Goal: Task Accomplishment & Management: Manage account settings

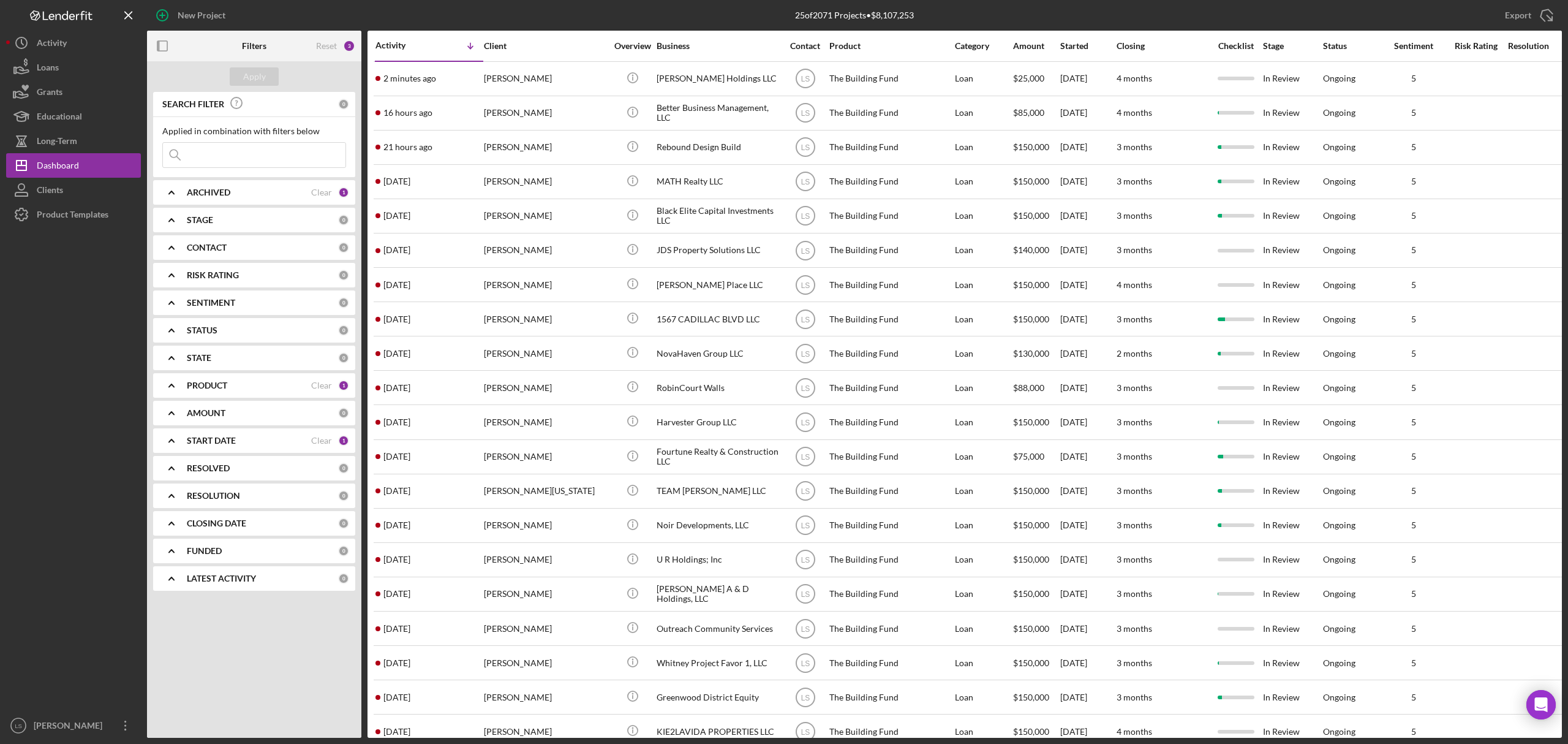
click at [253, 148] on input at bounding box center [254, 155] width 183 height 25
type input "[PERSON_NAME]"
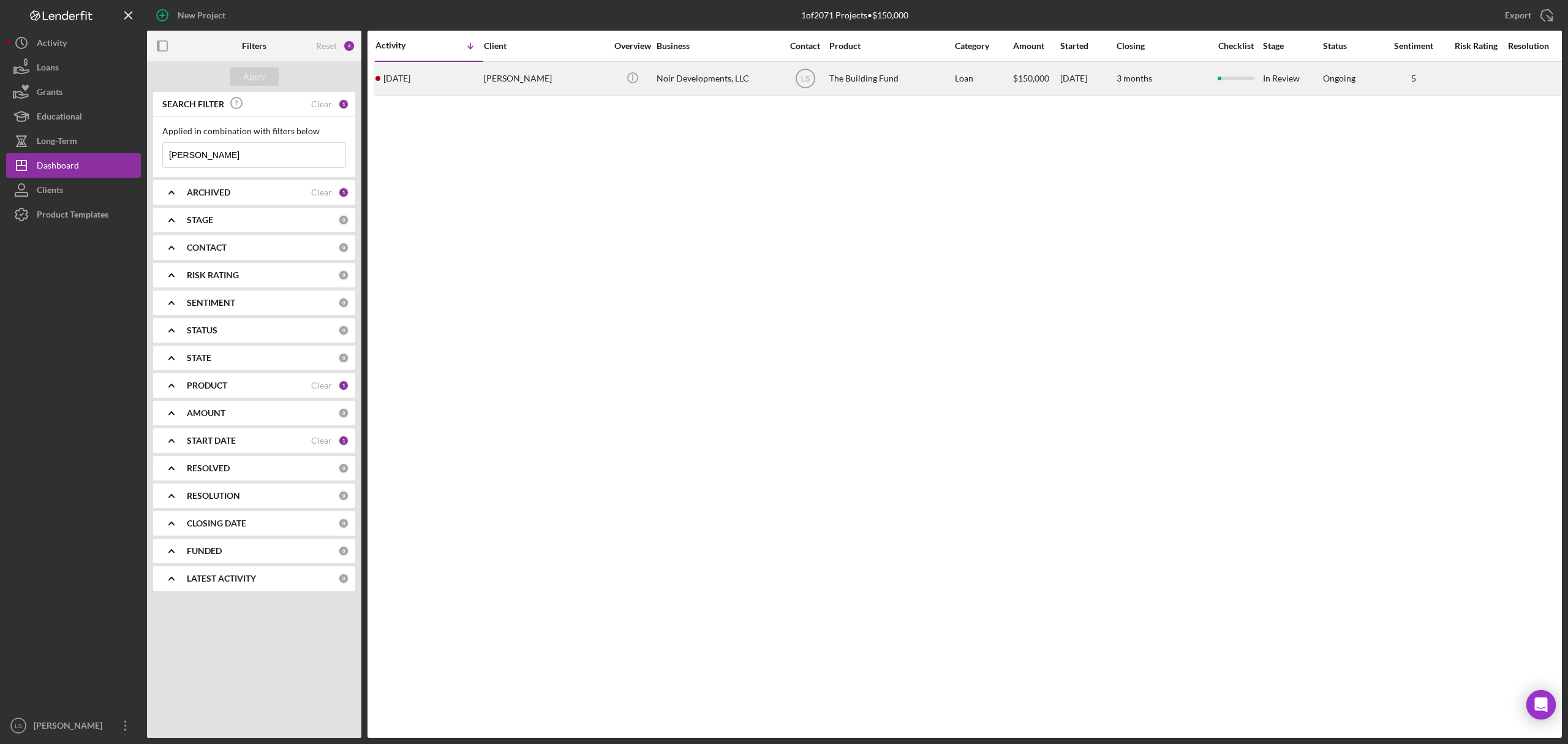
click at [910, 76] on div "The Building Fund" at bounding box center [890, 78] width 122 height 33
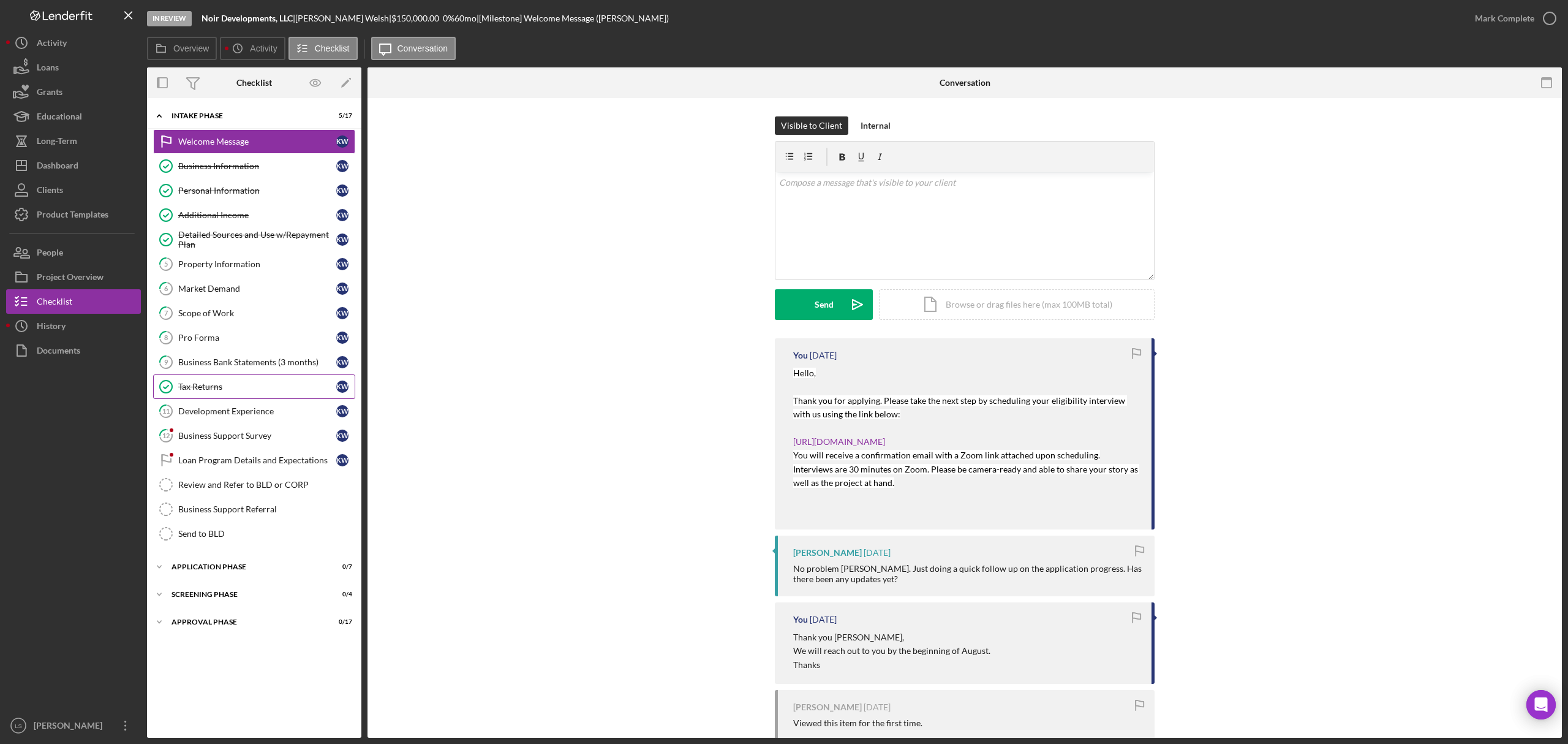
click at [241, 390] on div "Tax Returns" at bounding box center [257, 386] width 158 height 10
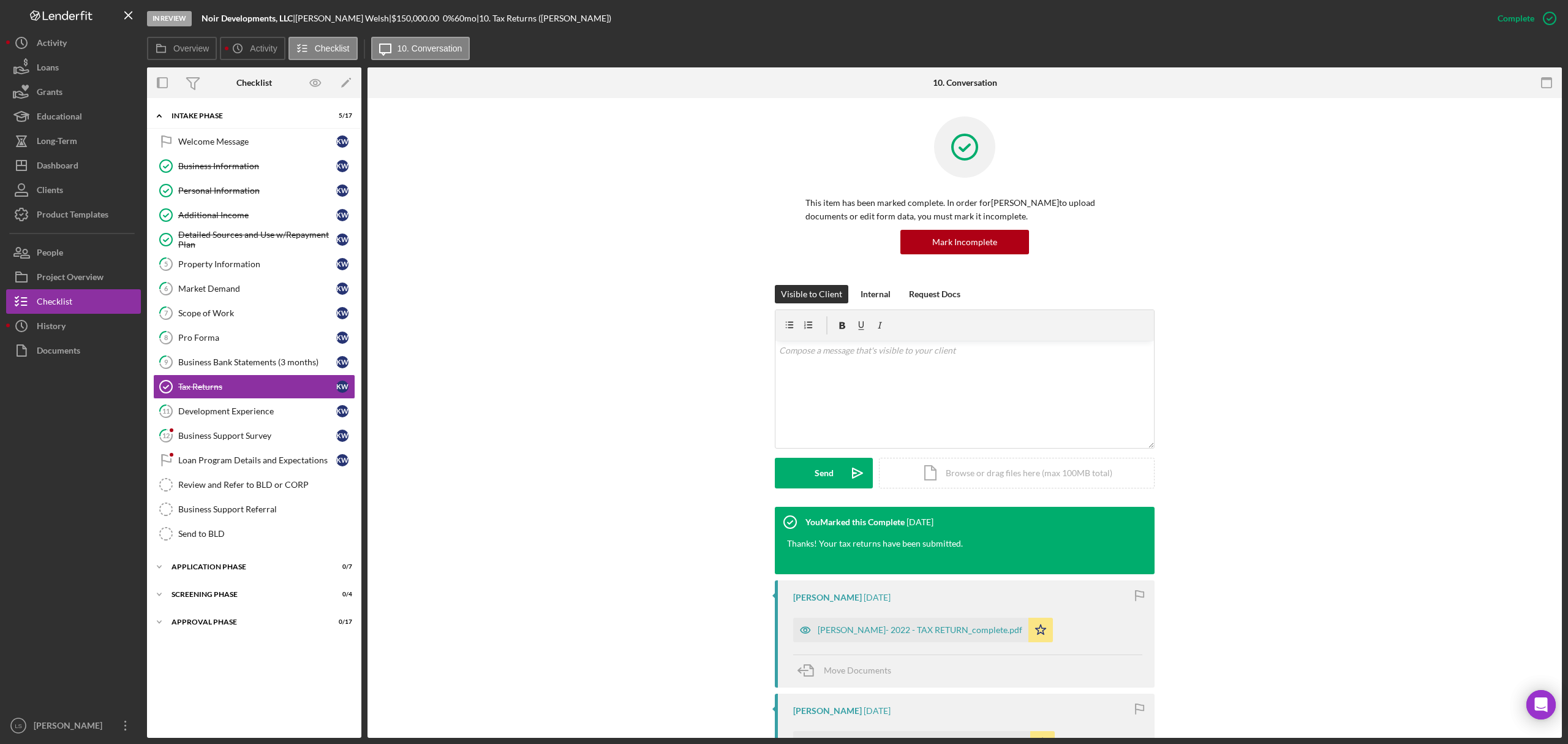
scroll to position [82, 0]
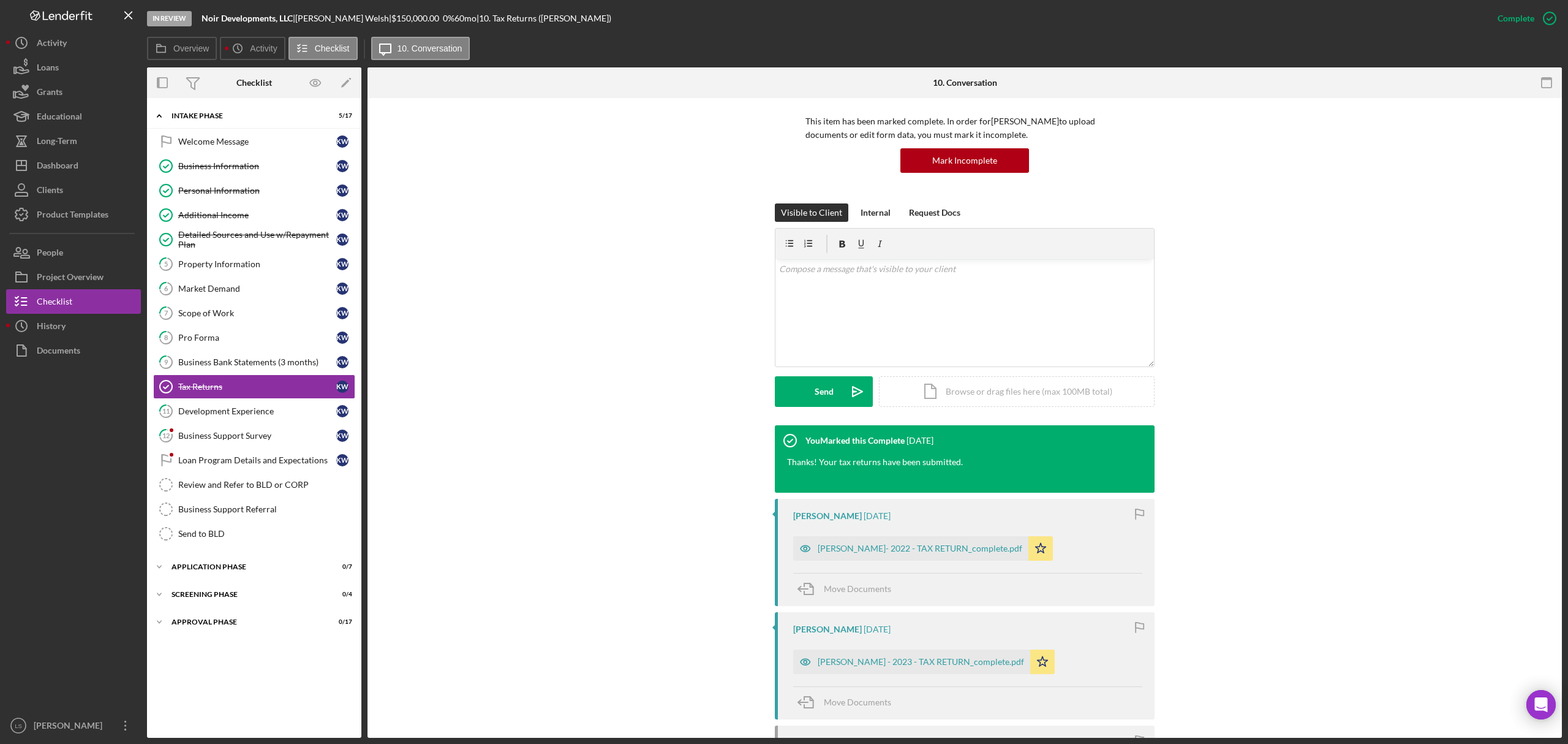
drag, startPoint x: 243, startPoint y: 420, endPoint x: 767, endPoint y: 480, distance: 527.4
click at [243, 416] on div "Development Experience" at bounding box center [257, 411] width 158 height 10
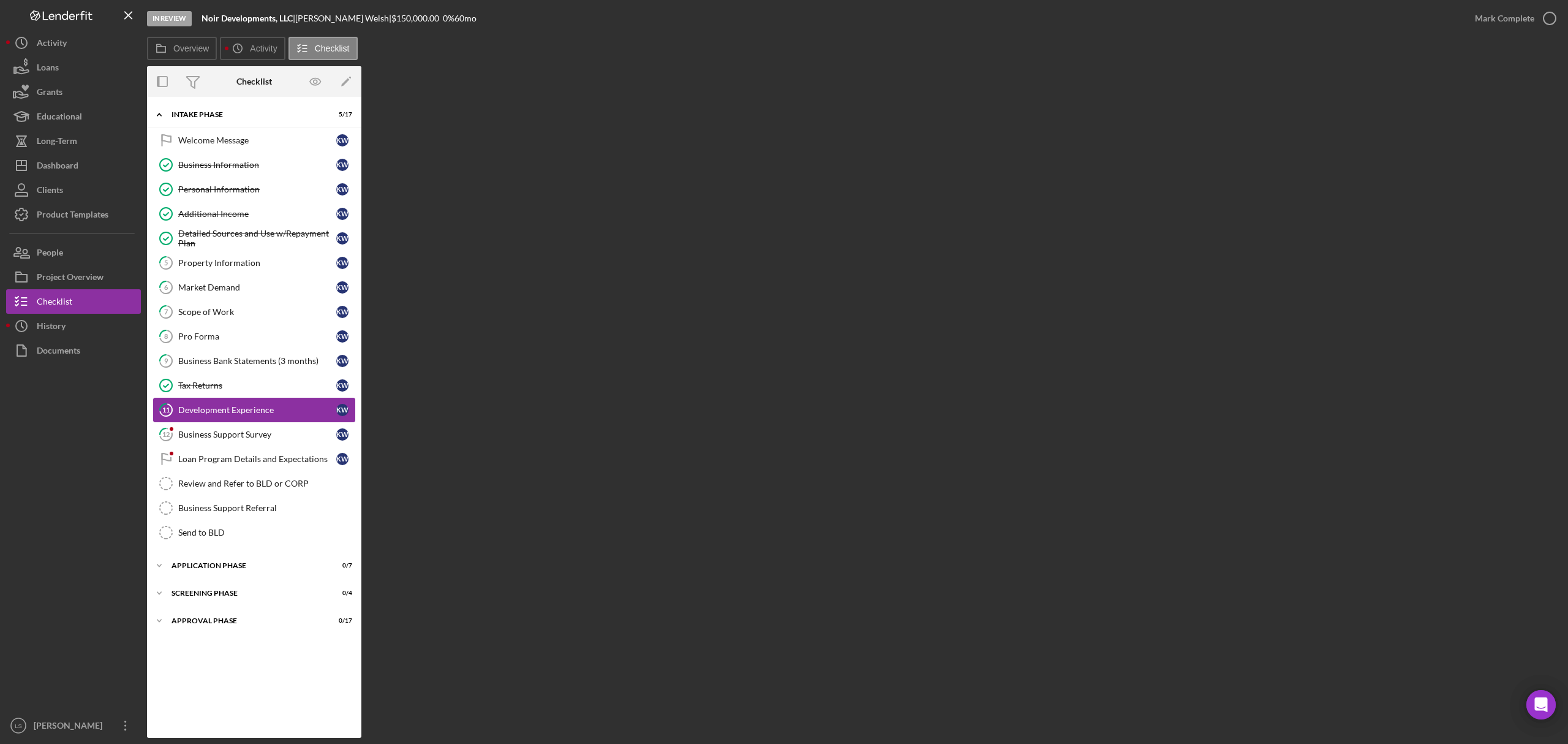
drag, startPoint x: 218, startPoint y: 432, endPoint x: 233, endPoint y: 420, distance: 19.2
click at [218, 432] on link "12 Business Support Survey K W" at bounding box center [254, 434] width 202 height 25
click at [237, 415] on div "Development Experience" at bounding box center [257, 409] width 158 height 10
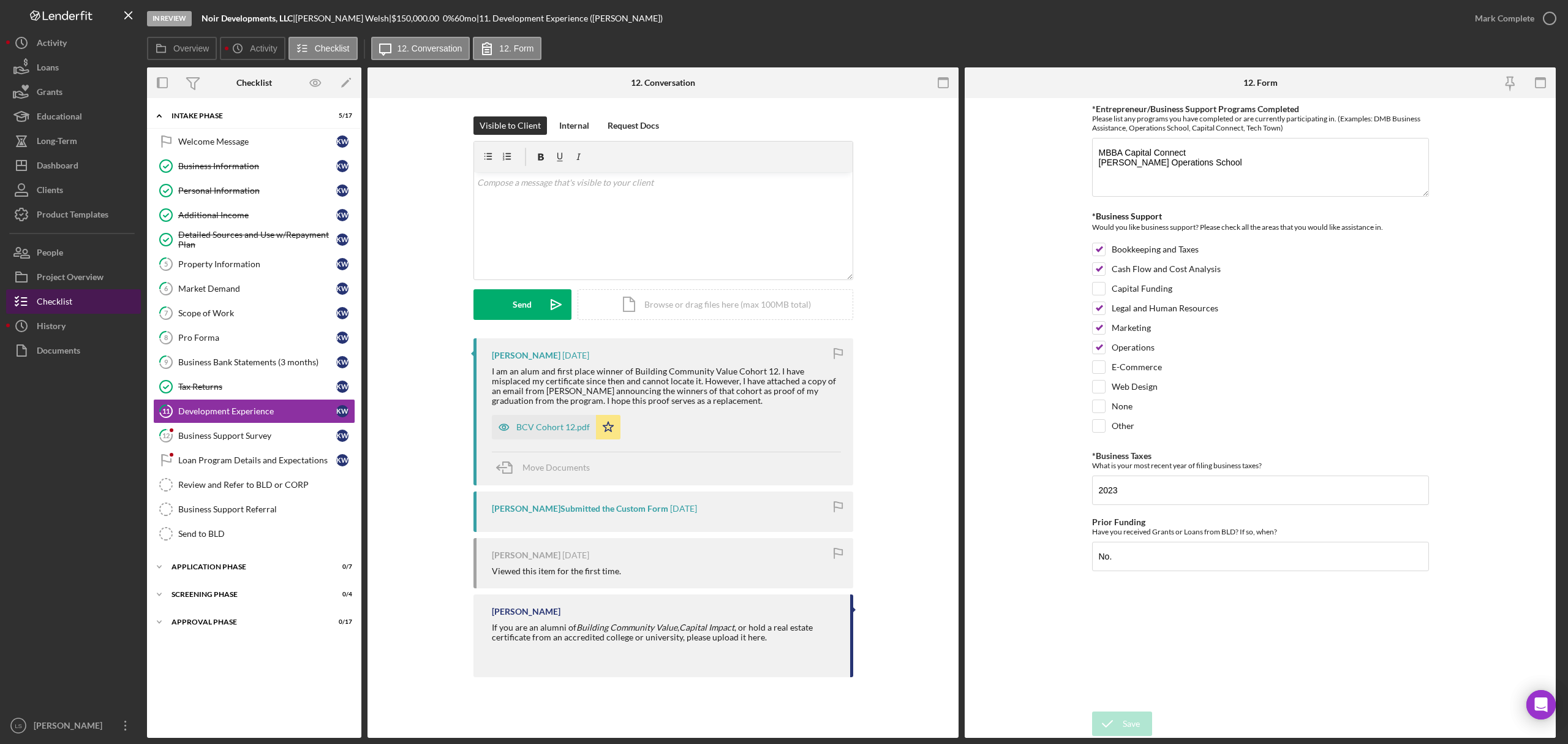
drag, startPoint x: 260, startPoint y: 295, endPoint x: 25, endPoint y: 294, distance: 235.0
click at [260, 294] on div "Market Demand" at bounding box center [257, 288] width 158 height 10
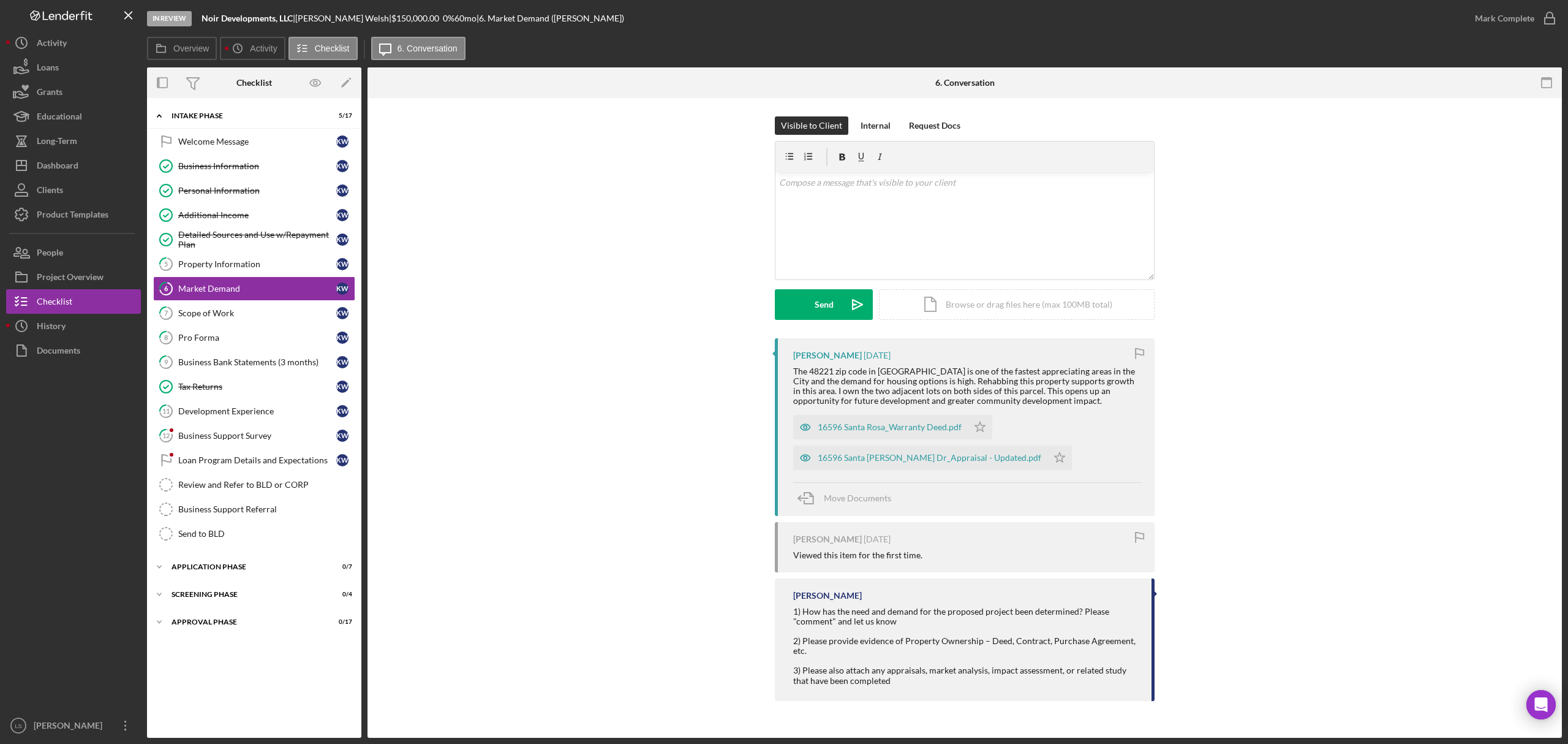
drag, startPoint x: 936, startPoint y: 432, endPoint x: 1099, endPoint y: 424, distance: 163.2
click at [936, 432] on div "16596 Santa Rosa_Warranty Deed.pdf" at bounding box center [889, 427] width 144 height 10
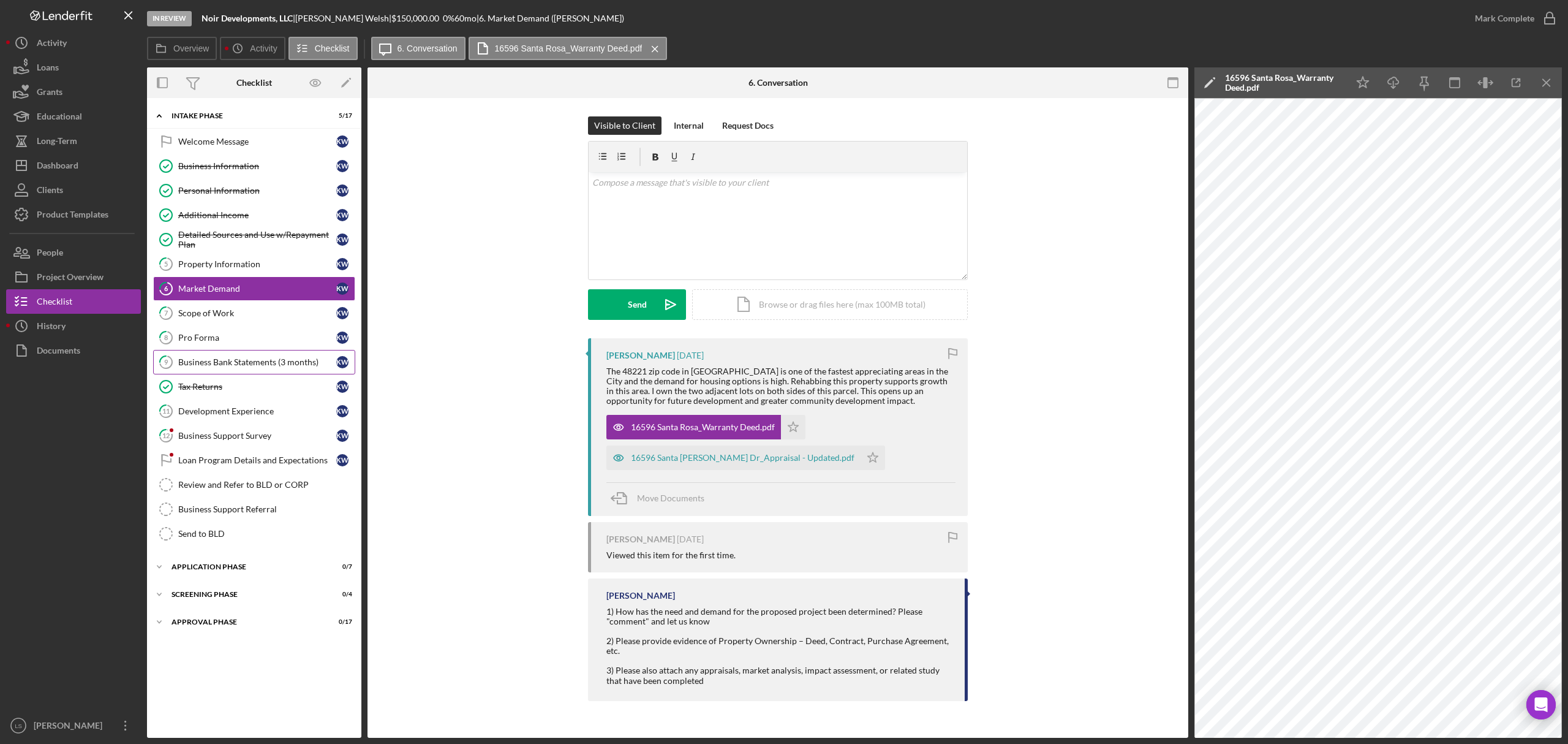
click at [243, 363] on div "Business Bank Statements (3 months)" at bounding box center [257, 362] width 158 height 10
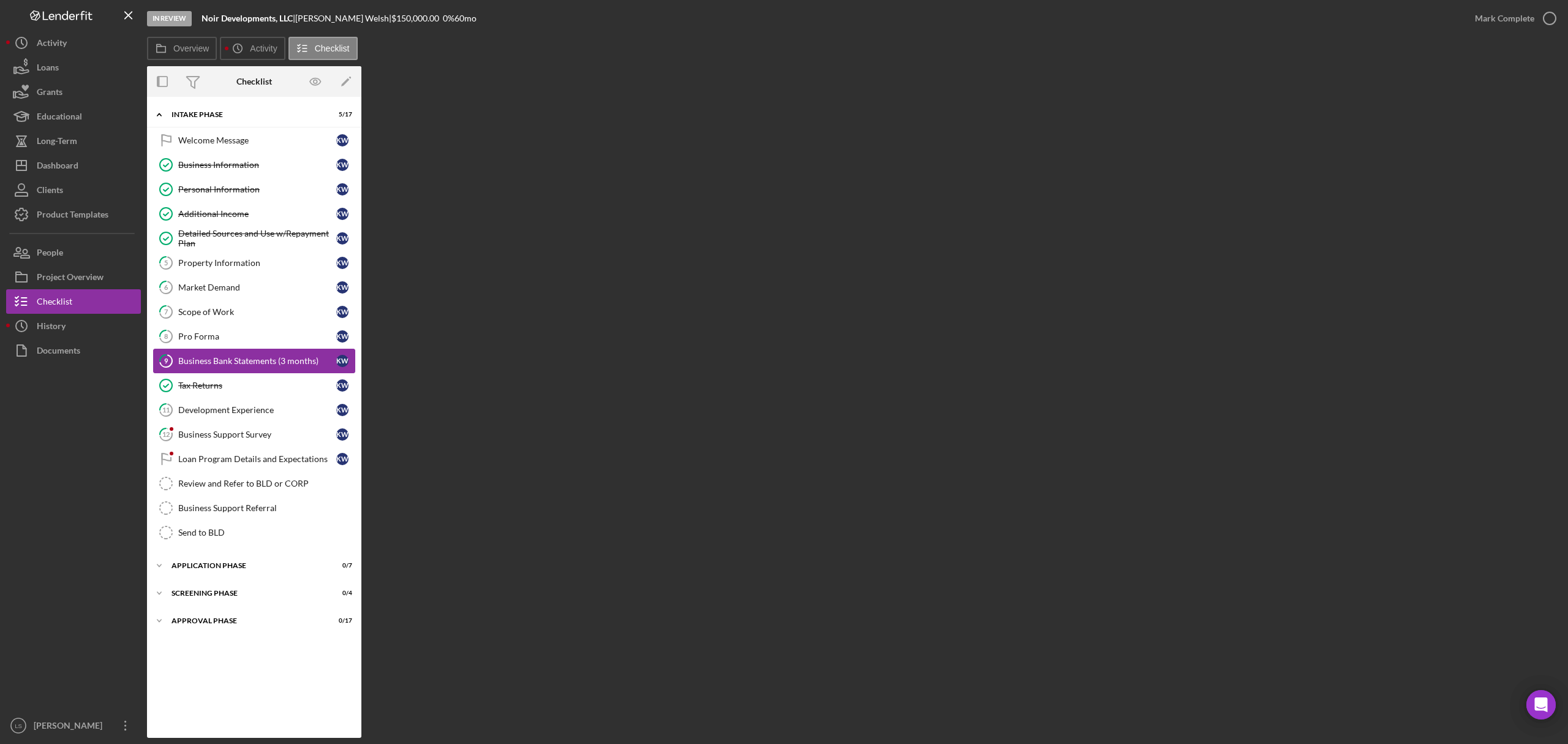
drag, startPoint x: 228, startPoint y: 389, endPoint x: 241, endPoint y: 363, distance: 29.1
click at [227, 386] on div "Tax Returns" at bounding box center [257, 385] width 158 height 10
click at [249, 354] on link "9 Business Bank Statements (3 months) K W" at bounding box center [254, 361] width 202 height 25
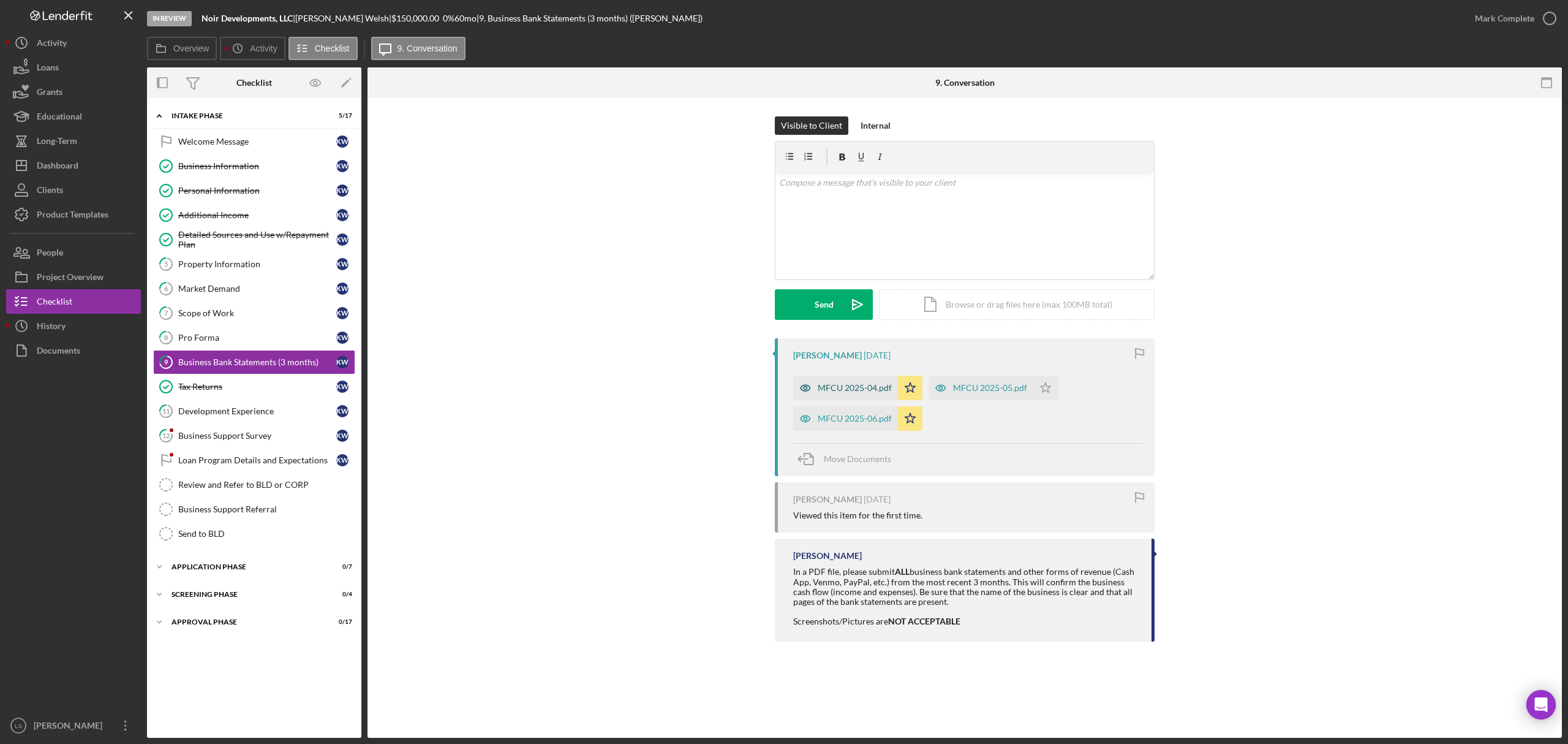
click at [842, 393] on div "MFCU 2025-04.pdf" at bounding box center [846, 387] width 105 height 25
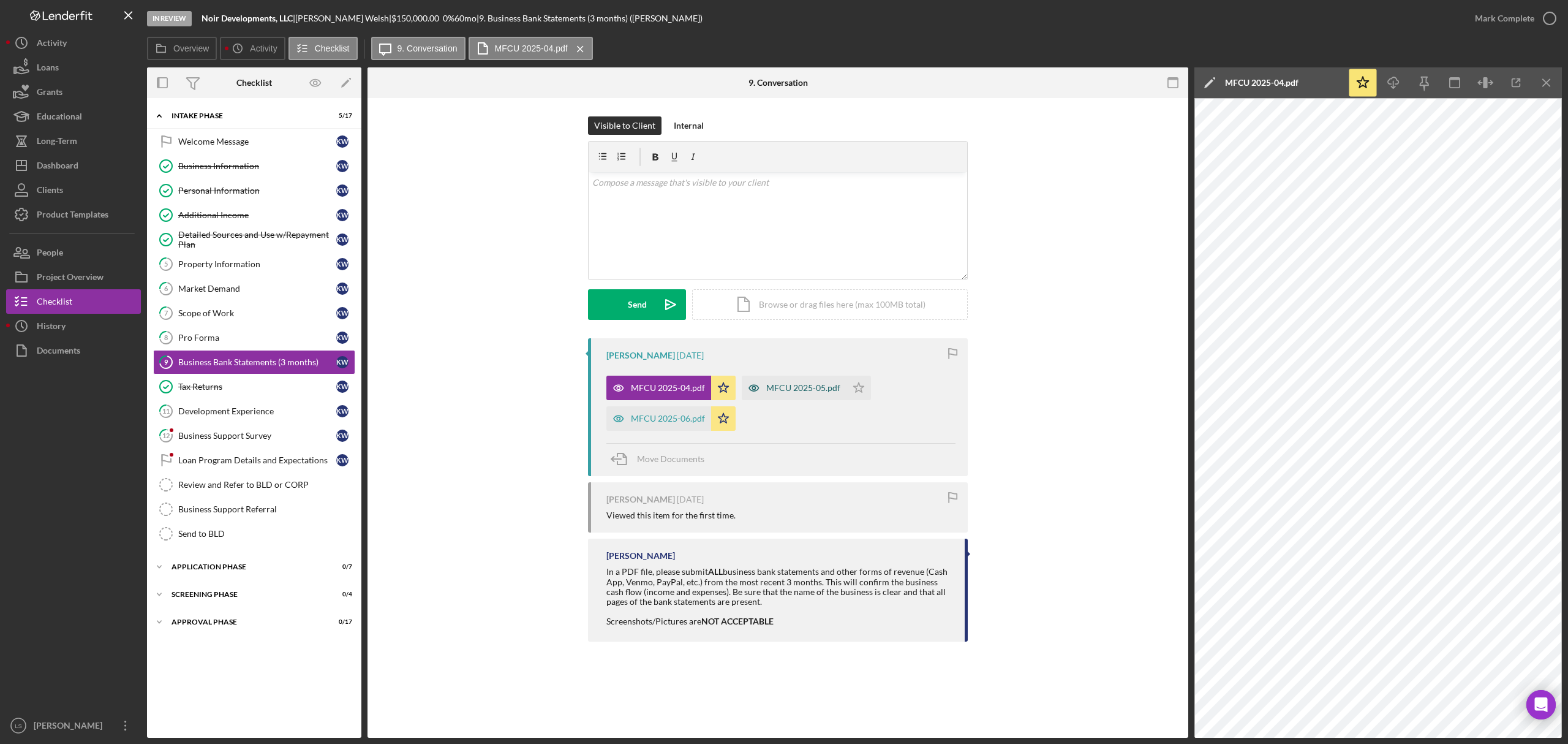
click at [787, 395] on div "MFCU 2025-05.pdf" at bounding box center [794, 387] width 105 height 25
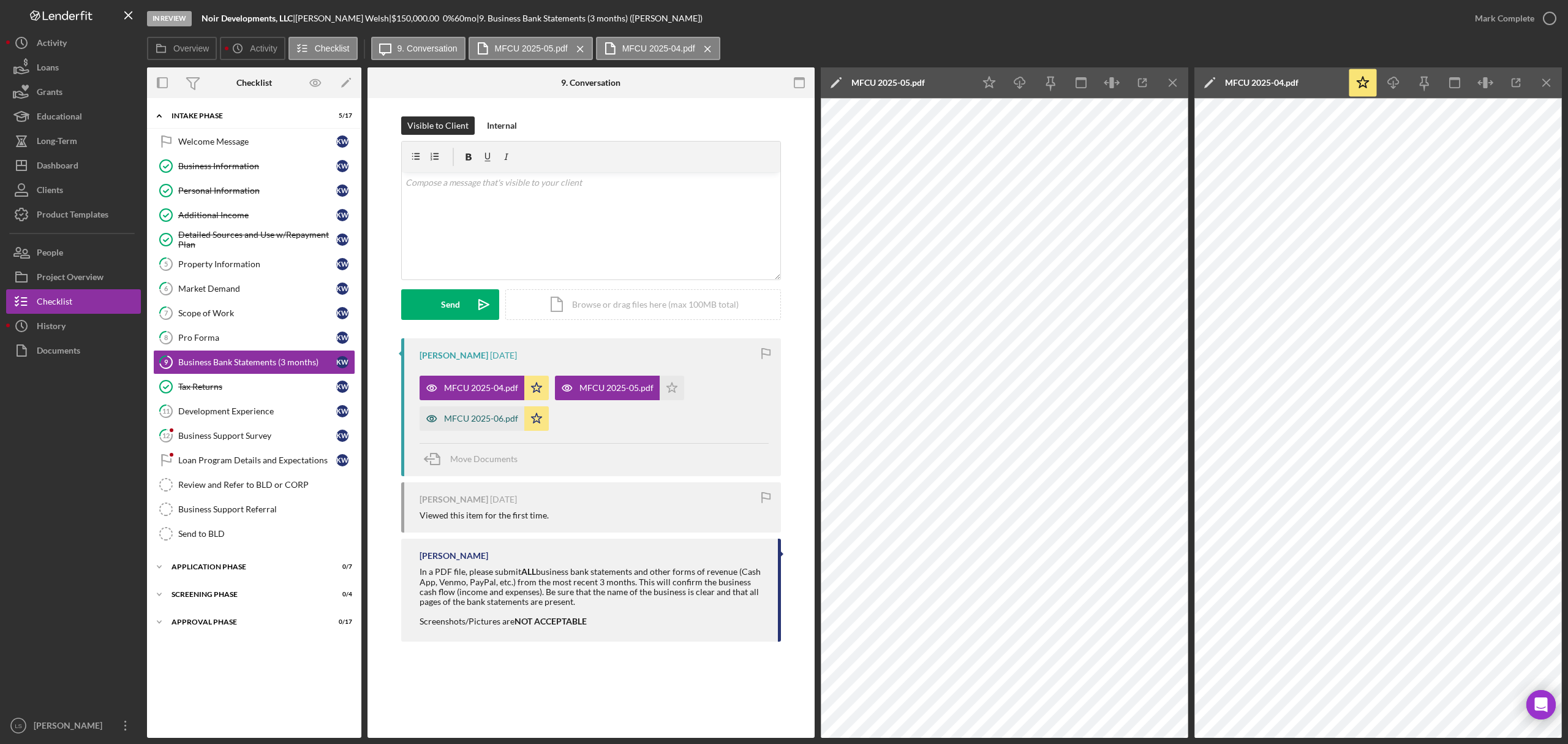
click at [498, 417] on div "MFCU 2025-06.pdf" at bounding box center [481, 418] width 74 height 10
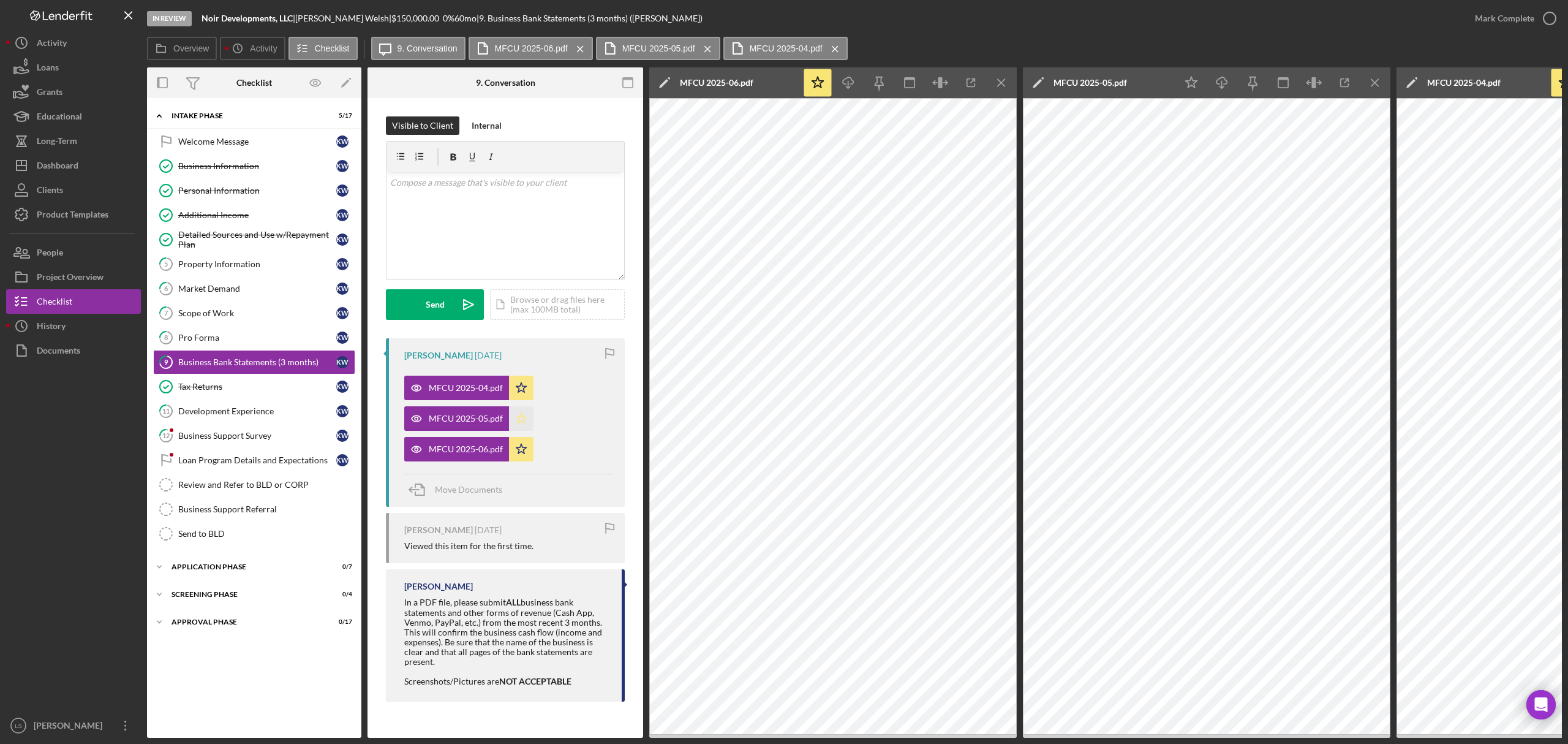
click at [520, 420] on icon "Icon/Star" at bounding box center [521, 418] width 25 height 25
click at [264, 539] on div "Send to BLD" at bounding box center [266, 533] width 177 height 10
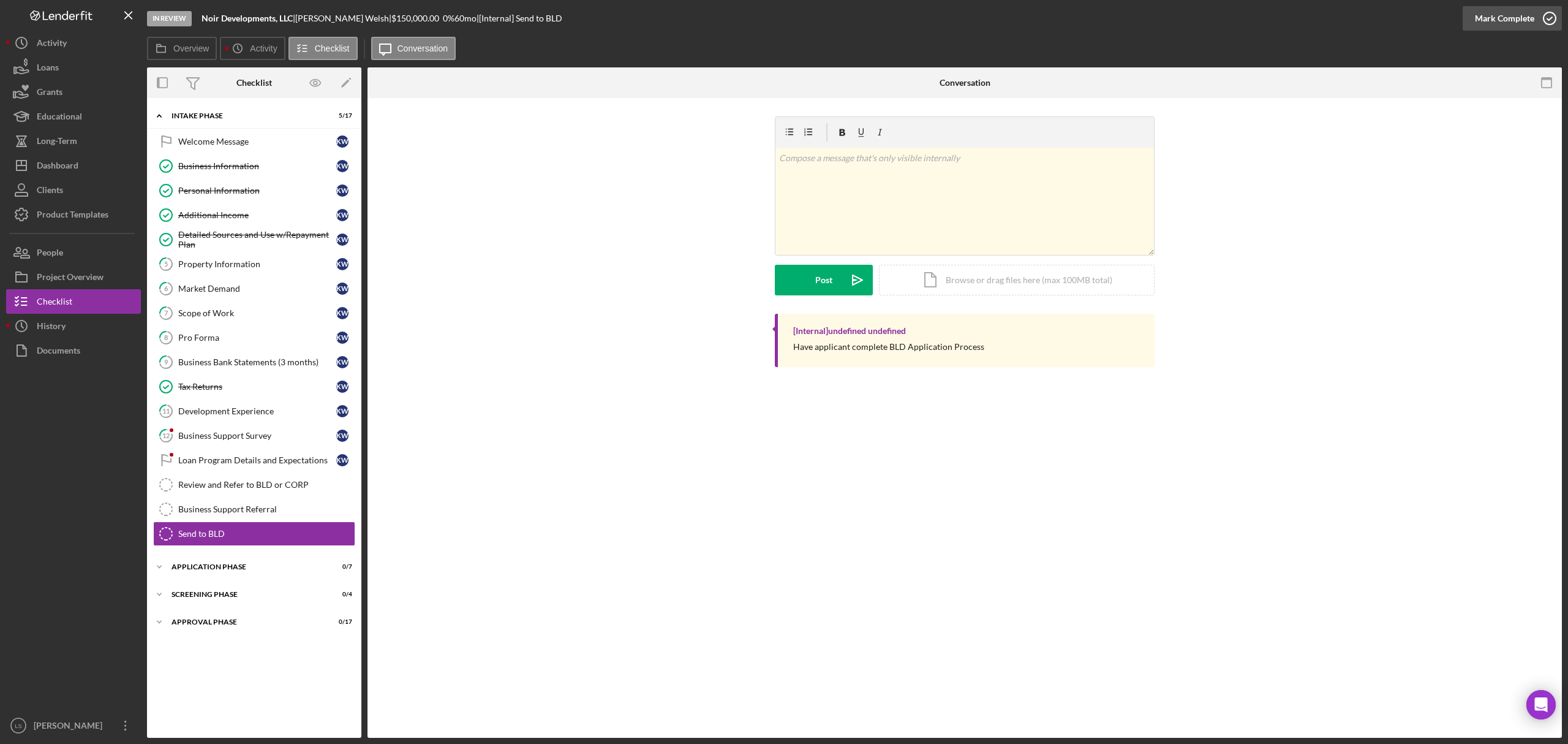
click at [1254, 23] on icon "button" at bounding box center [1550, 19] width 31 height 31
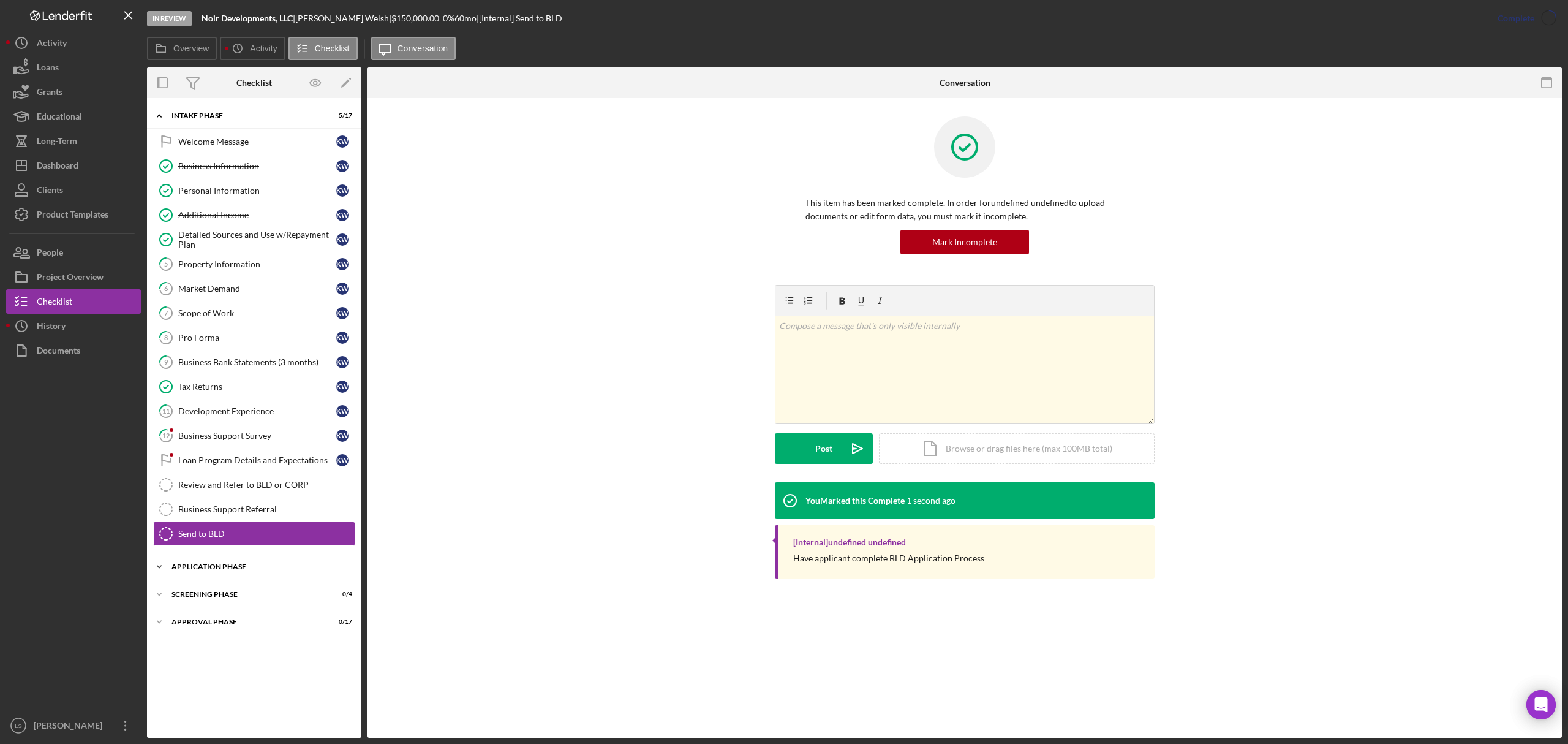
click at [274, 567] on div "Application Phase" at bounding box center [258, 566] width 175 height 7
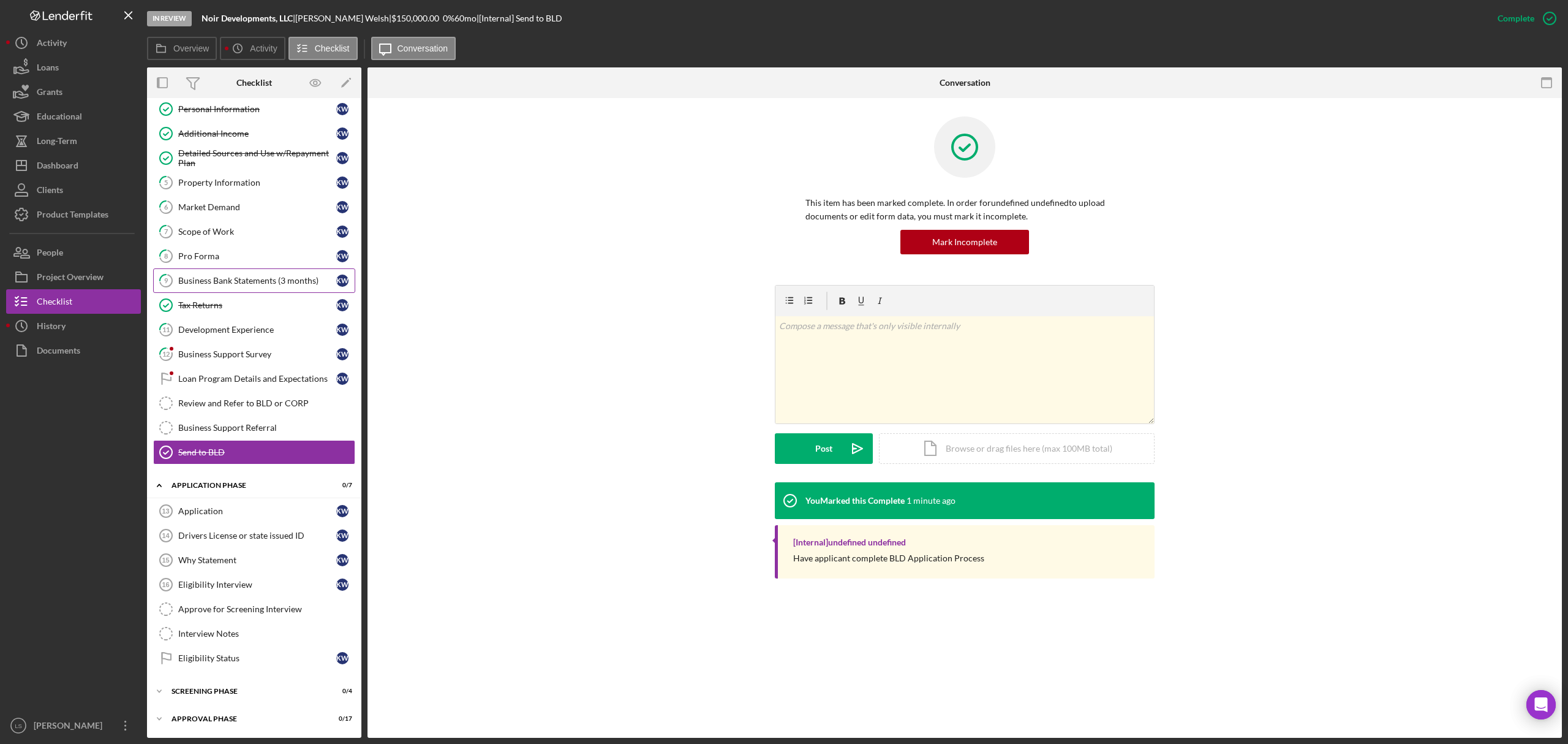
scroll to position [91, 0]
drag, startPoint x: 211, startPoint y: 583, endPoint x: 1446, endPoint y: 233, distance: 1283.6
click at [211, 567] on div "Eligibility Interview" at bounding box center [257, 584] width 158 height 10
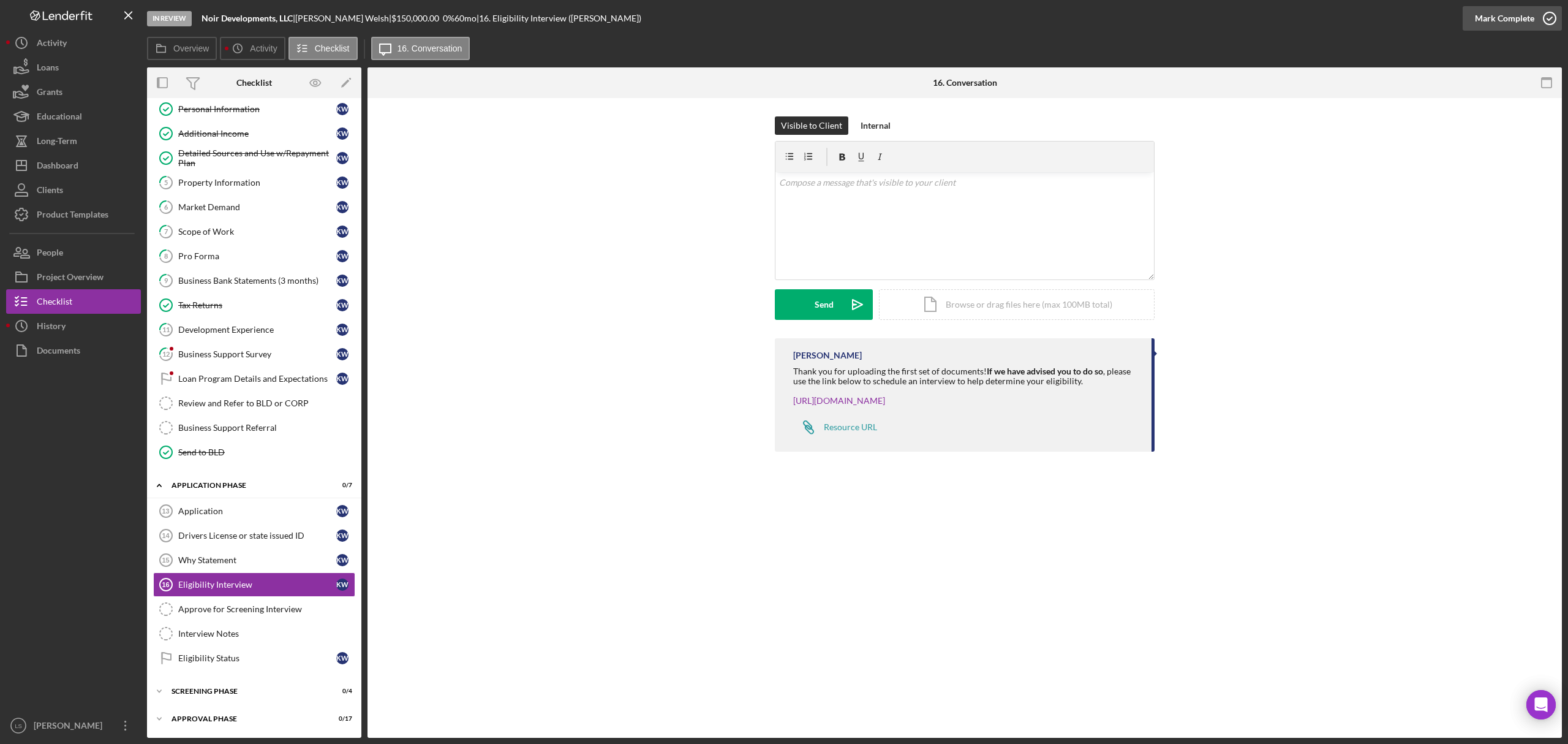
click at [1254, 23] on icon "button" at bounding box center [1550, 19] width 31 height 31
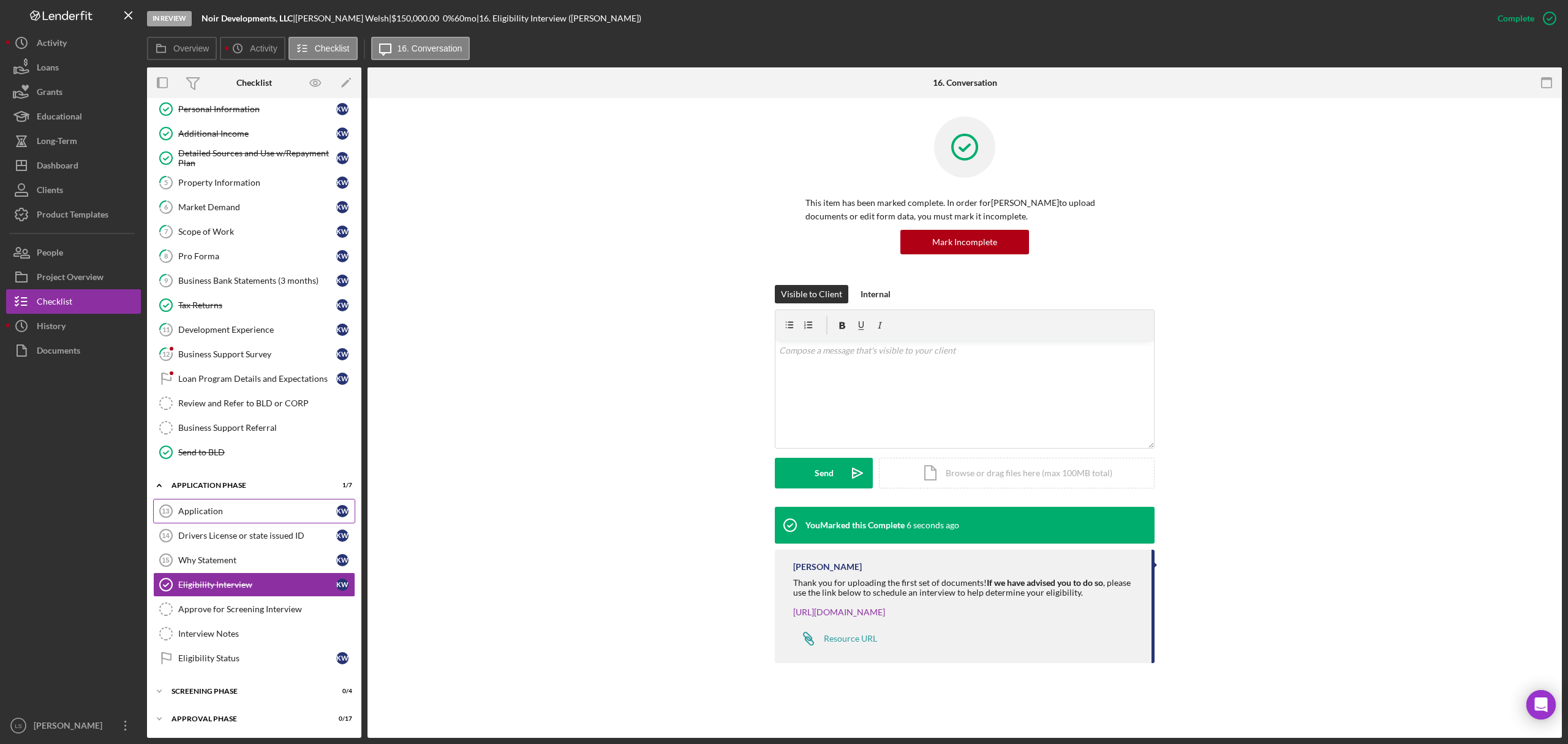
click at [226, 508] on div "Application" at bounding box center [257, 510] width 158 height 10
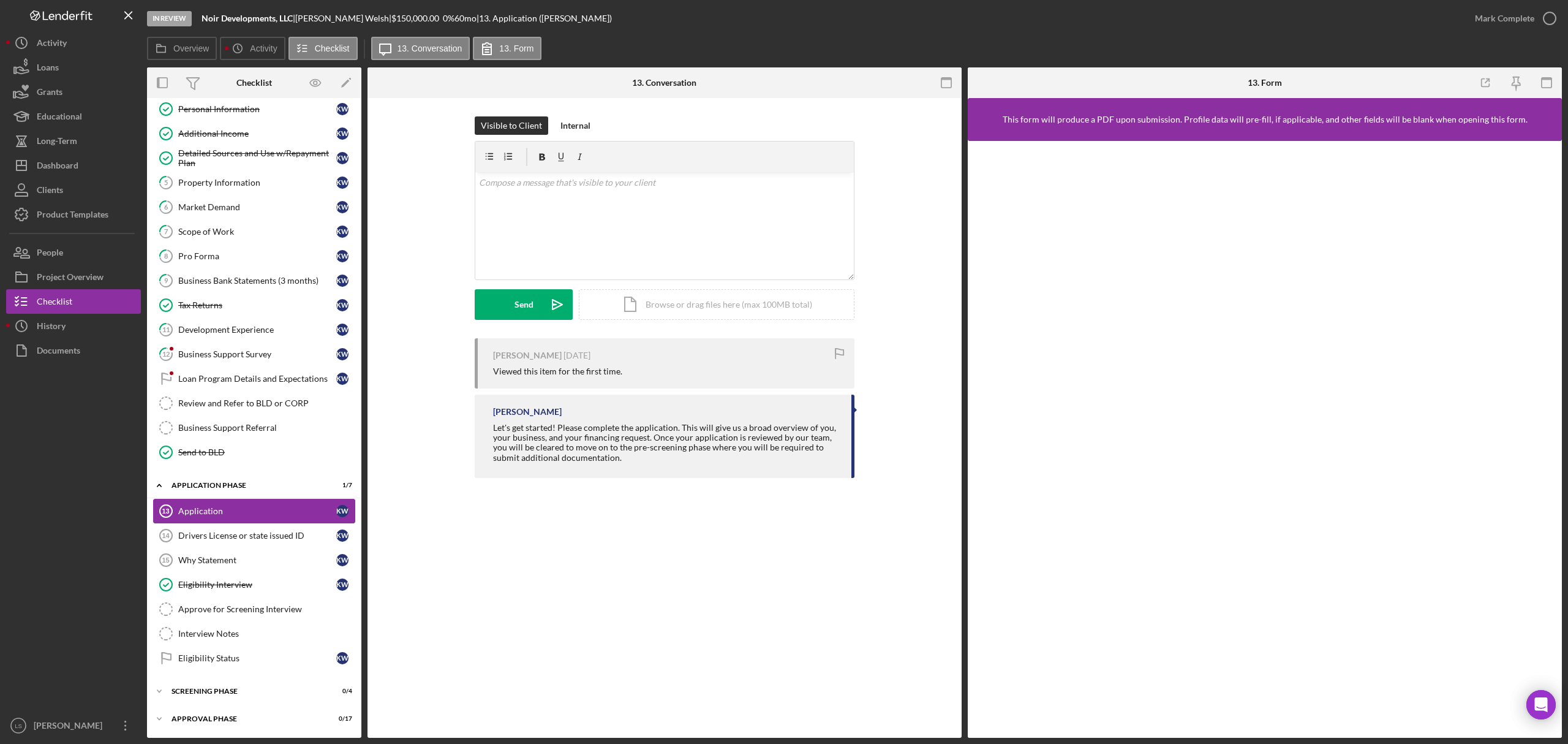
scroll to position [91, 0]
click at [253, 537] on div "Drivers License or state issued ID" at bounding box center [257, 535] width 158 height 10
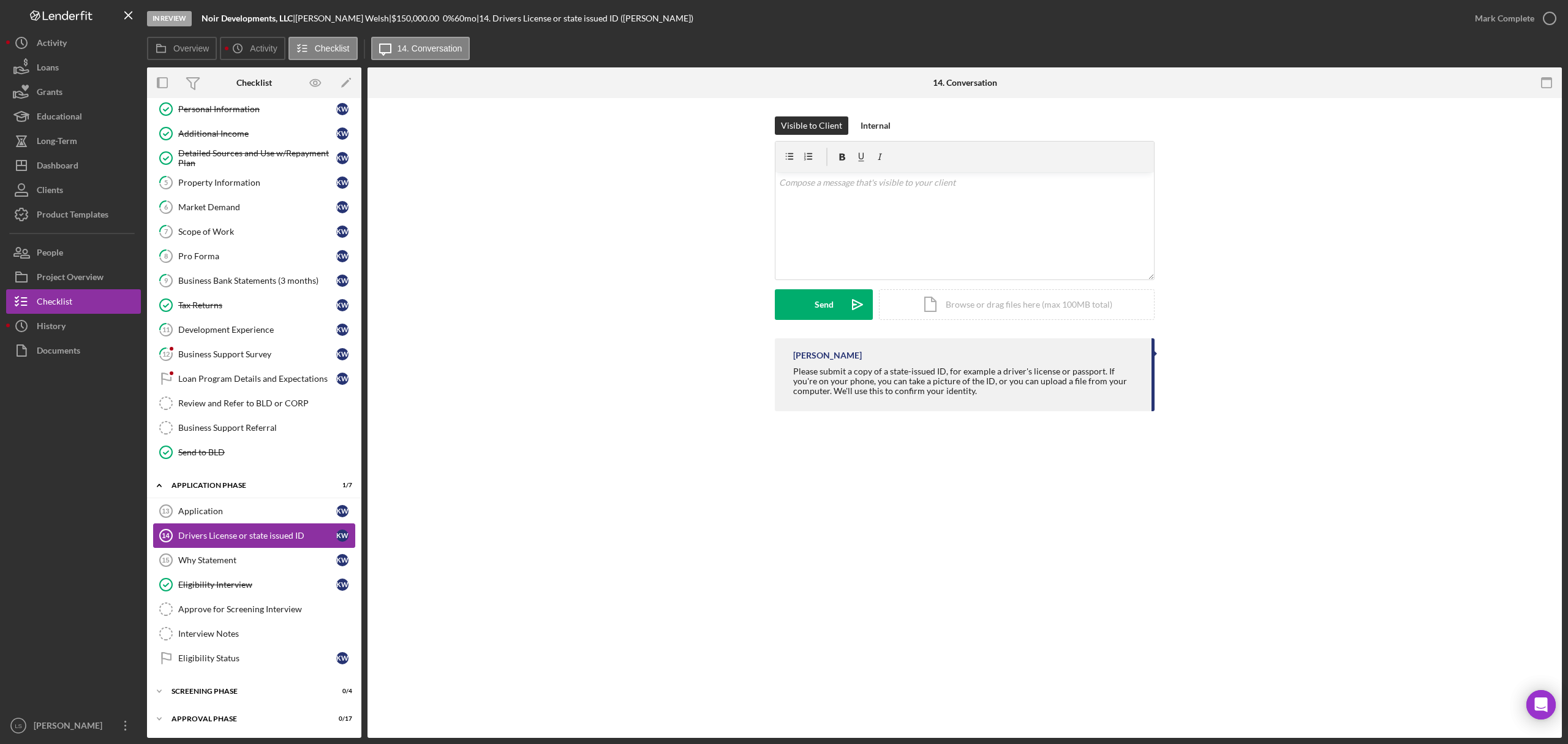
scroll to position [91, 0]
click at [243, 560] on div "Why Statement" at bounding box center [257, 560] width 158 height 10
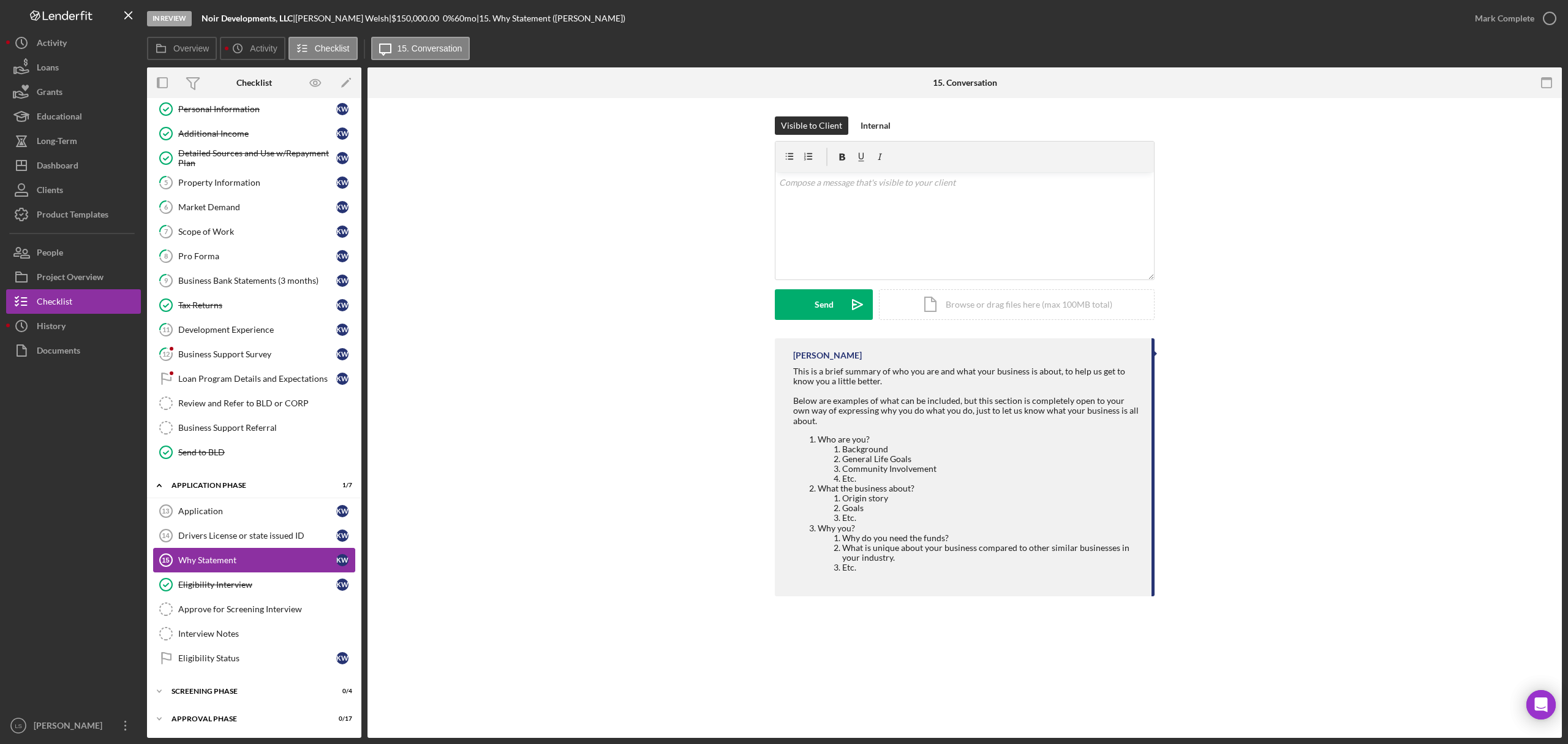
scroll to position [91, 0]
click at [203, 567] on div "Icon/Expander Screening Phase 0 / 4" at bounding box center [254, 690] width 214 height 25
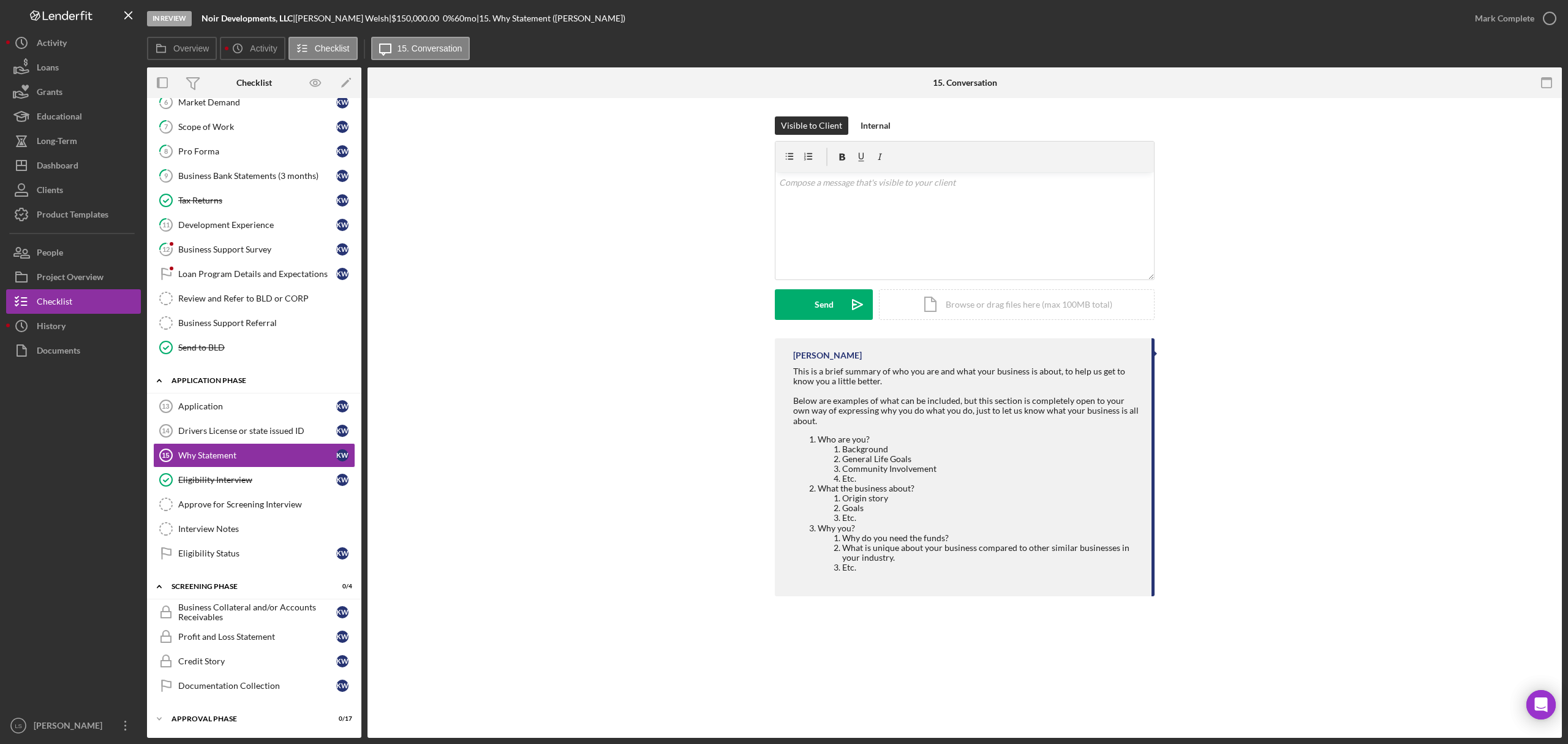
scroll to position [197, 0]
click at [72, 177] on div "Dashboard" at bounding box center [58, 167] width 41 height 27
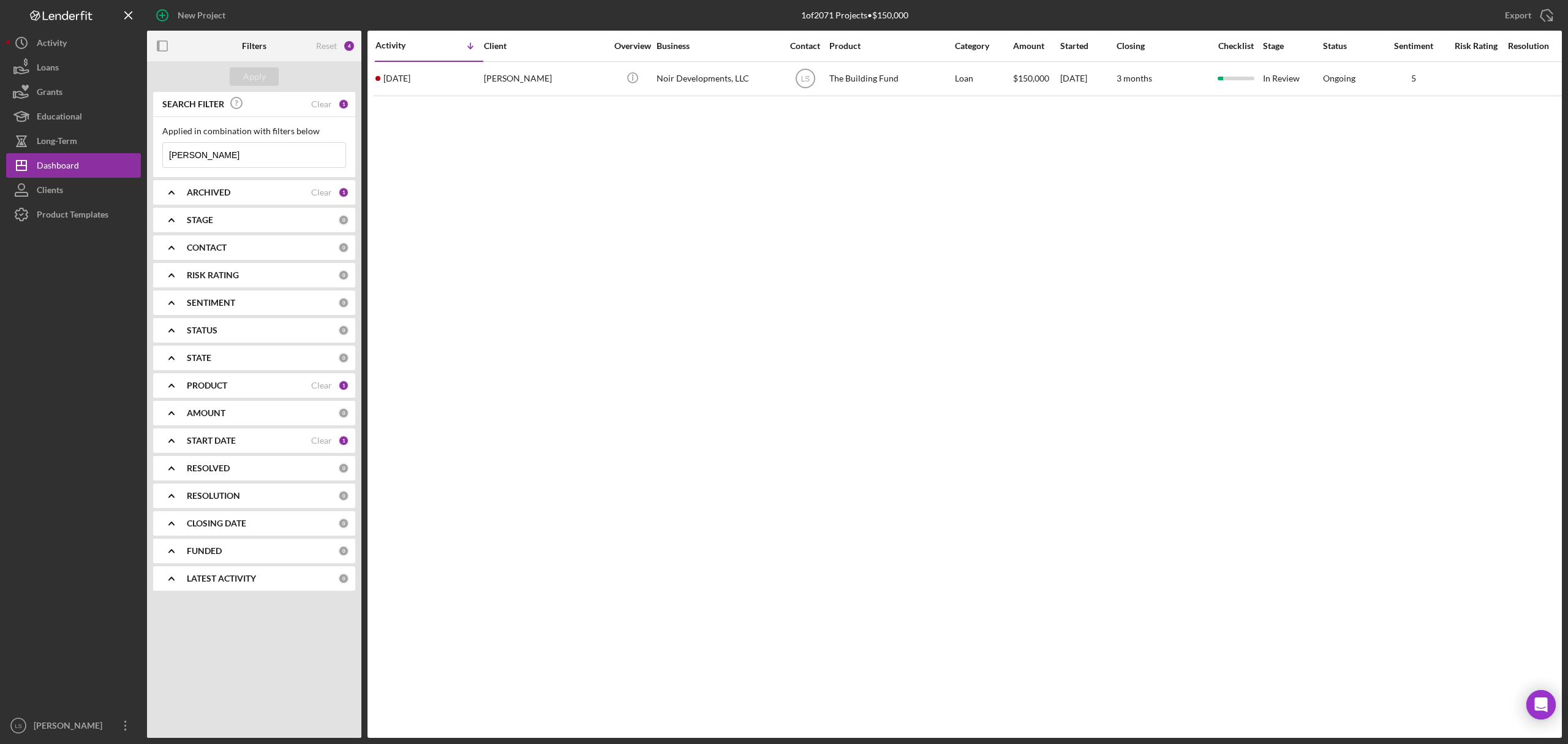
click at [280, 155] on input "[PERSON_NAME]" at bounding box center [254, 155] width 183 height 25
type input "k"
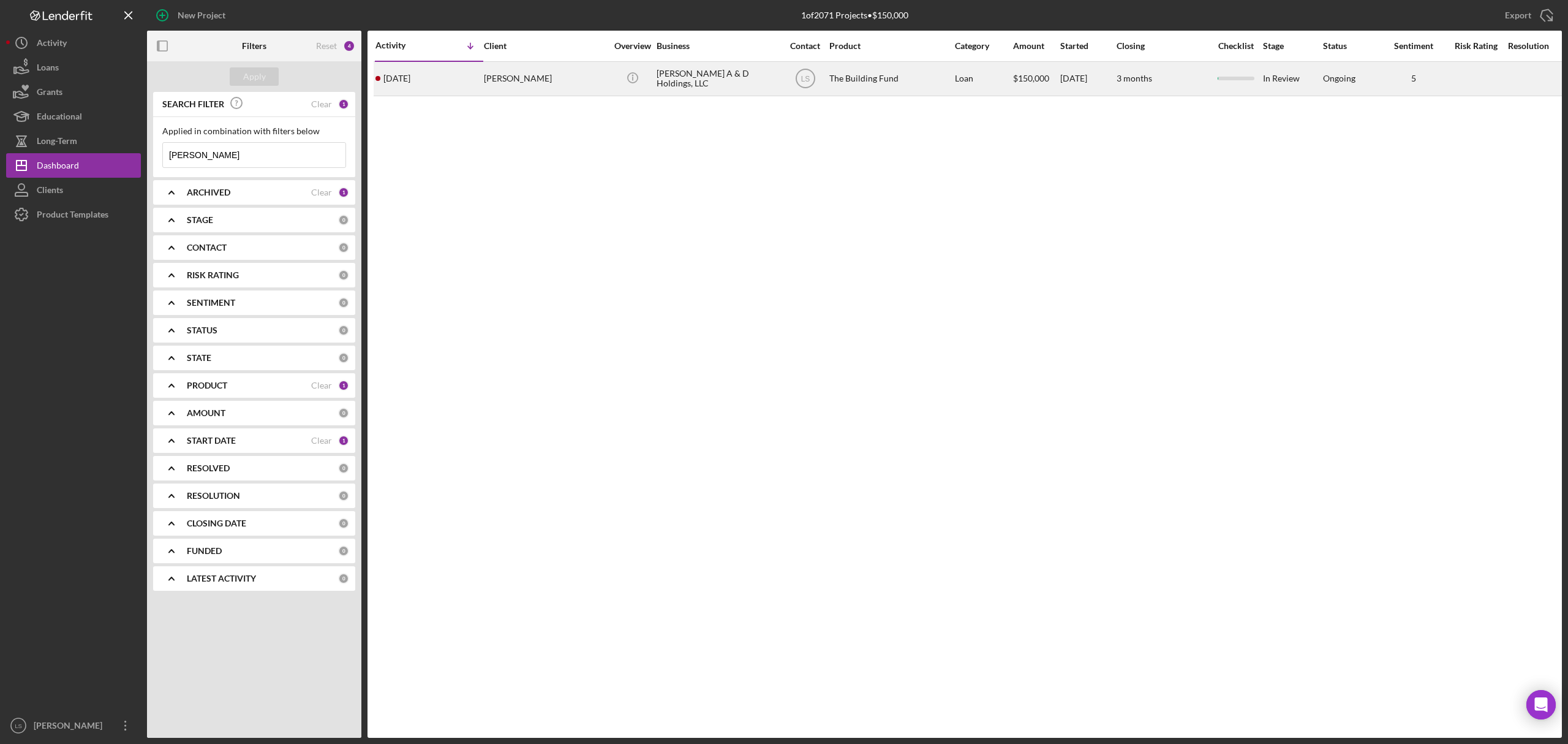
type input "[PERSON_NAME]"
click at [565, 82] on div "[PERSON_NAME]" at bounding box center [545, 78] width 122 height 33
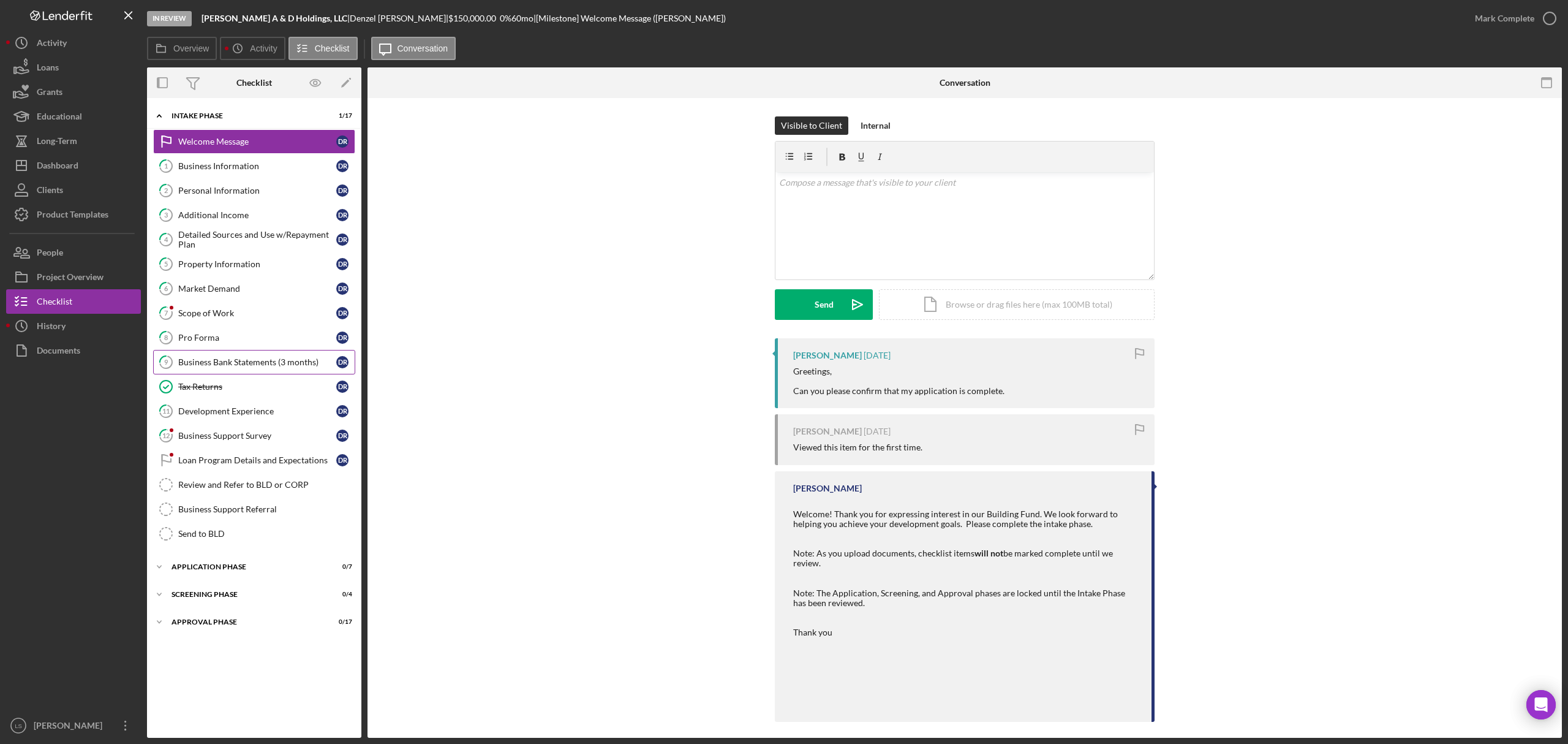
click at [282, 367] on div "Business Bank Statements (3 months)" at bounding box center [257, 362] width 158 height 10
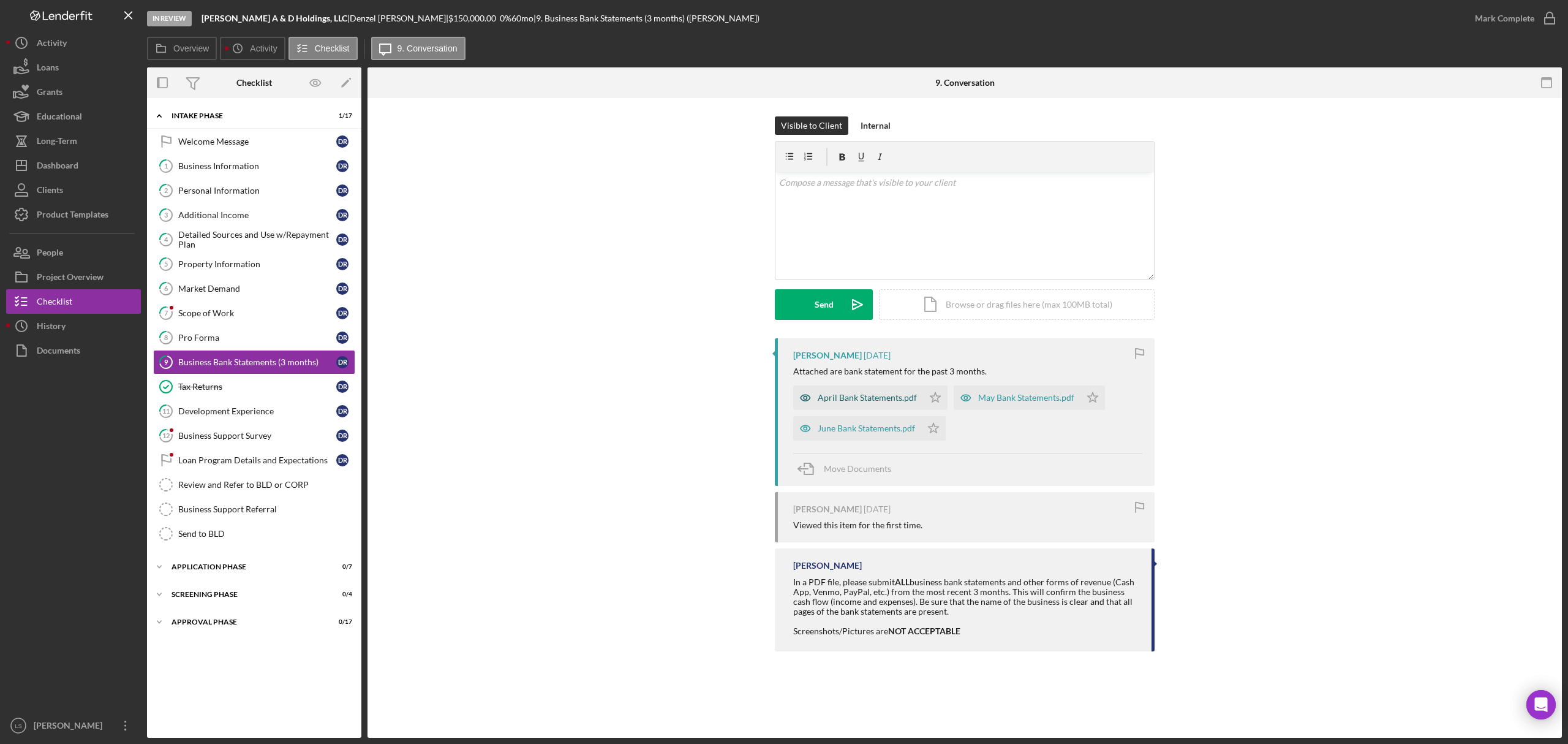
click at [860, 395] on div "April Bank Statements.pdf" at bounding box center [867, 397] width 99 height 10
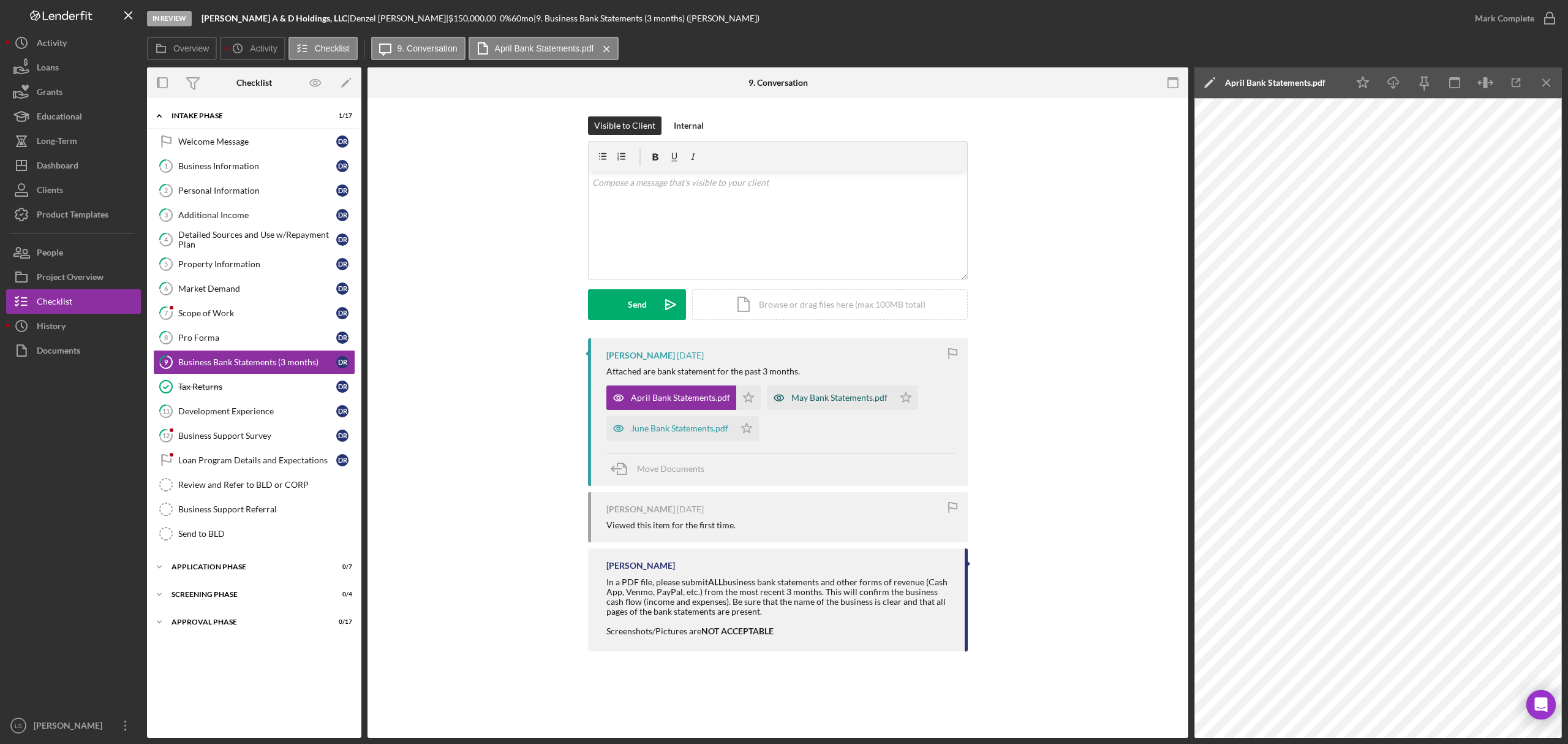
click at [826, 393] on div "May Bank Statements.pdf" at bounding box center [840, 397] width 96 height 10
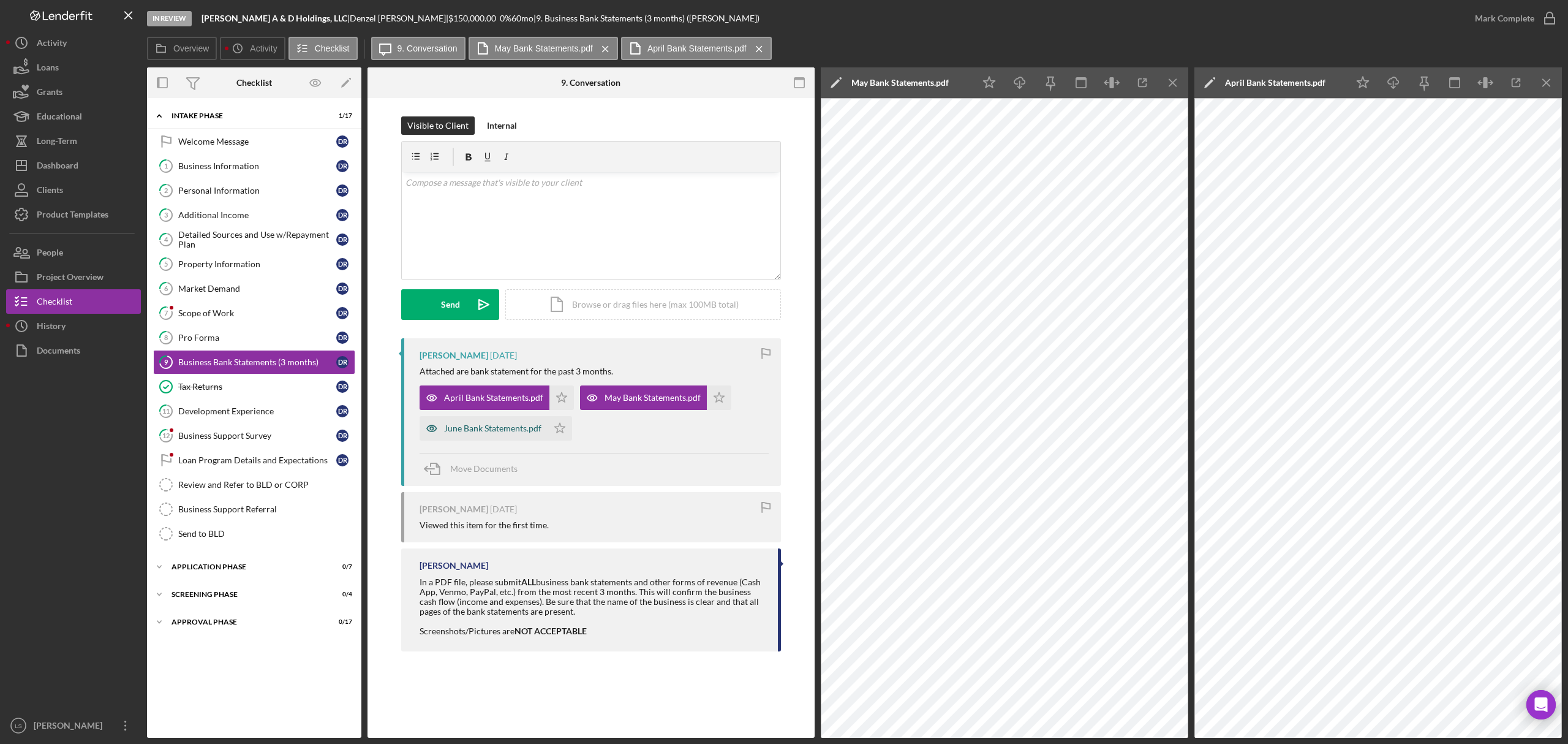
click at [490, 436] on div "June Bank Statements.pdf" at bounding box center [483, 428] width 128 height 25
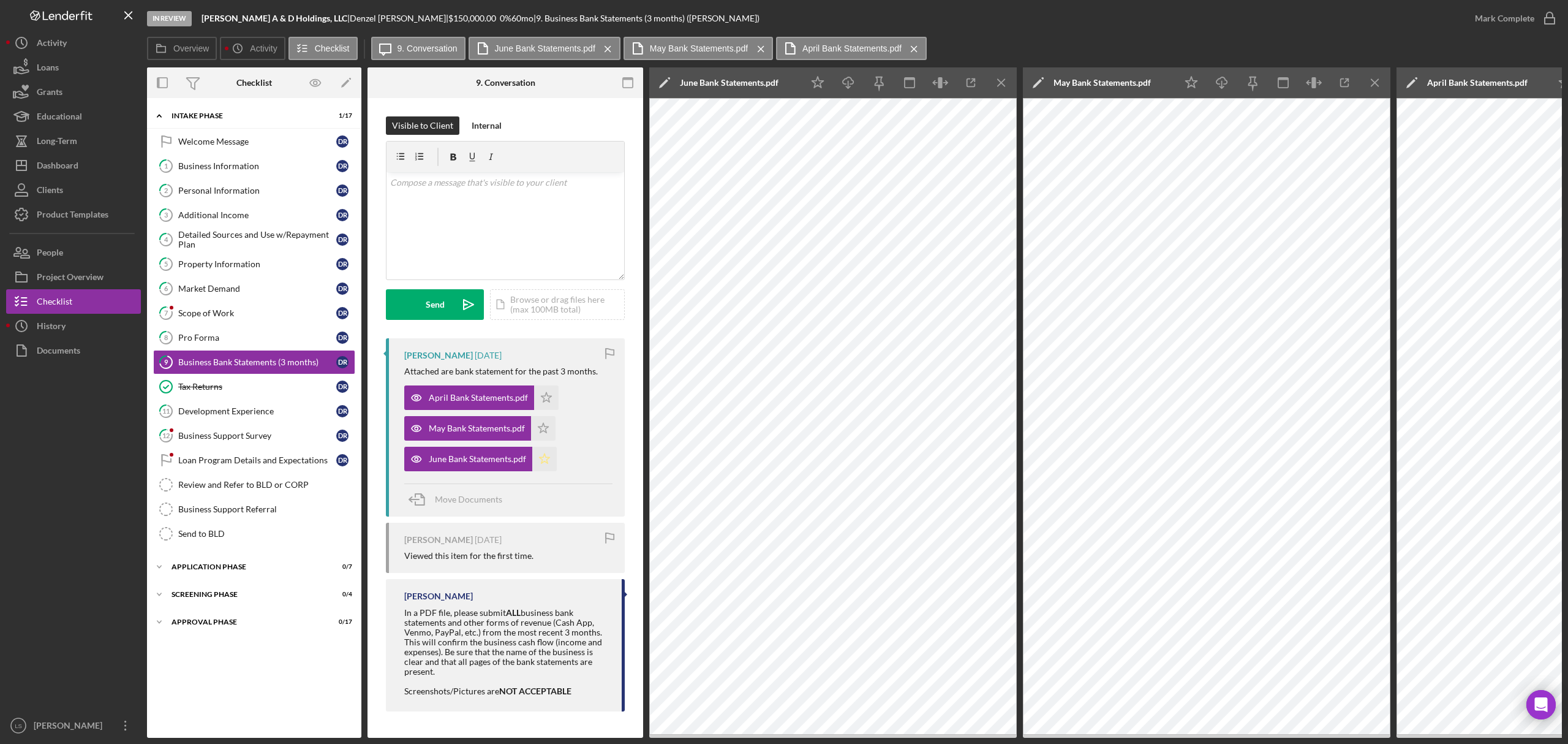
click at [544, 464] on icon "Icon/Star" at bounding box center [545, 458] width 25 height 25
click at [551, 434] on icon "Icon/Star" at bounding box center [543, 428] width 25 height 25
click at [545, 402] on icon "Icon/Star" at bounding box center [546, 397] width 25 height 25
drag, startPoint x: 263, startPoint y: 292, endPoint x: 284, endPoint y: 282, distance: 23.3
click at [263, 292] on div "Market Demand" at bounding box center [257, 288] width 158 height 10
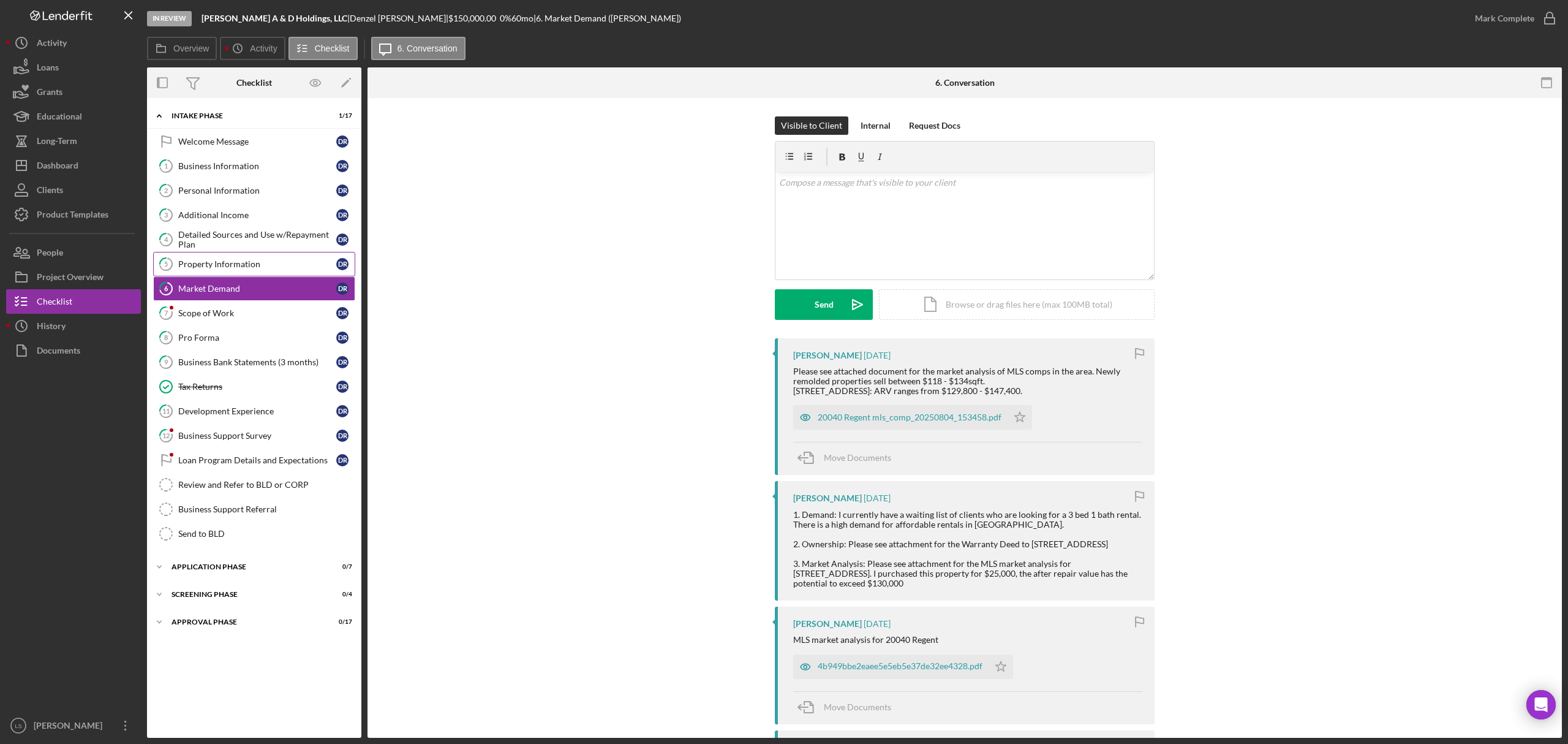
click at [290, 267] on div "Property Information" at bounding box center [257, 264] width 158 height 10
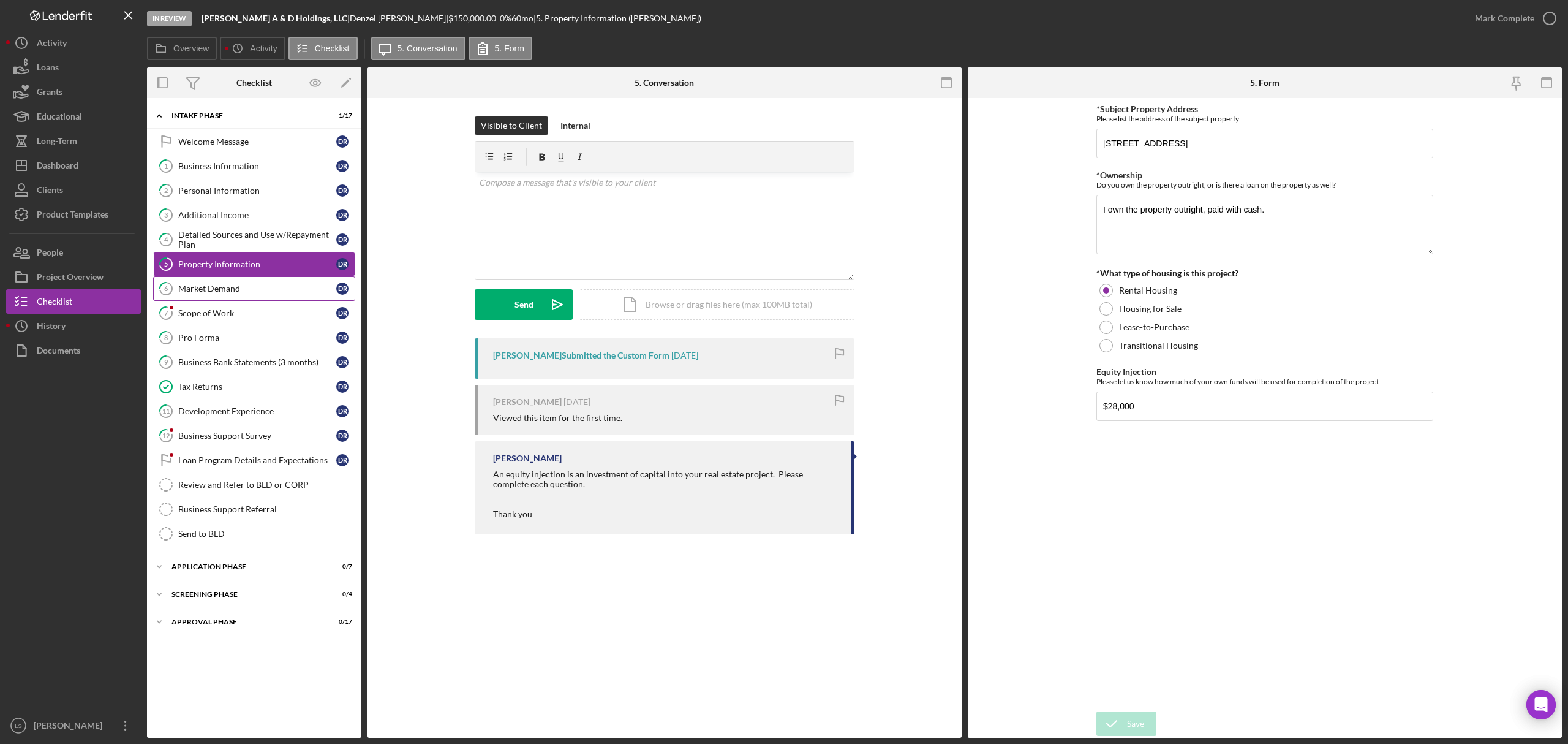
click at [248, 297] on link "6 Market Demand D R" at bounding box center [254, 288] width 202 height 25
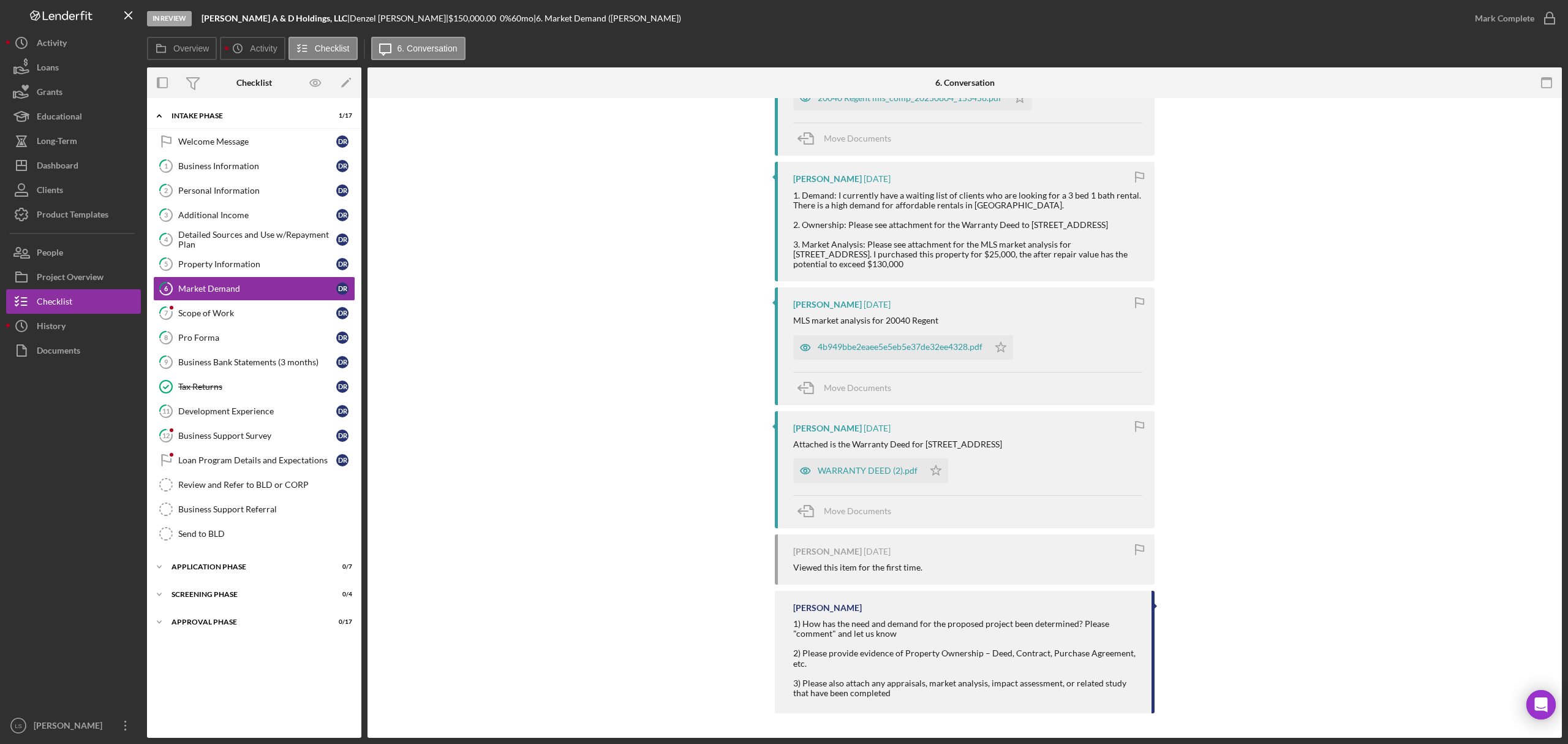
scroll to position [329, 0]
click at [848, 476] on div "WARRANTY DEED (2).pdf" at bounding box center [858, 470] width 130 height 25
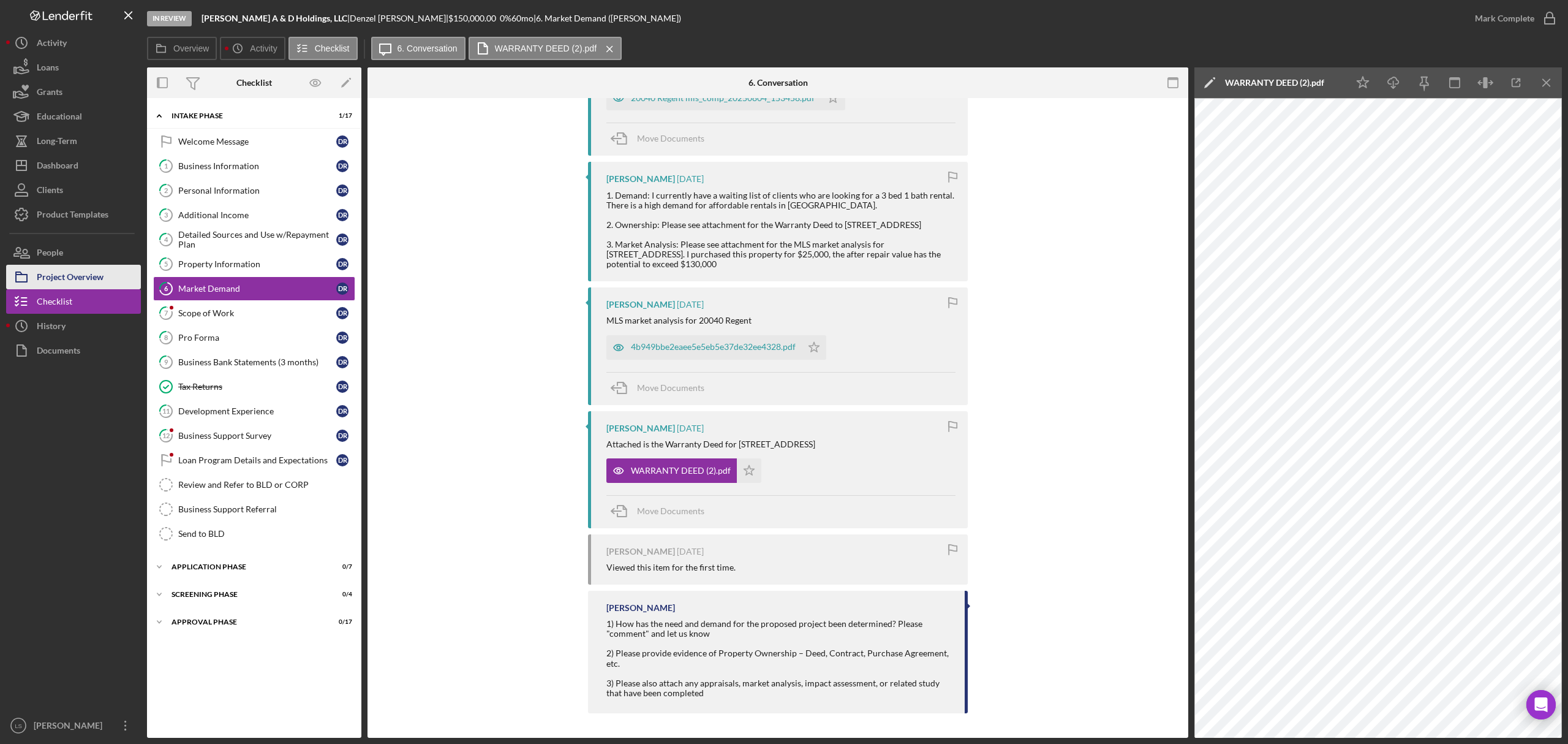
click at [96, 274] on div "Project Overview" at bounding box center [70, 278] width 67 height 27
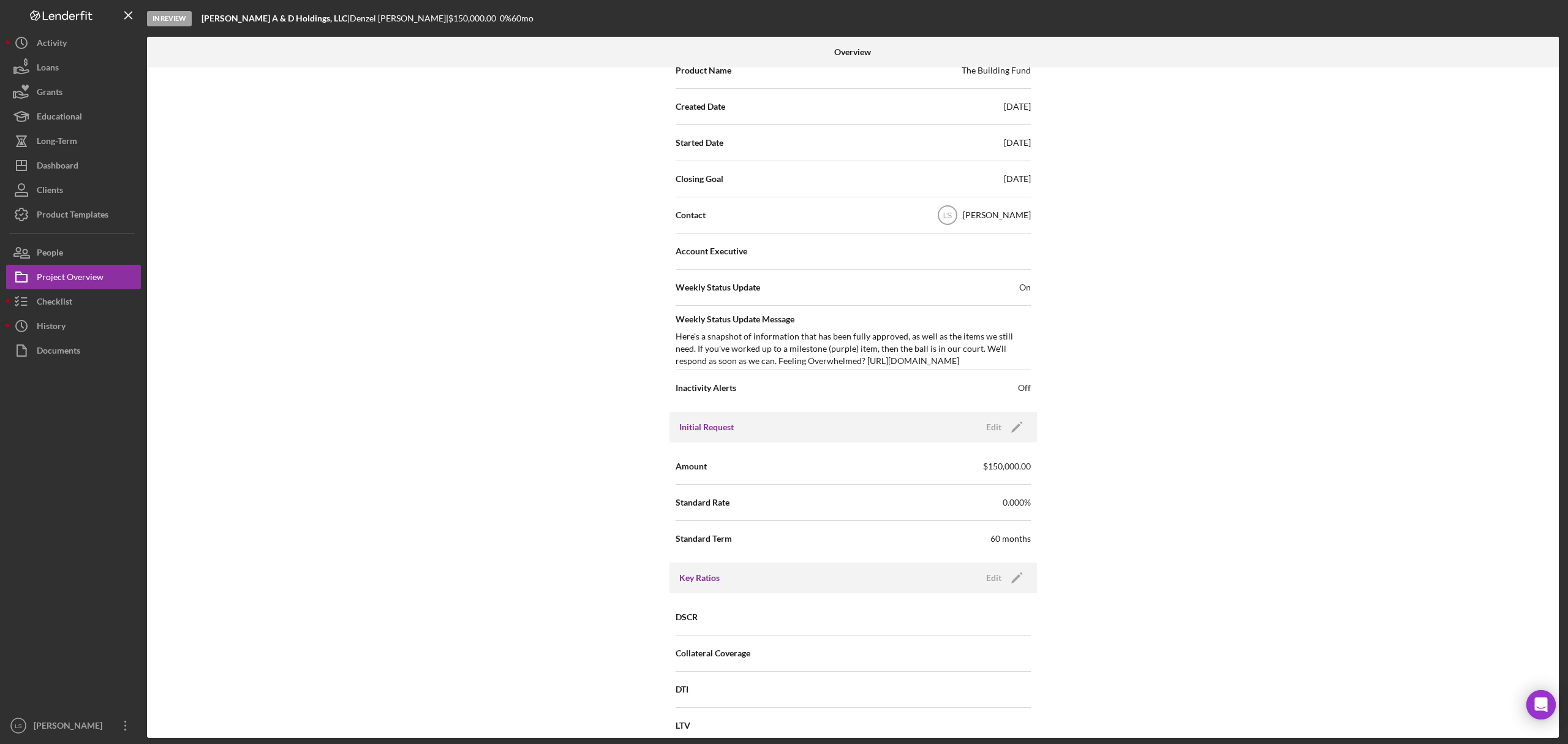
scroll to position [327, 0]
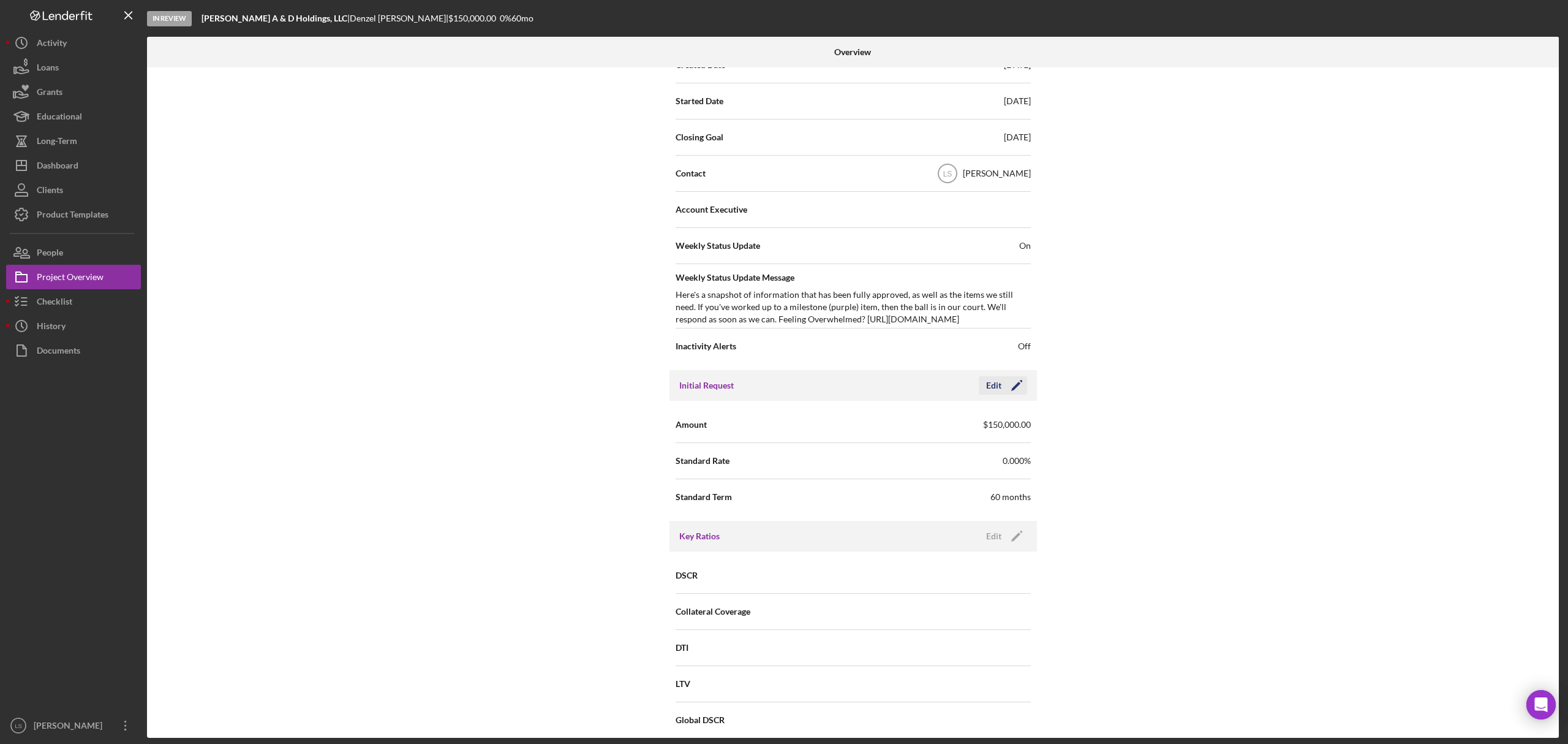
click at [1022, 387] on icon "Icon/Edit" at bounding box center [1017, 385] width 31 height 31
click at [902, 430] on input "$150,000" at bounding box center [942, 424] width 178 height 29
type input "$1"
type input "$110,000"
click at [65, 305] on div "Checklist" at bounding box center [54, 302] width 35 height 27
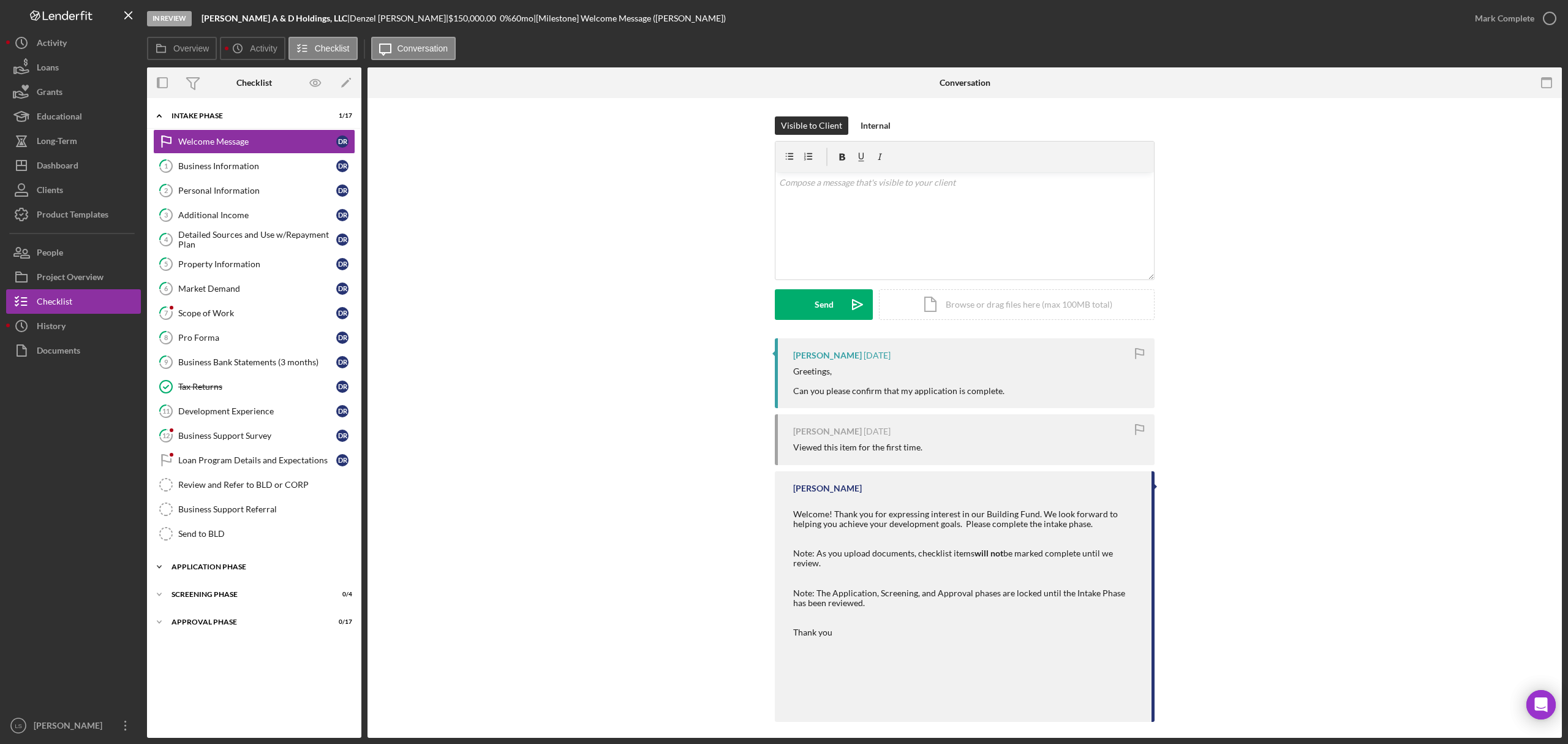
click at [300, 567] on div "Application Phase" at bounding box center [258, 566] width 175 height 7
click at [255, 534] on link "Send to BLD Send to BLD" at bounding box center [254, 533] width 202 height 25
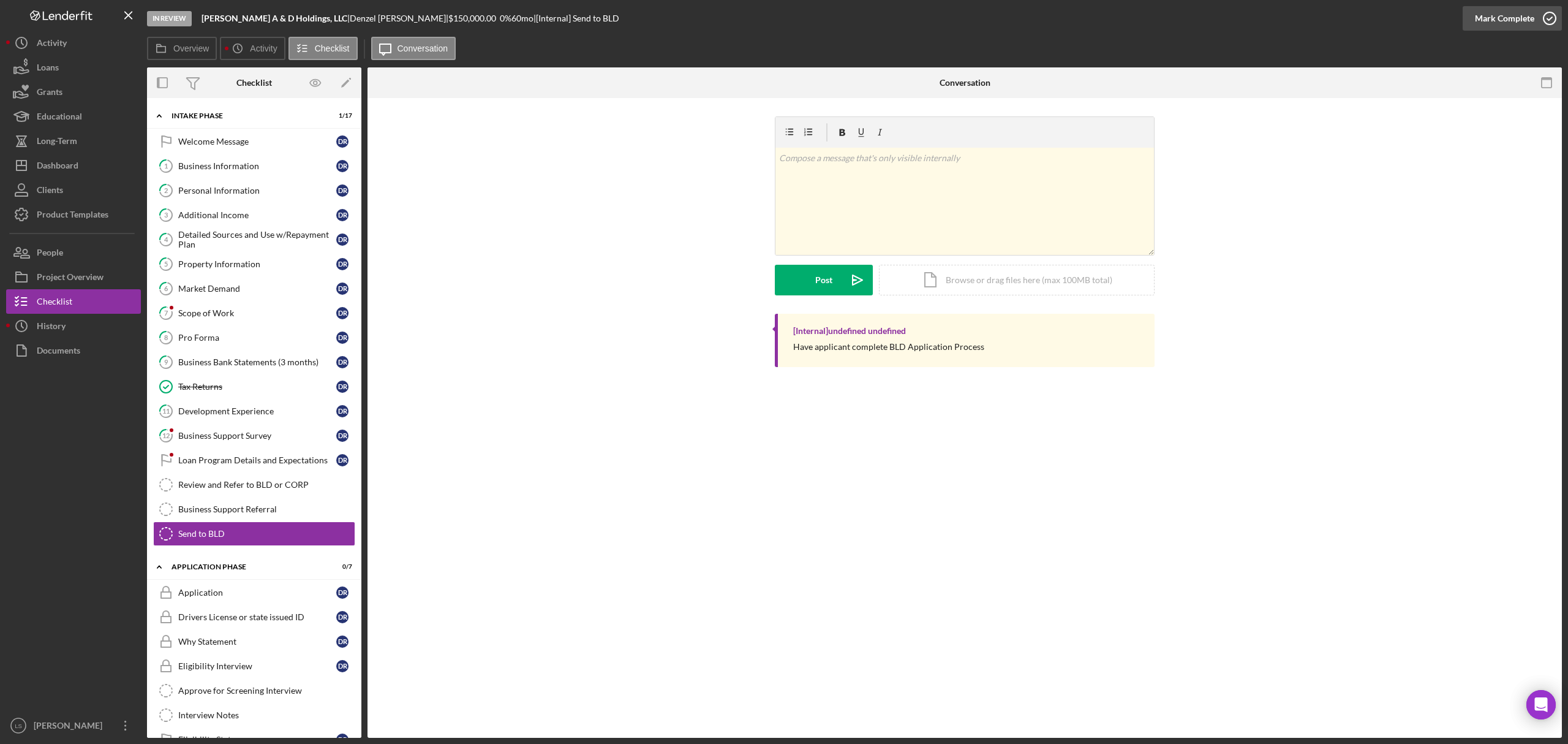
click at [1254, 21] on icon "button" at bounding box center [1550, 19] width 31 height 31
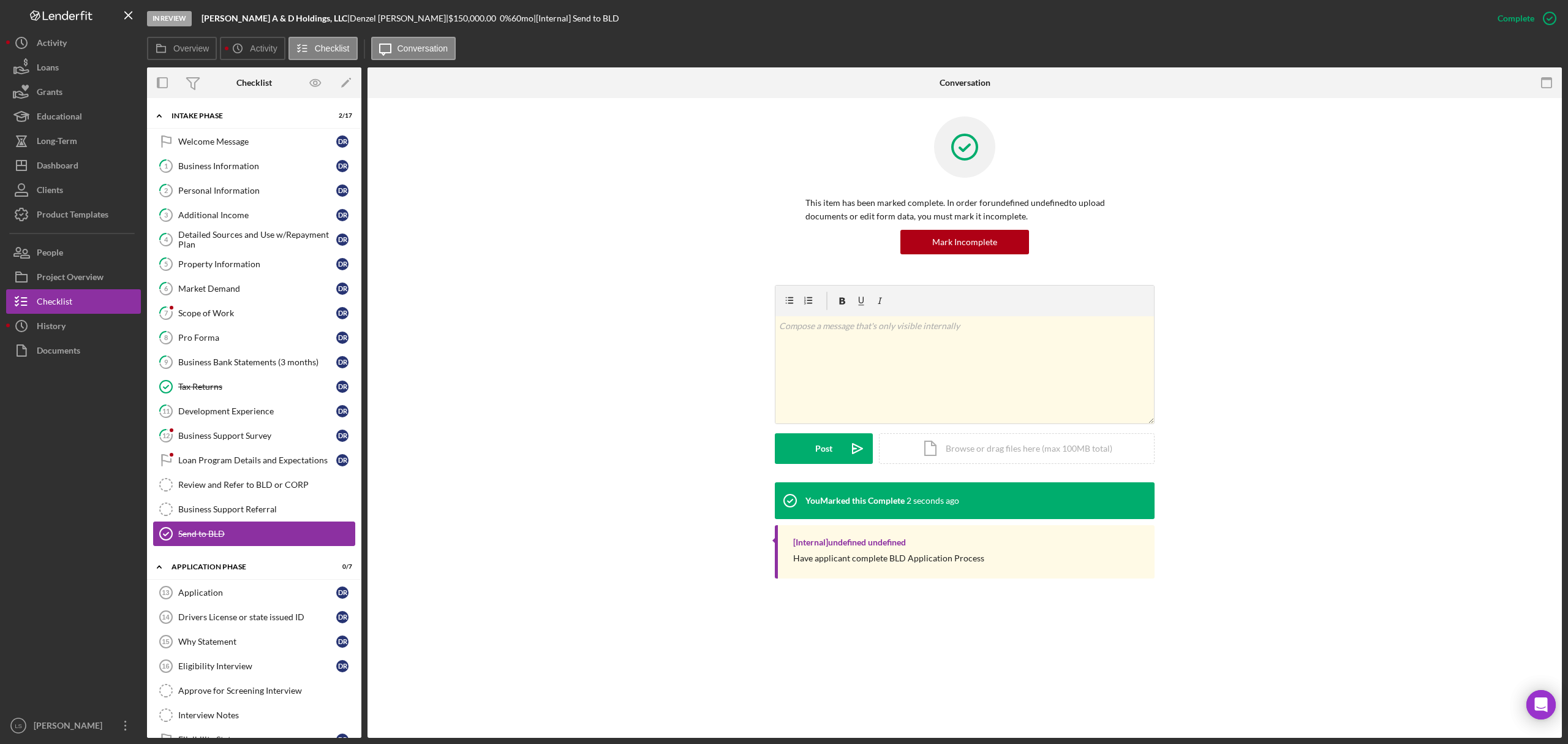
scroll to position [91, 0]
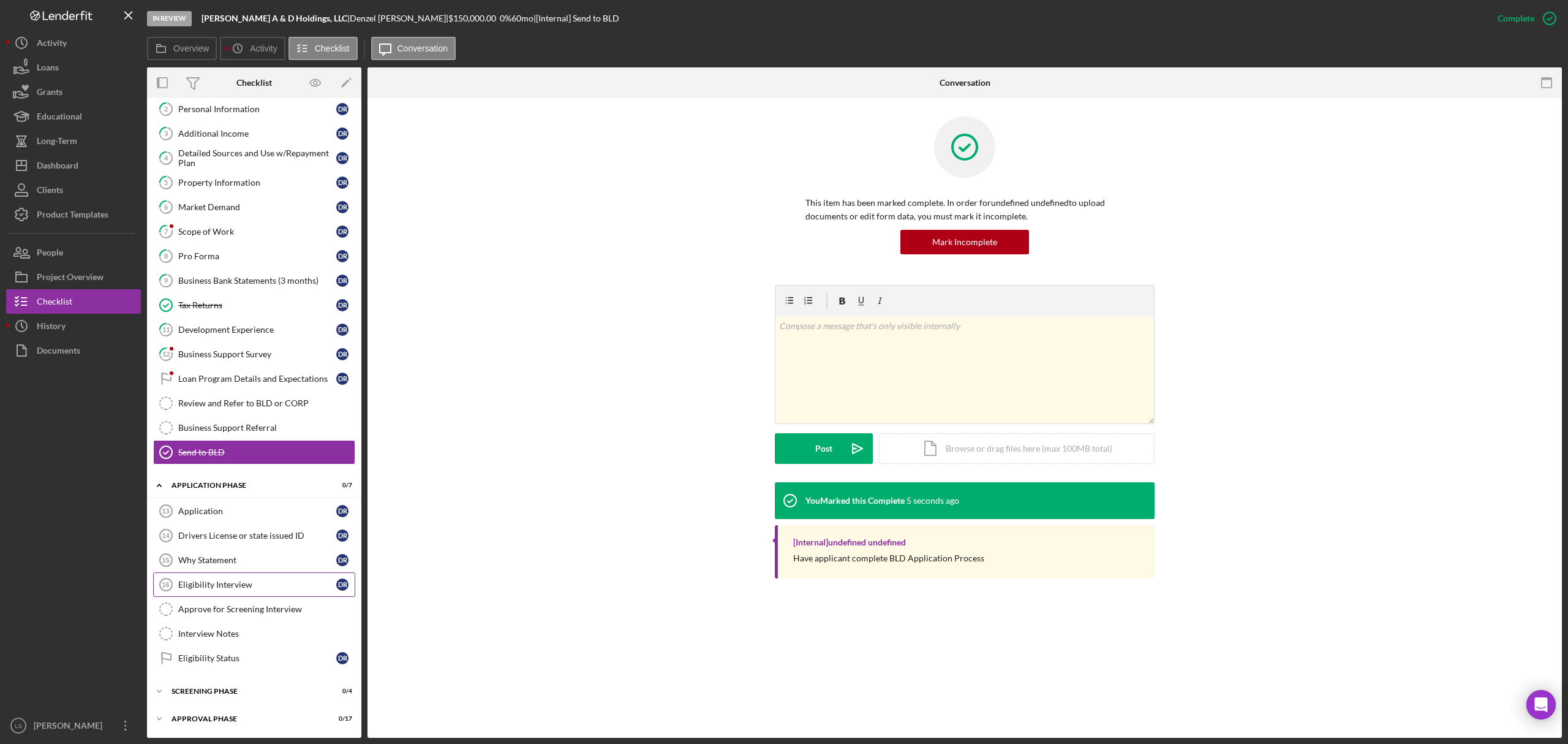
click at [194, 567] on link "Eligibility Interview 16 Eligibility Interview D R" at bounding box center [254, 584] width 202 height 25
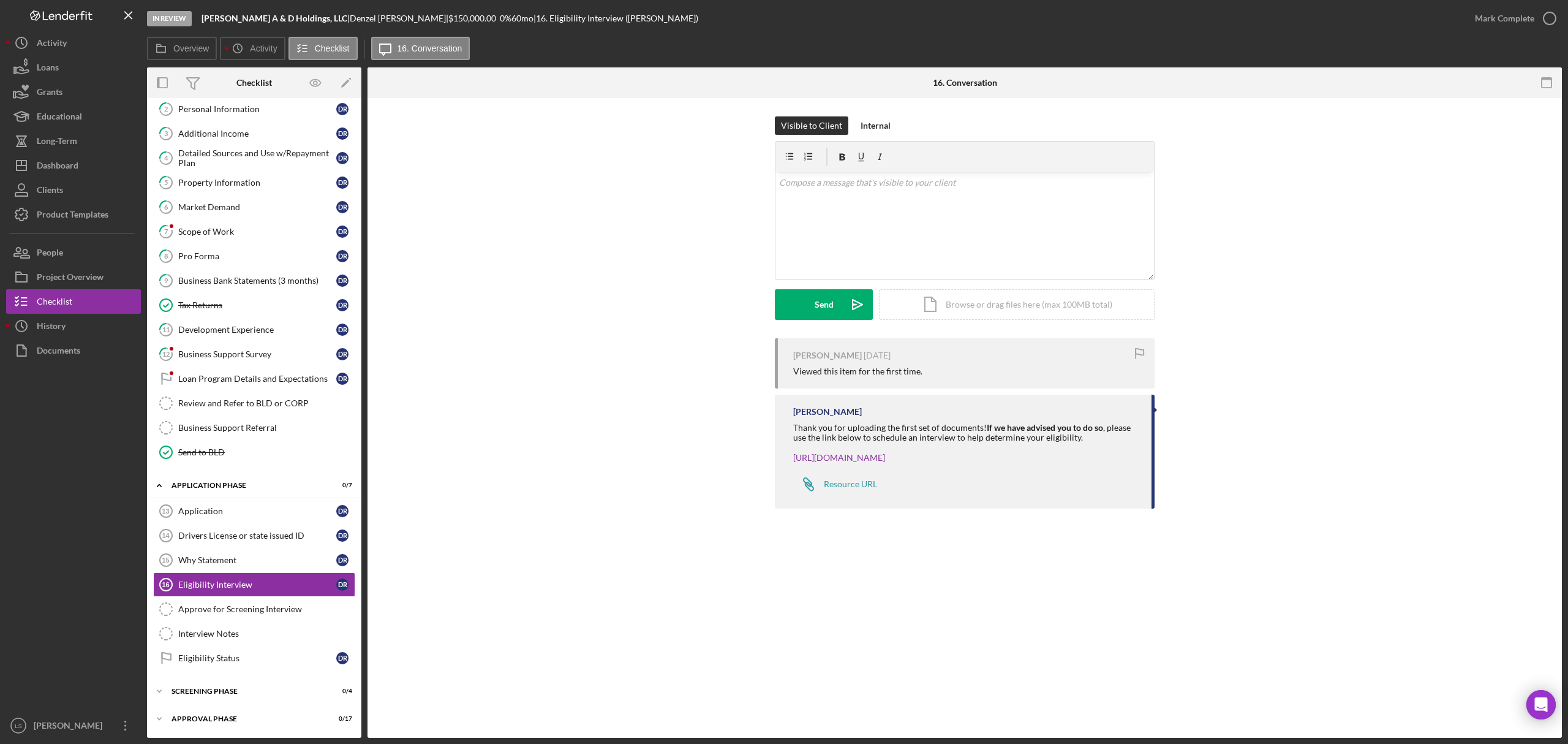
scroll to position [91, 0]
click at [1254, 20] on icon "button" at bounding box center [1550, 19] width 31 height 31
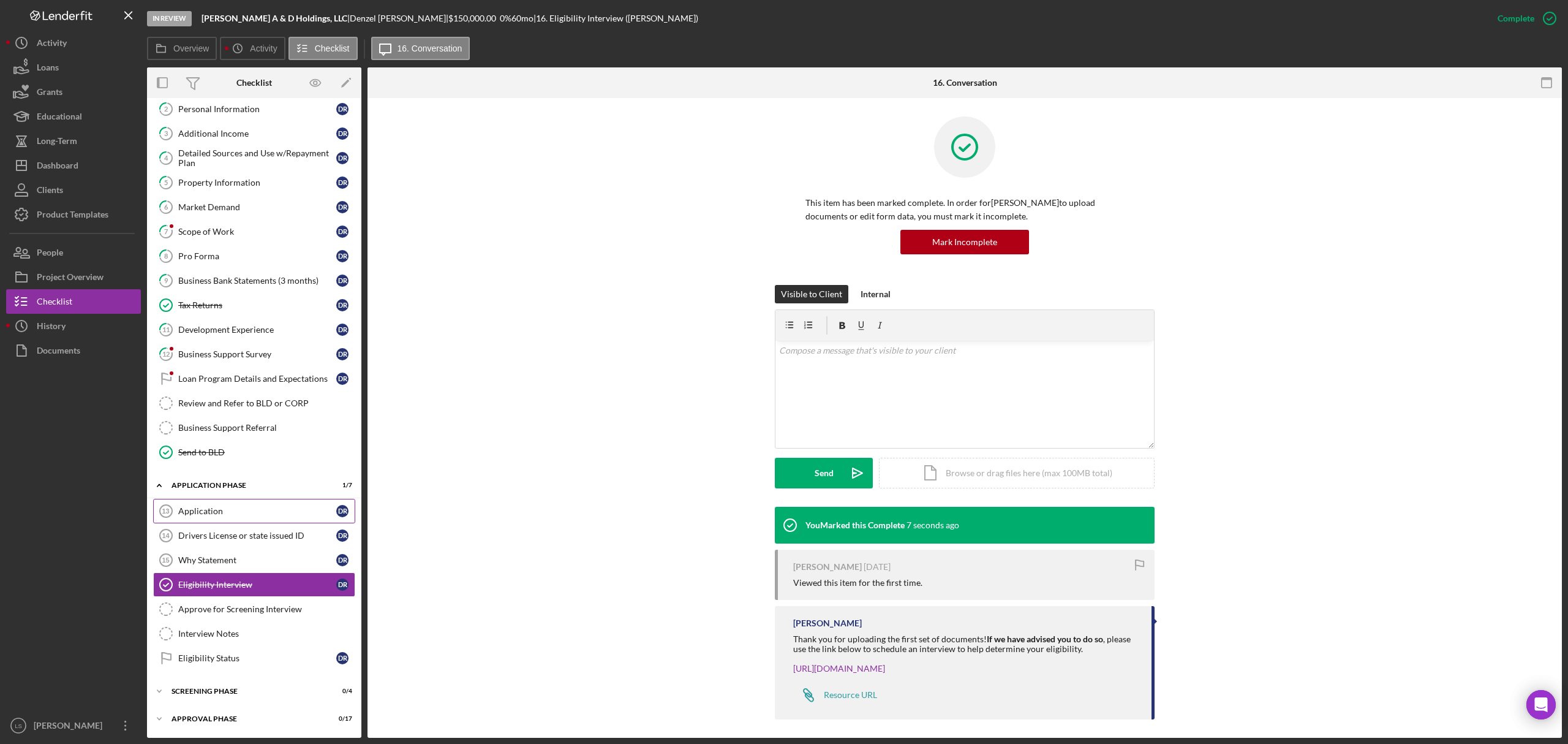
click at [211, 508] on div "Application" at bounding box center [257, 510] width 158 height 10
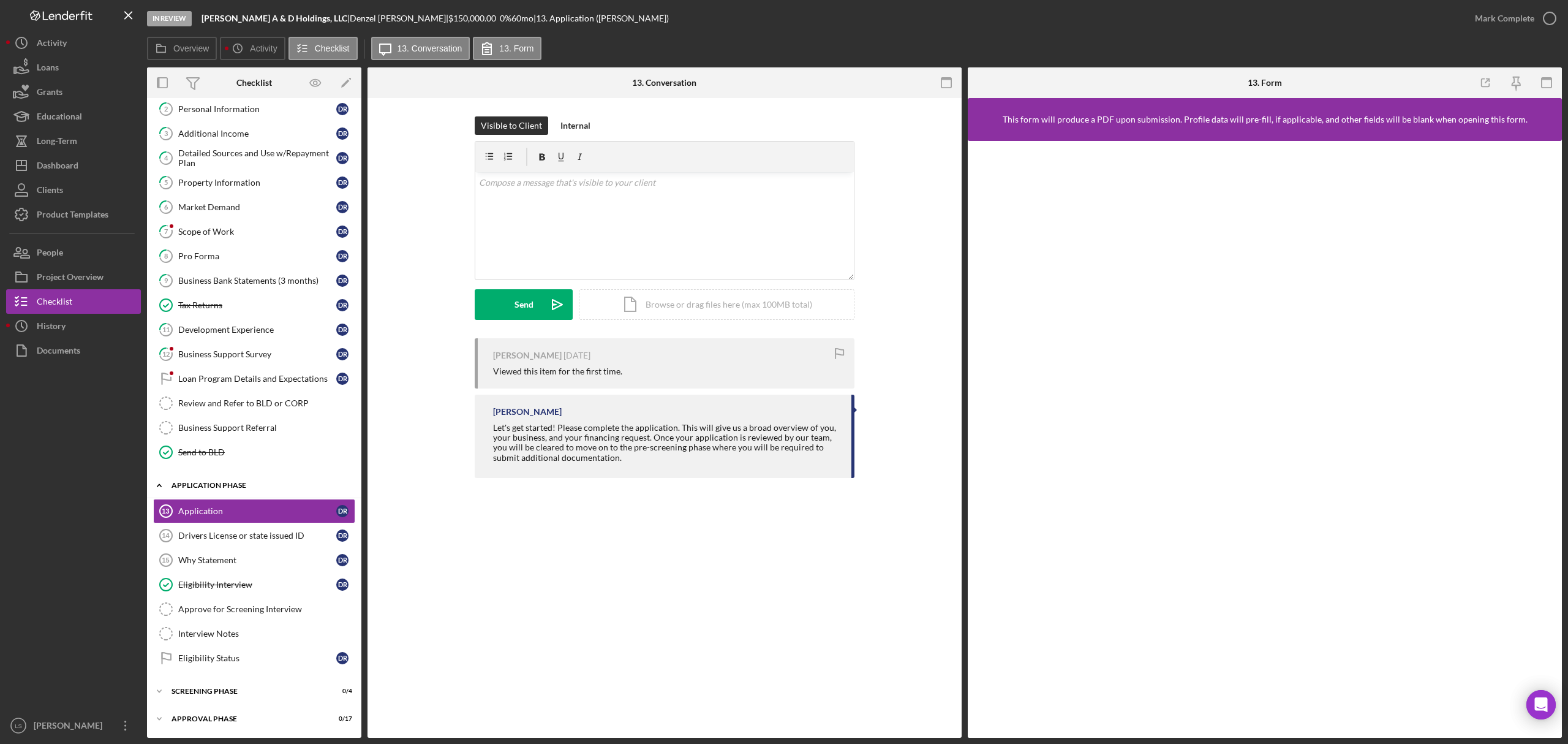
scroll to position [91, 0]
click at [284, 533] on div "Drivers License or state issued ID" at bounding box center [257, 535] width 158 height 10
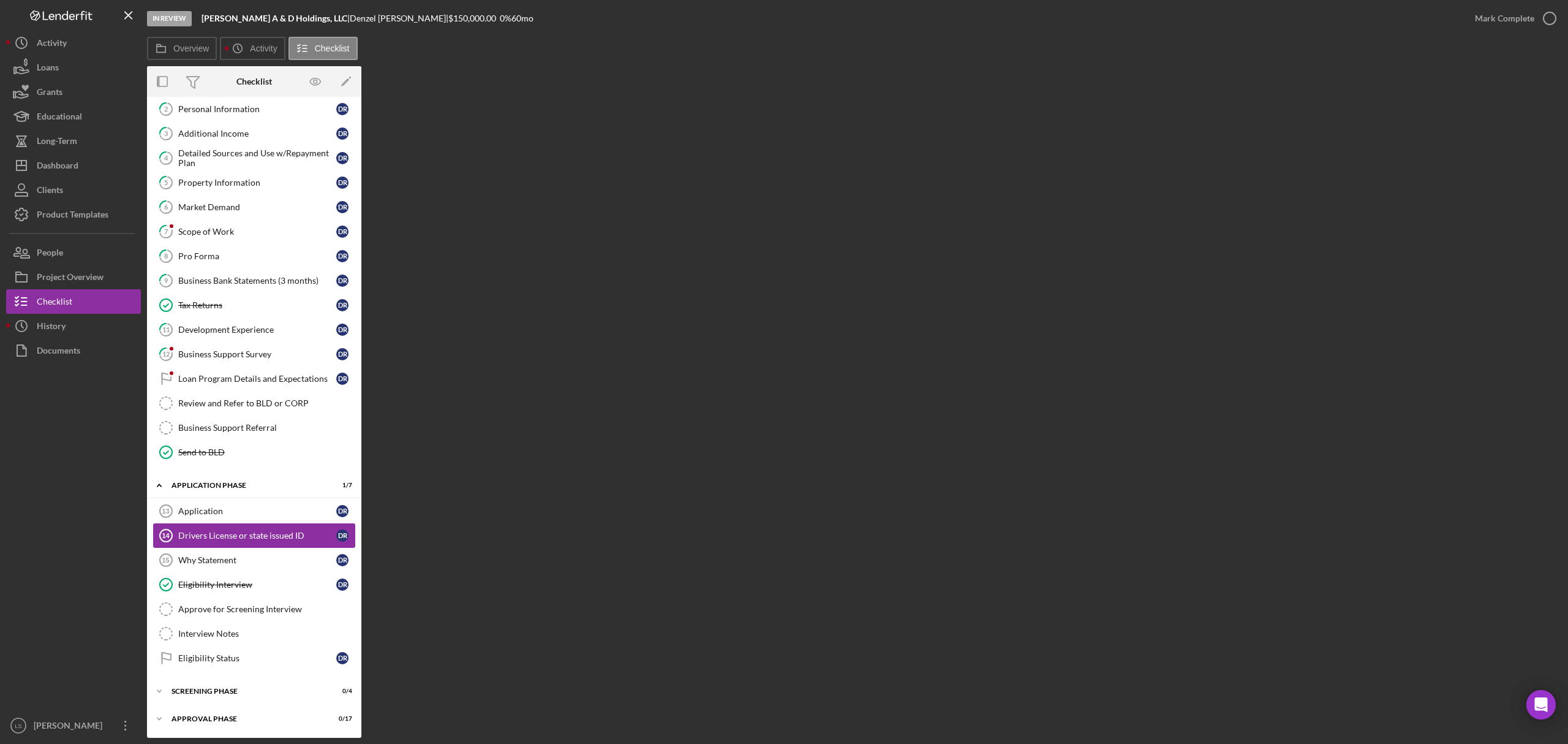
scroll to position [91, 0]
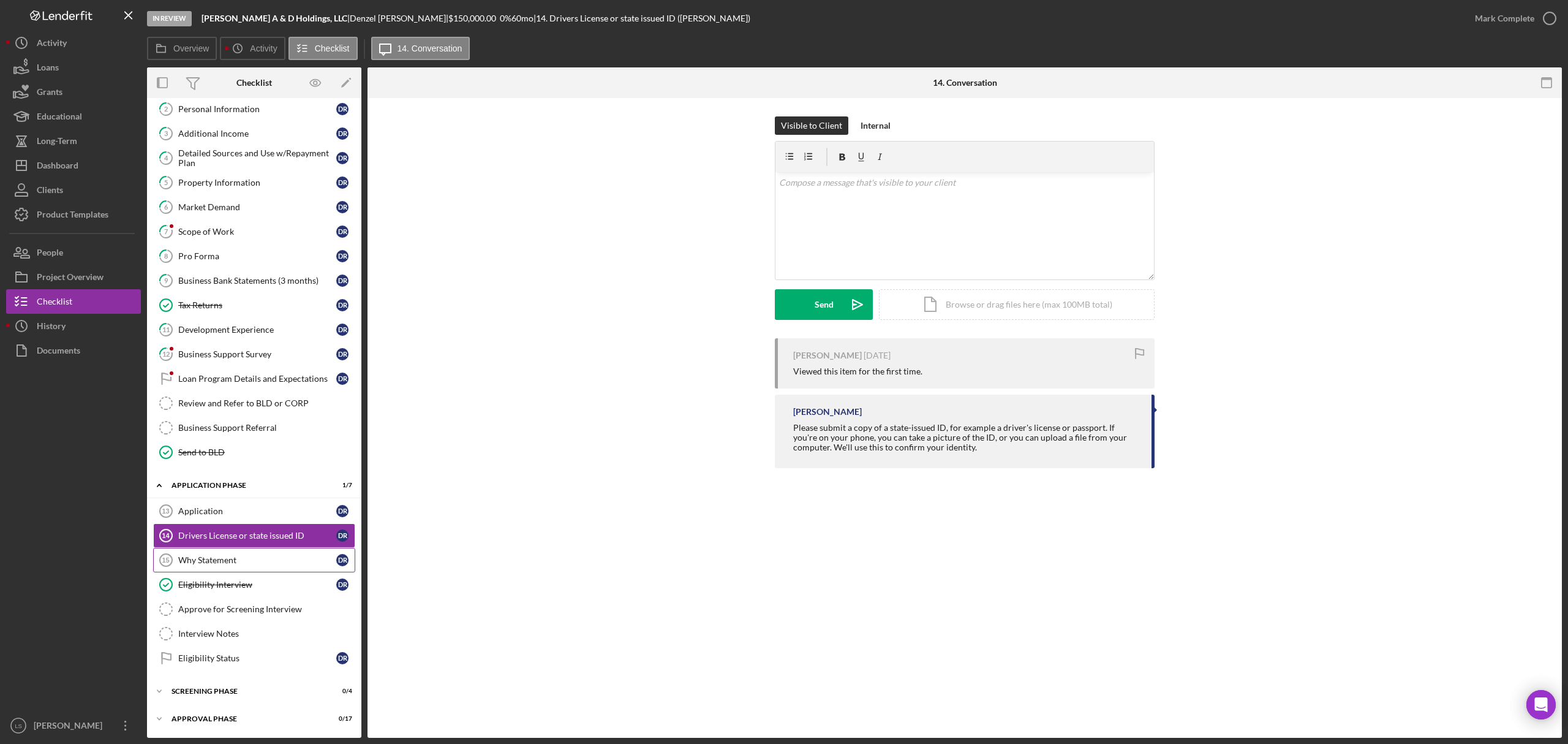
click at [233, 555] on div "Why Statement" at bounding box center [257, 560] width 158 height 10
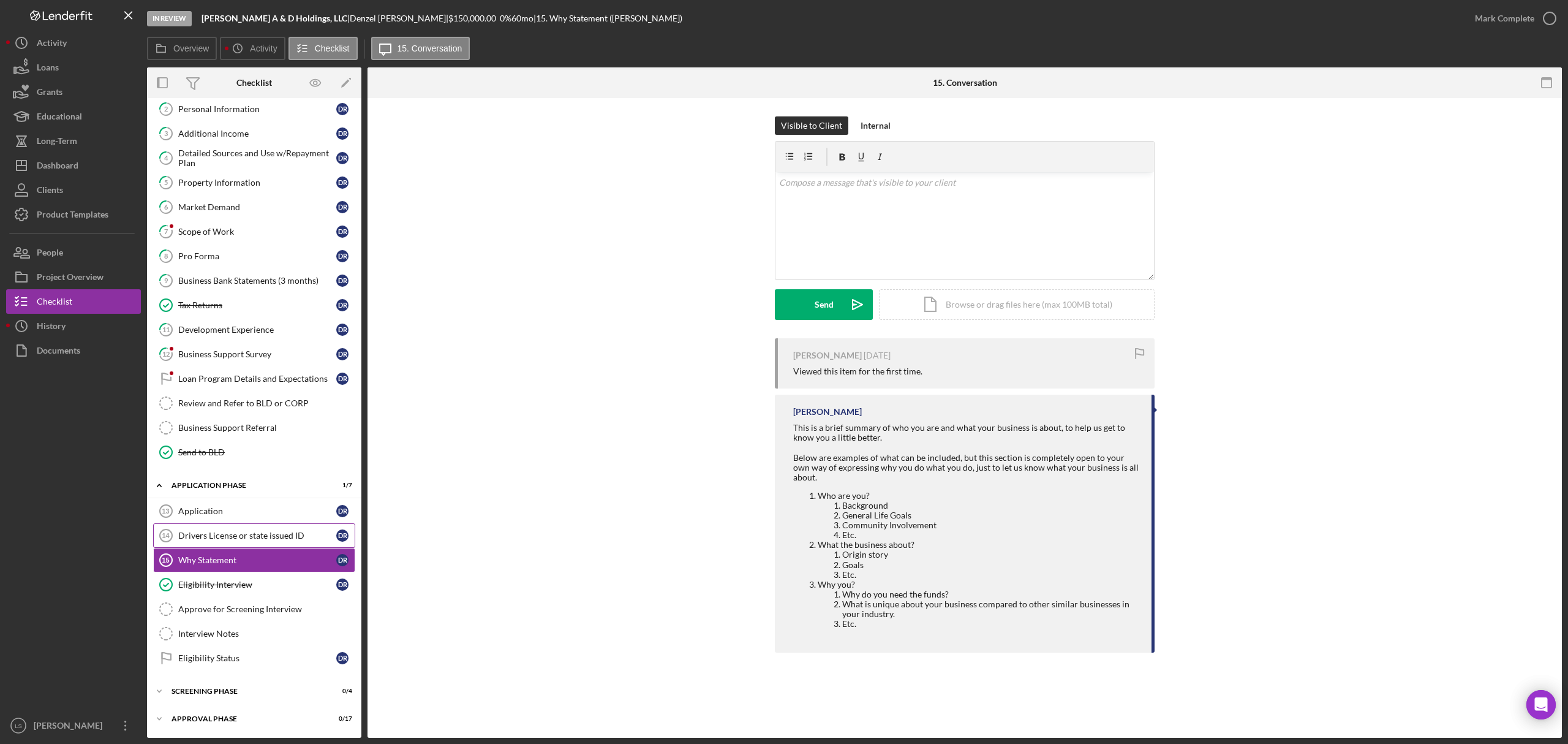
scroll to position [91, 0]
click at [62, 171] on div "Dashboard" at bounding box center [58, 167] width 41 height 27
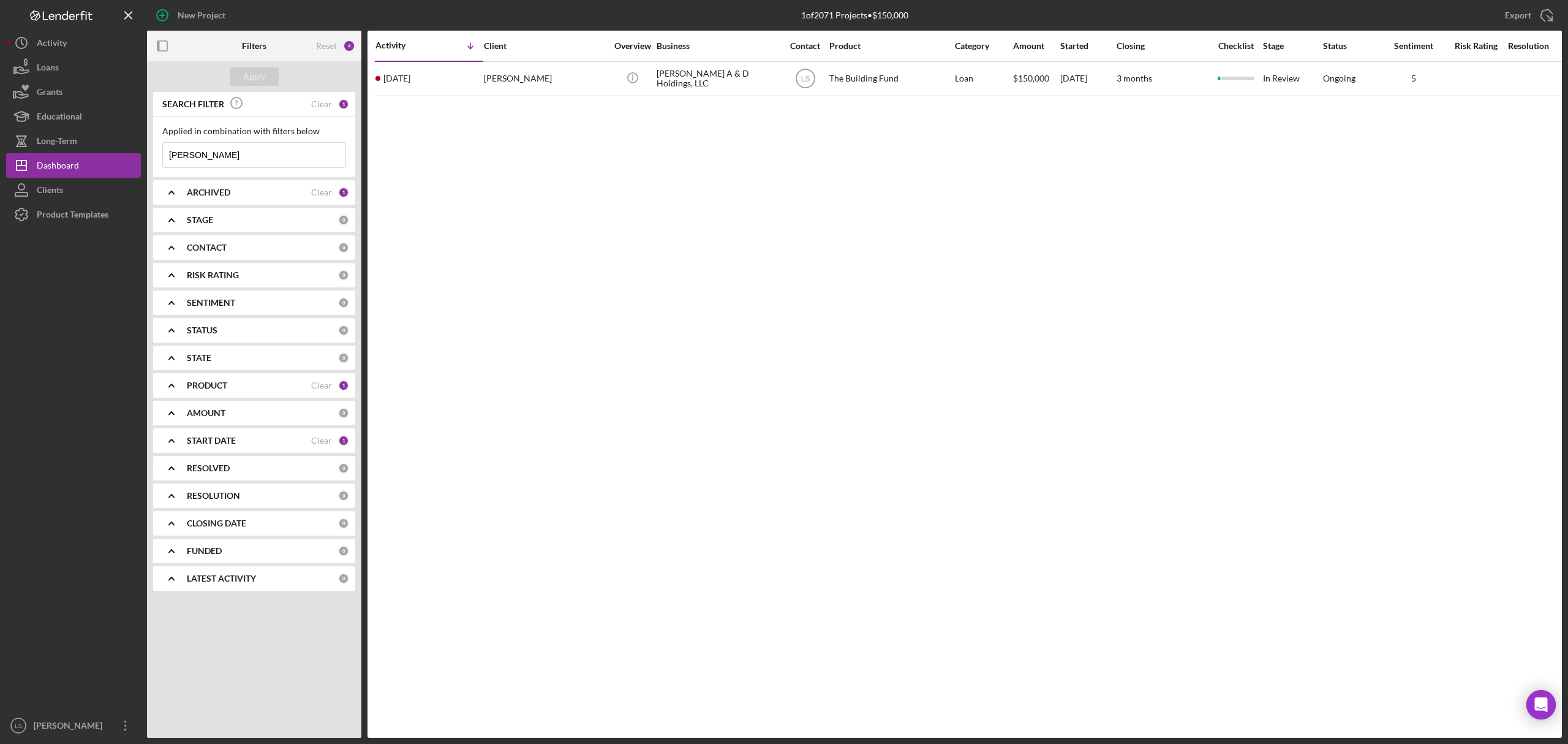
click at [251, 158] on input "[PERSON_NAME]" at bounding box center [254, 155] width 183 height 25
type input "d"
type input "kie"
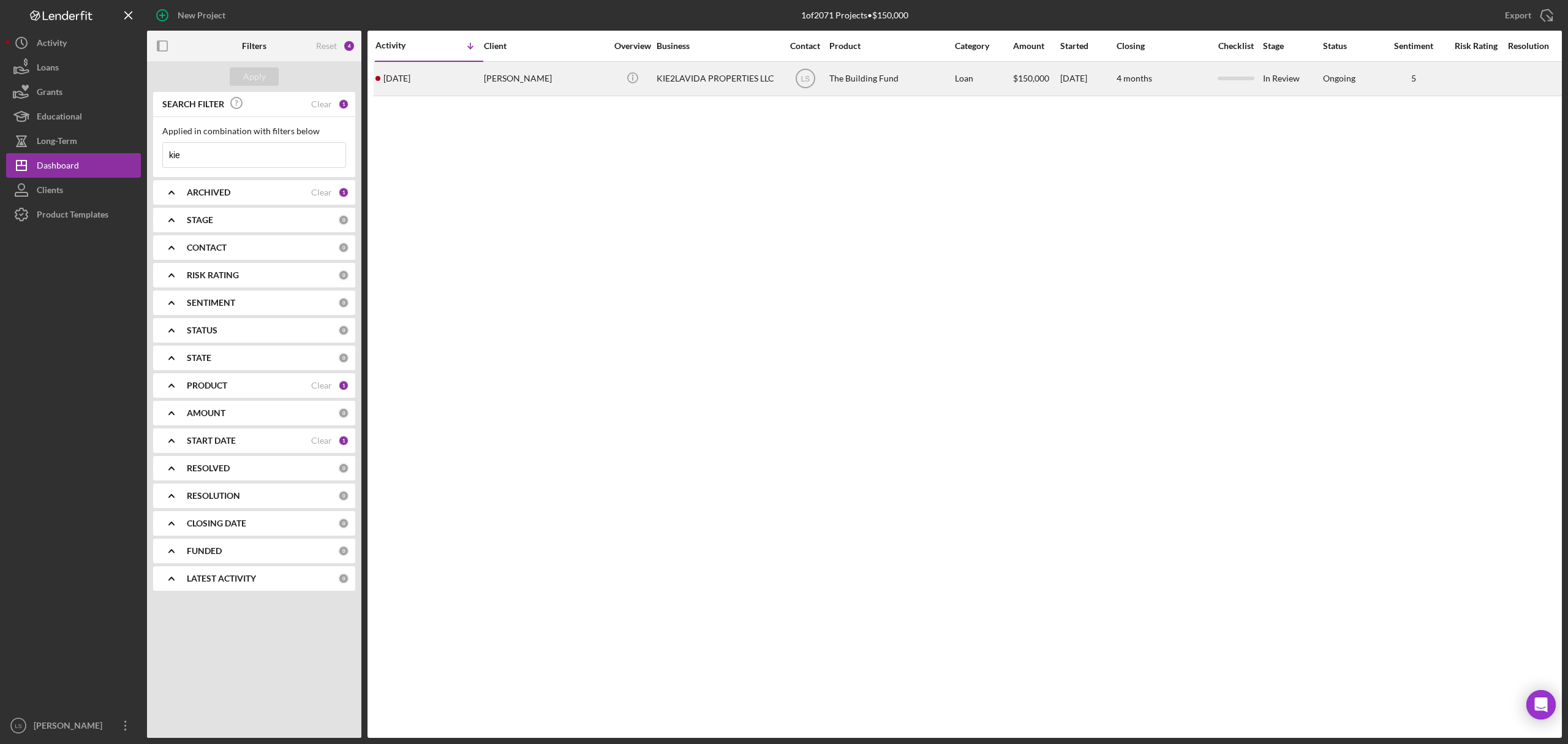
click at [593, 84] on div "[PERSON_NAME]" at bounding box center [545, 78] width 122 height 33
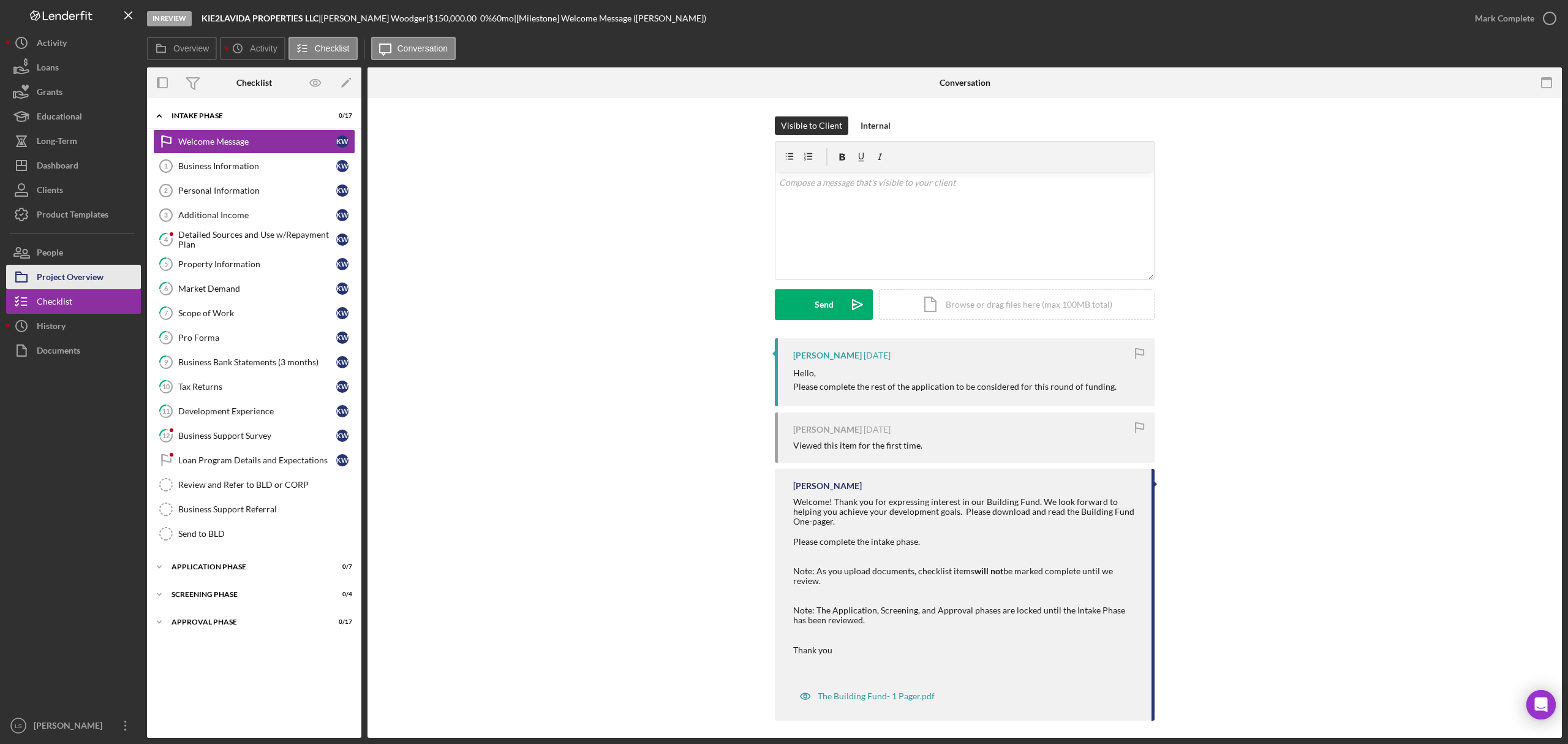
click at [68, 271] on div "Project Overview" at bounding box center [70, 278] width 67 height 27
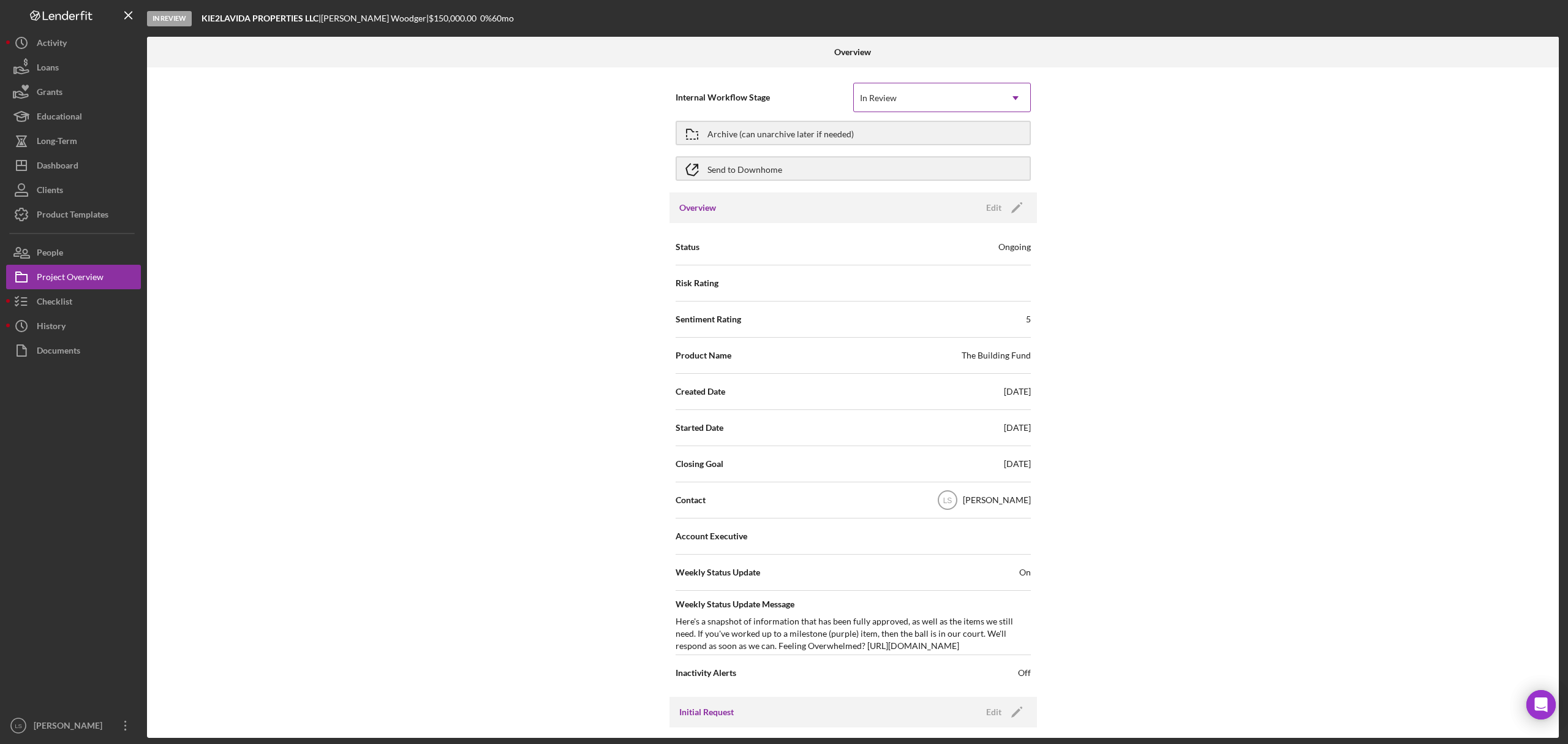
click at [1003, 97] on icon "Icon/Dropdown Arrow" at bounding box center [1015, 98] width 29 height 29
click at [1201, 236] on div "Internal Workflow Stage 5 results available. Use Up and Down to choose options,…" at bounding box center [853, 403] width 1411 height 670
click at [941, 136] on button "Archive (can unarchive later if needed)" at bounding box center [853, 132] width 355 height 25
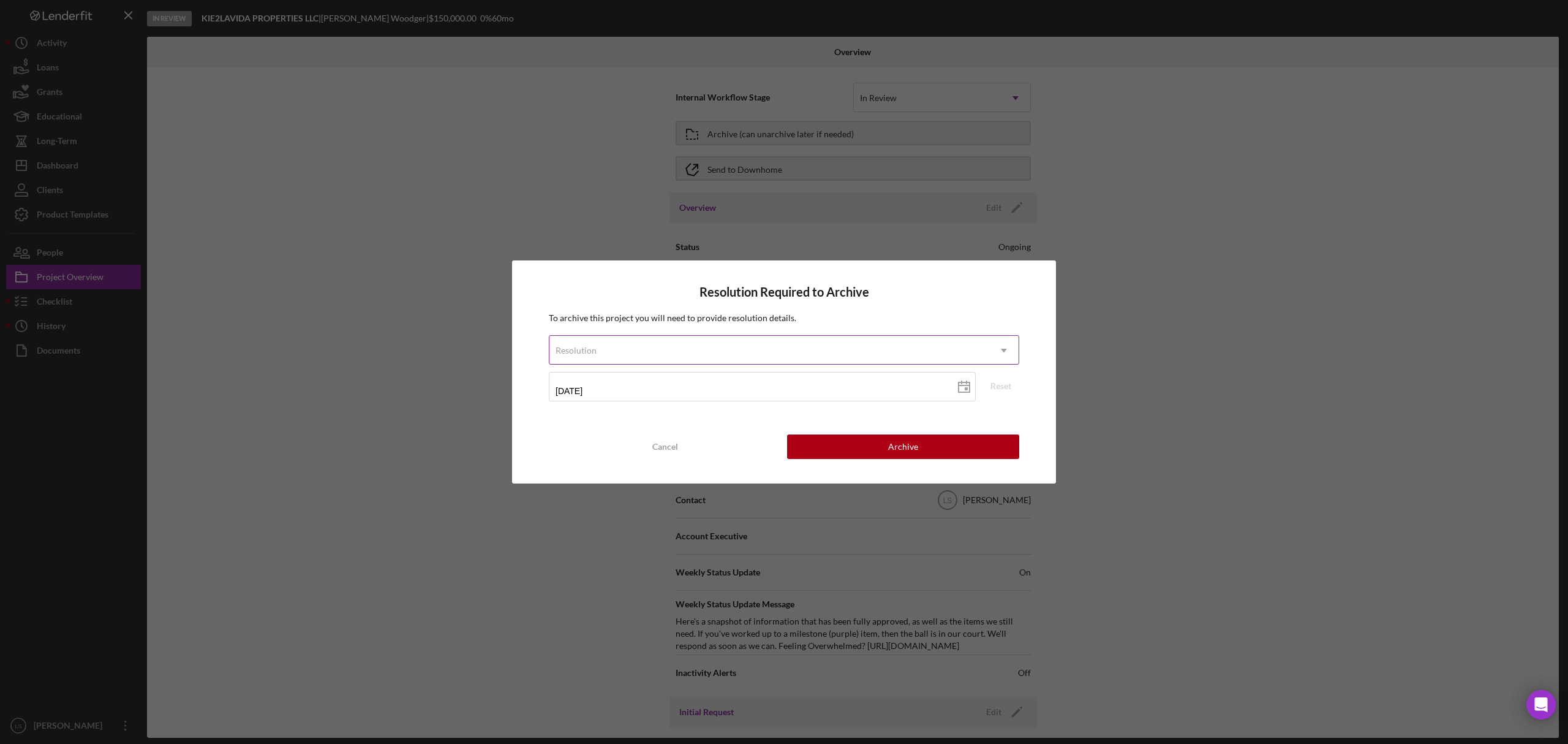
click at [815, 353] on div "Resolution" at bounding box center [769, 351] width 439 height 28
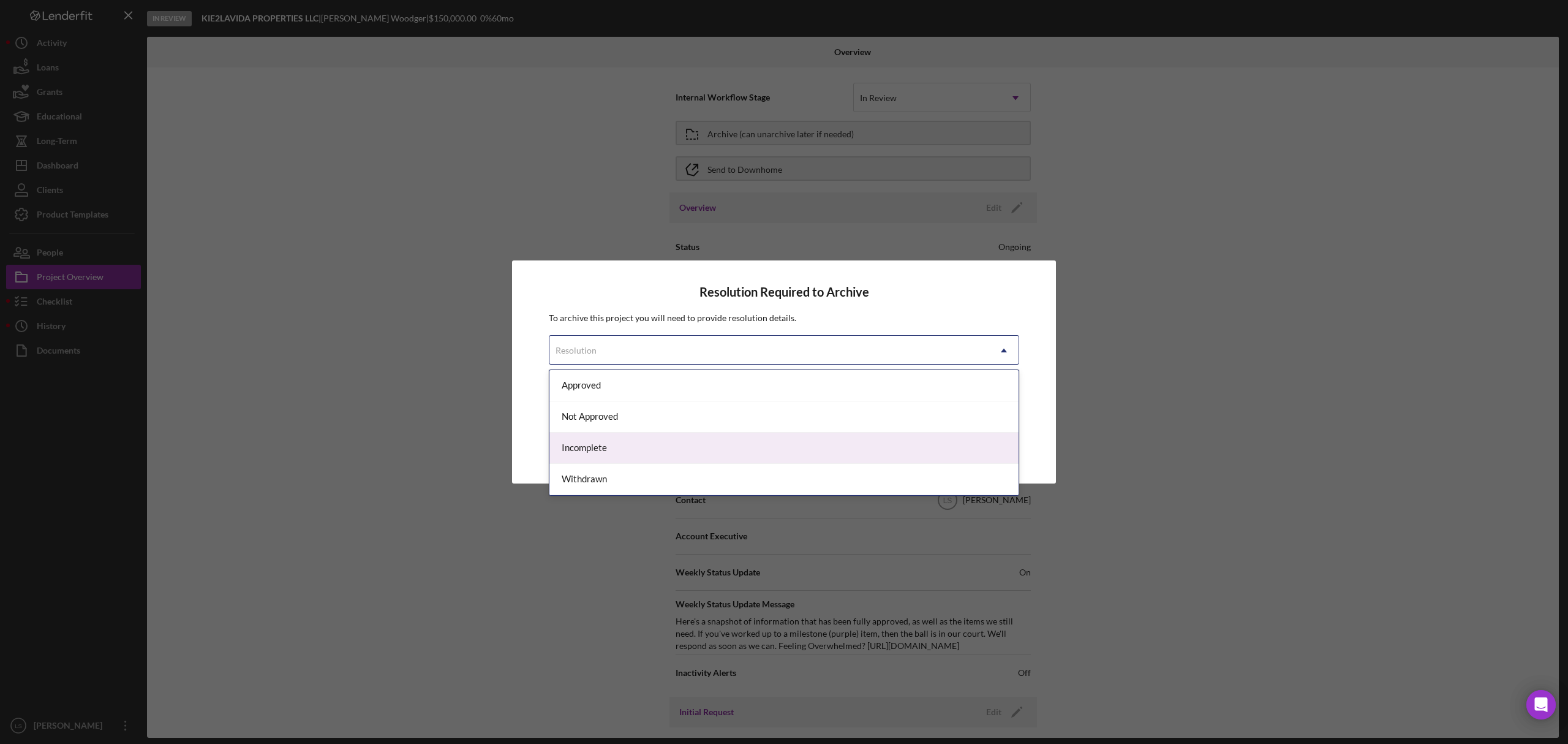
click at [710, 454] on div "Incomplete" at bounding box center [783, 448] width 469 height 31
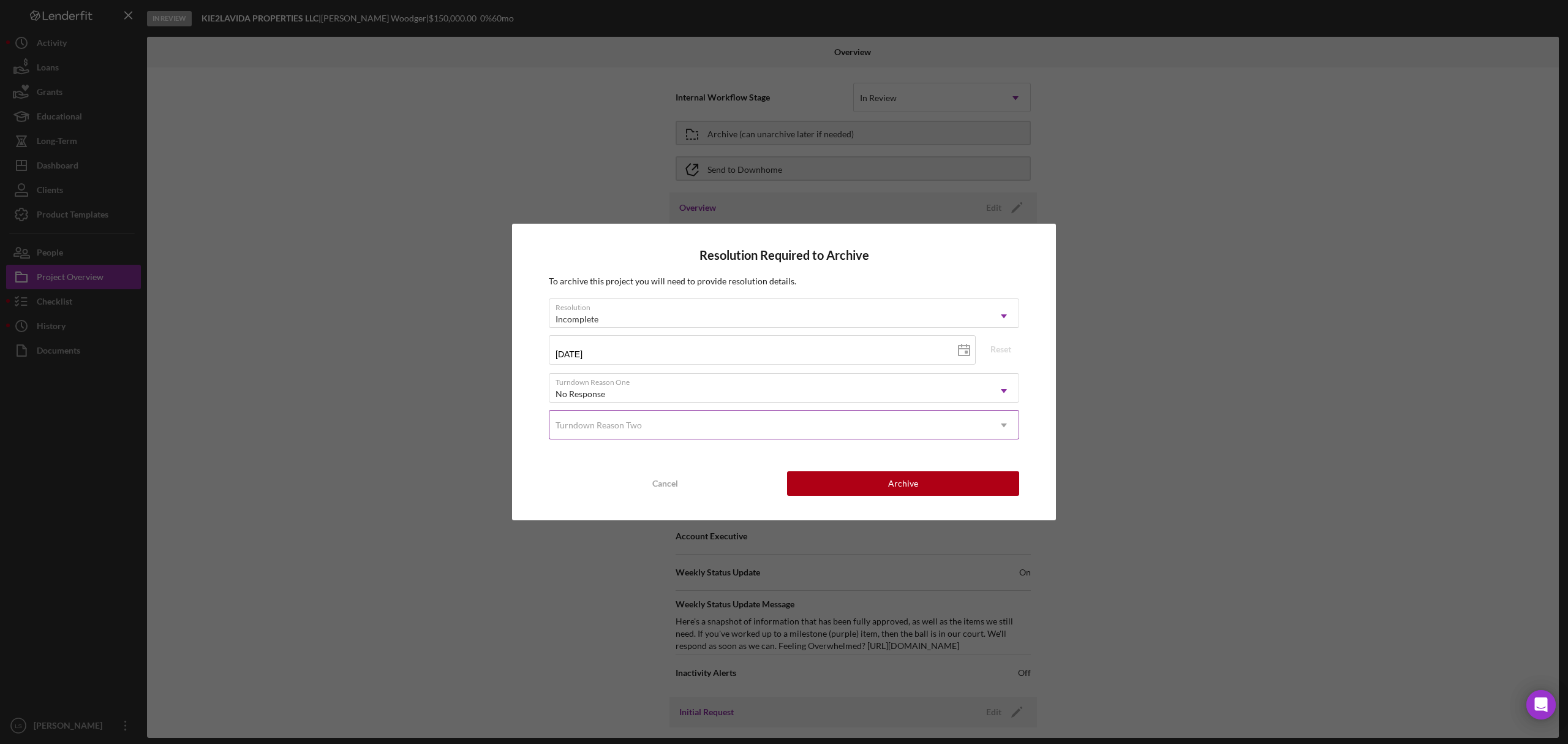
click at [633, 429] on div "Turndown Reason Two" at bounding box center [598, 425] width 86 height 10
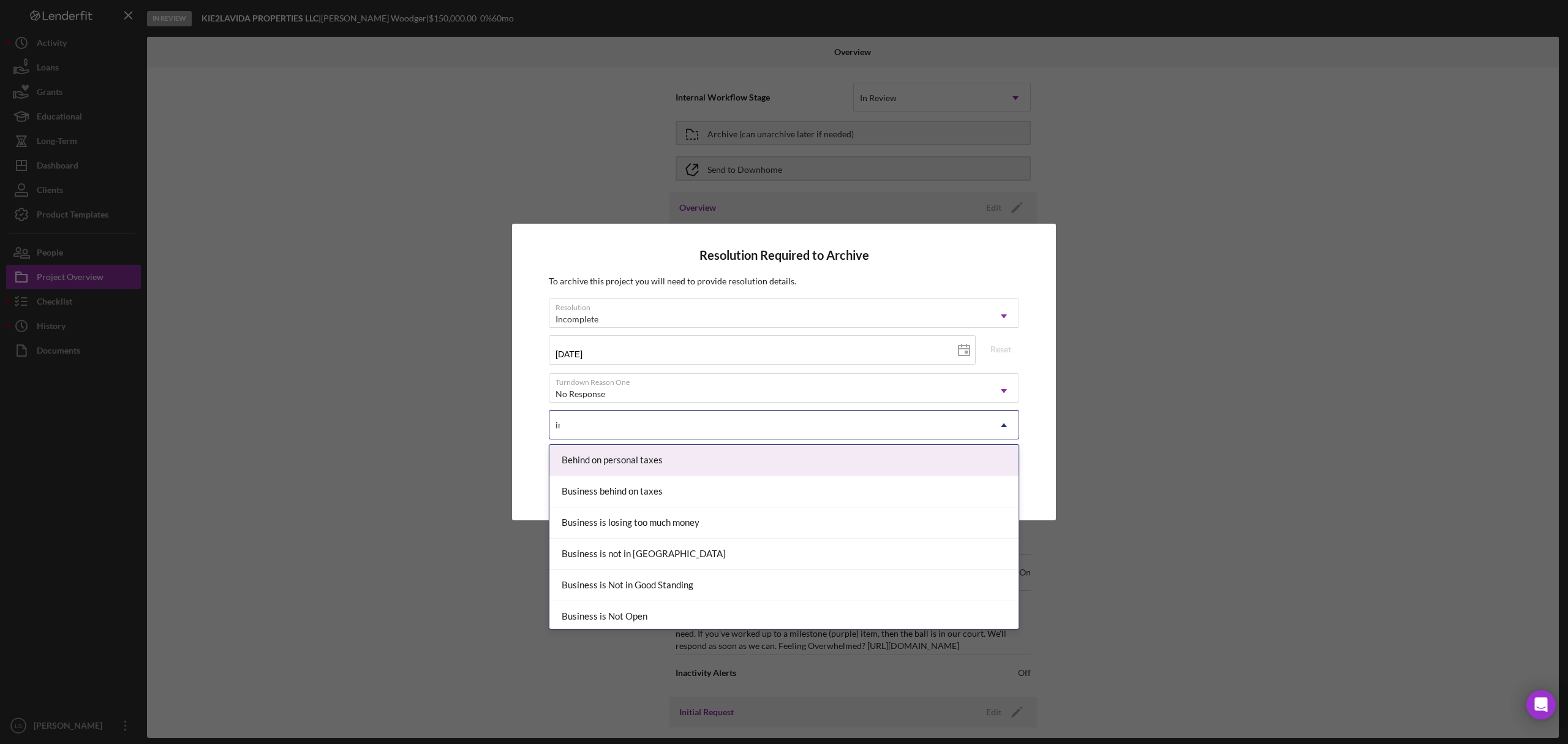
type input "inco"
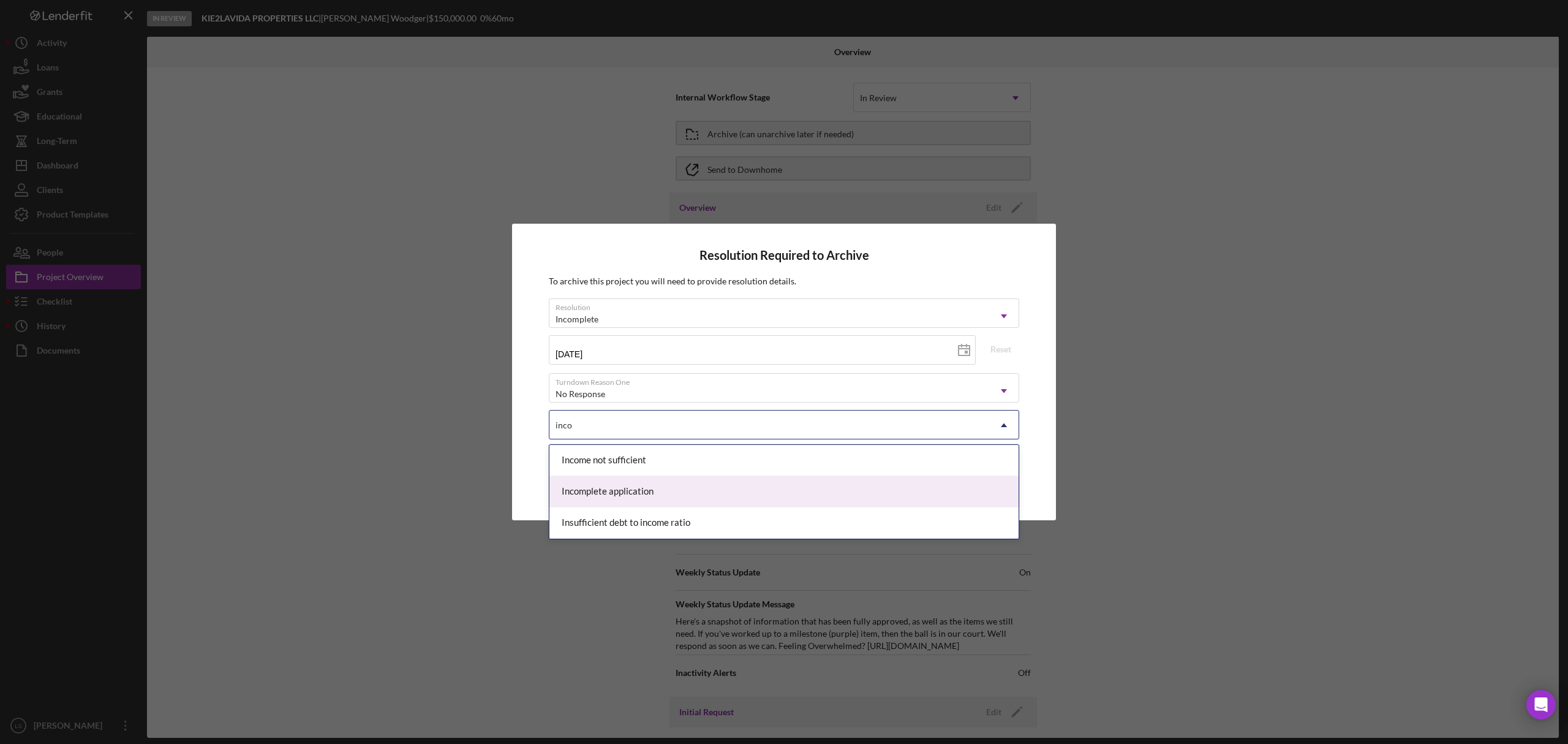
click at [633, 490] on div "Incomplete application" at bounding box center [783, 491] width 469 height 31
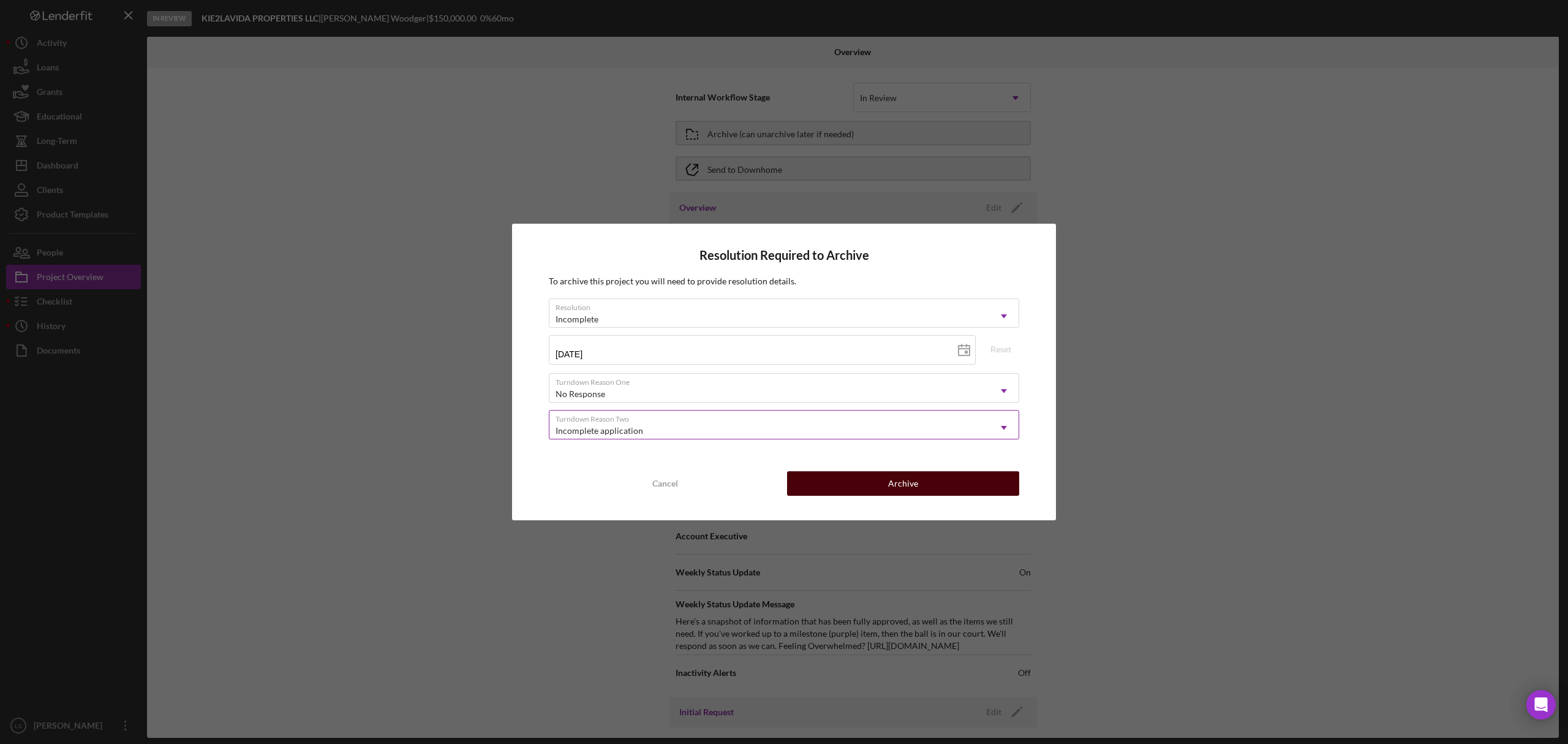
click at [969, 488] on button "Archive" at bounding box center [903, 483] width 232 height 25
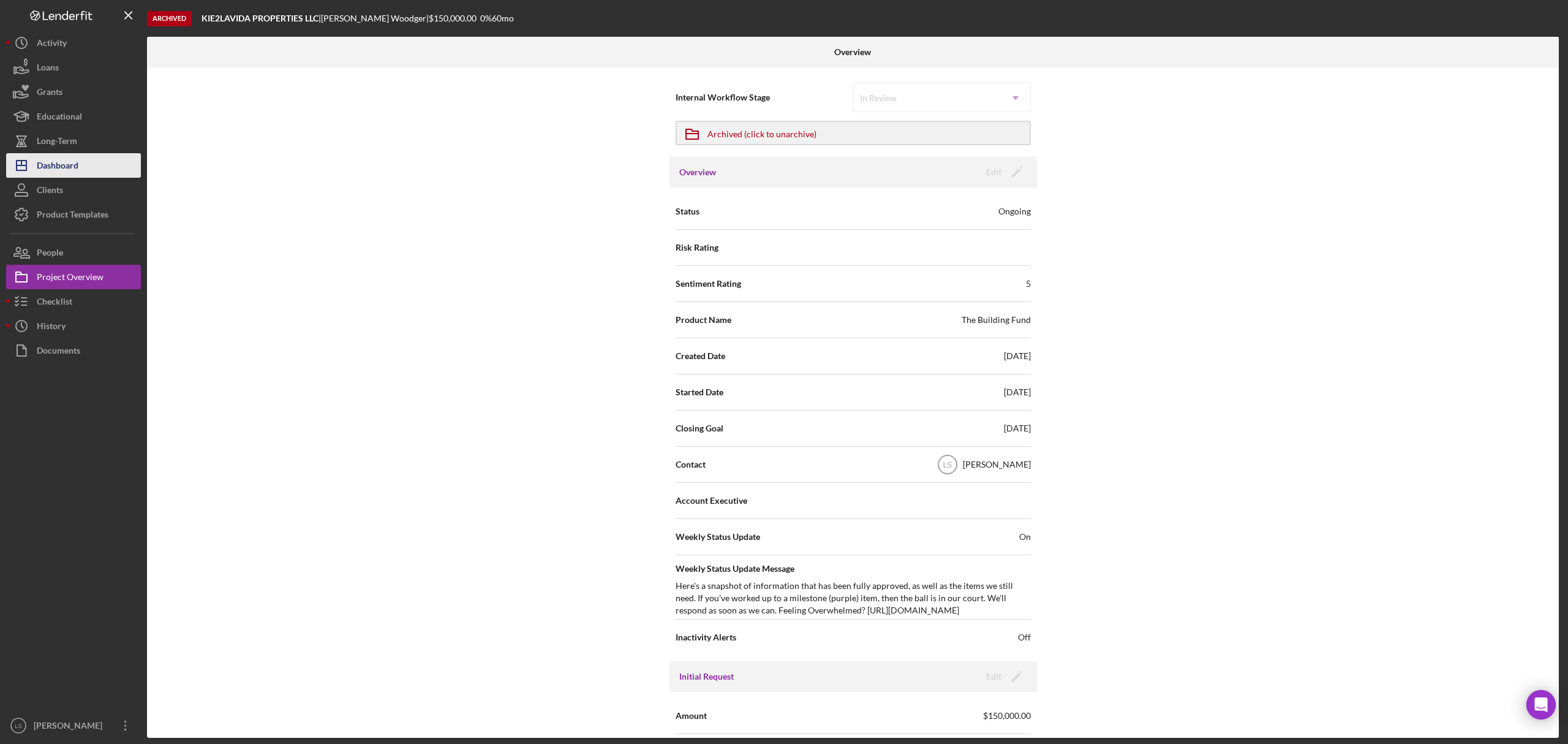
click at [68, 162] on div "Dashboard" at bounding box center [58, 167] width 41 height 27
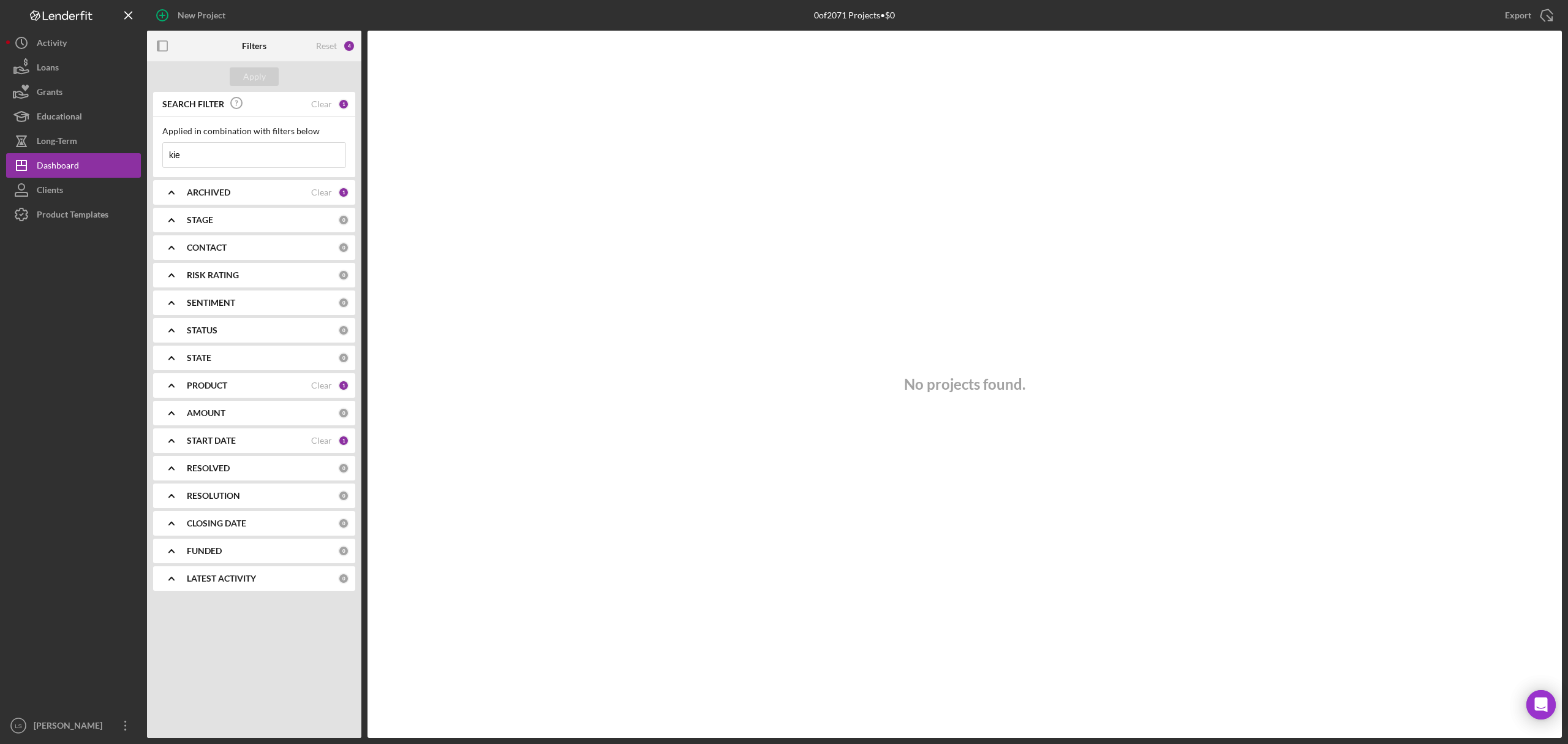
click at [199, 143] on input "kie" at bounding box center [254, 155] width 183 height 25
type input "k"
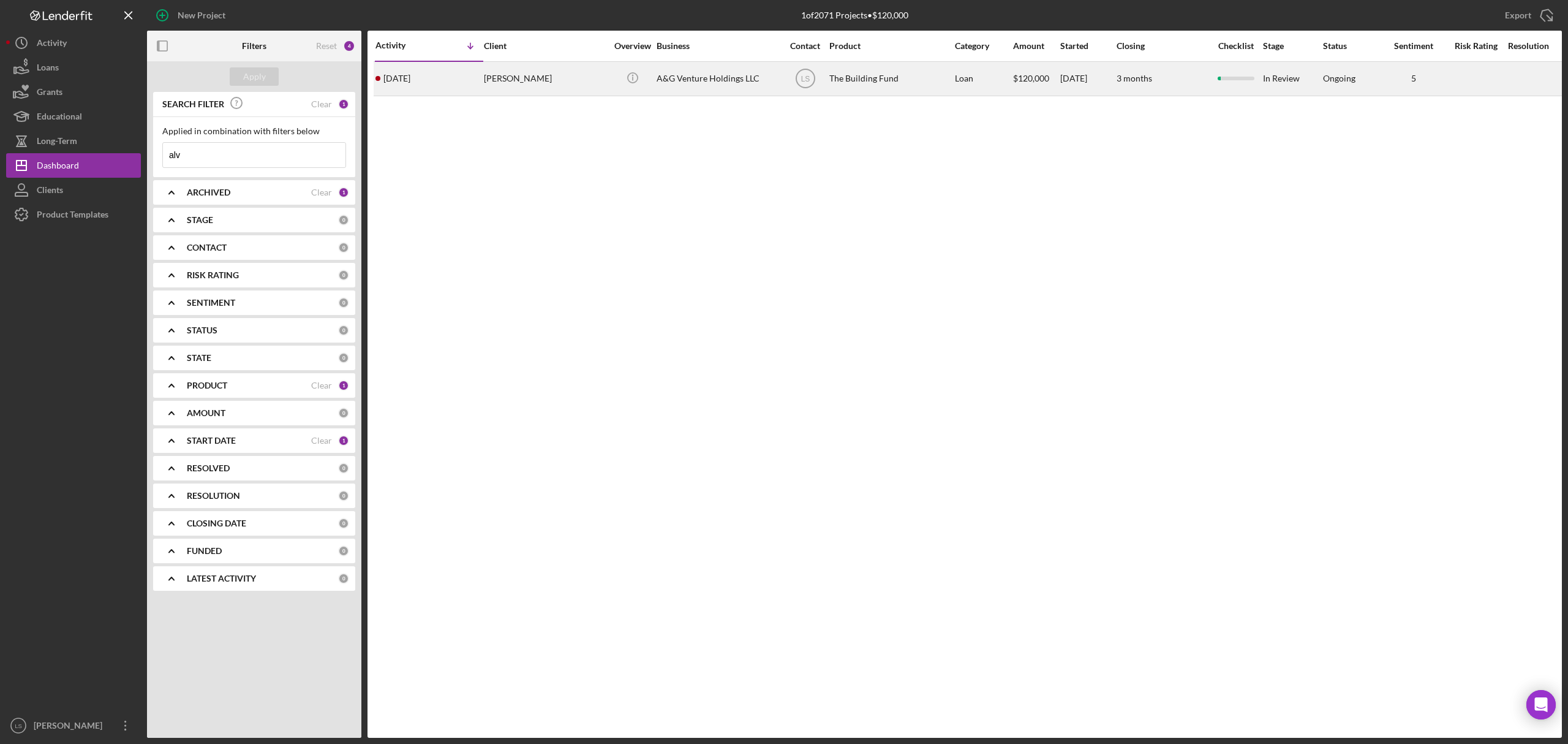
type input "alv"
click at [1003, 94] on div "Loan" at bounding box center [983, 78] width 57 height 33
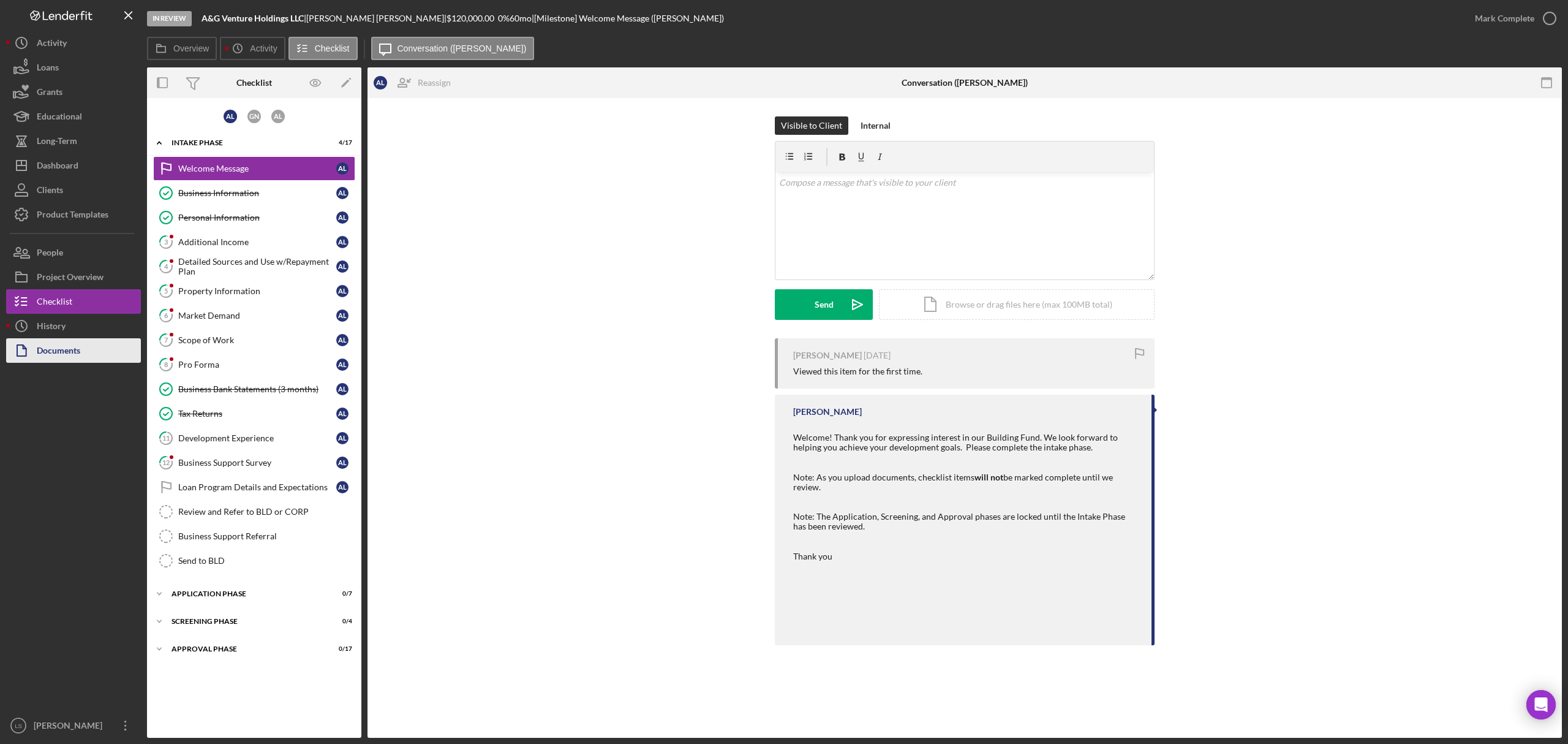
click at [54, 333] on div "History" at bounding box center [51, 327] width 29 height 27
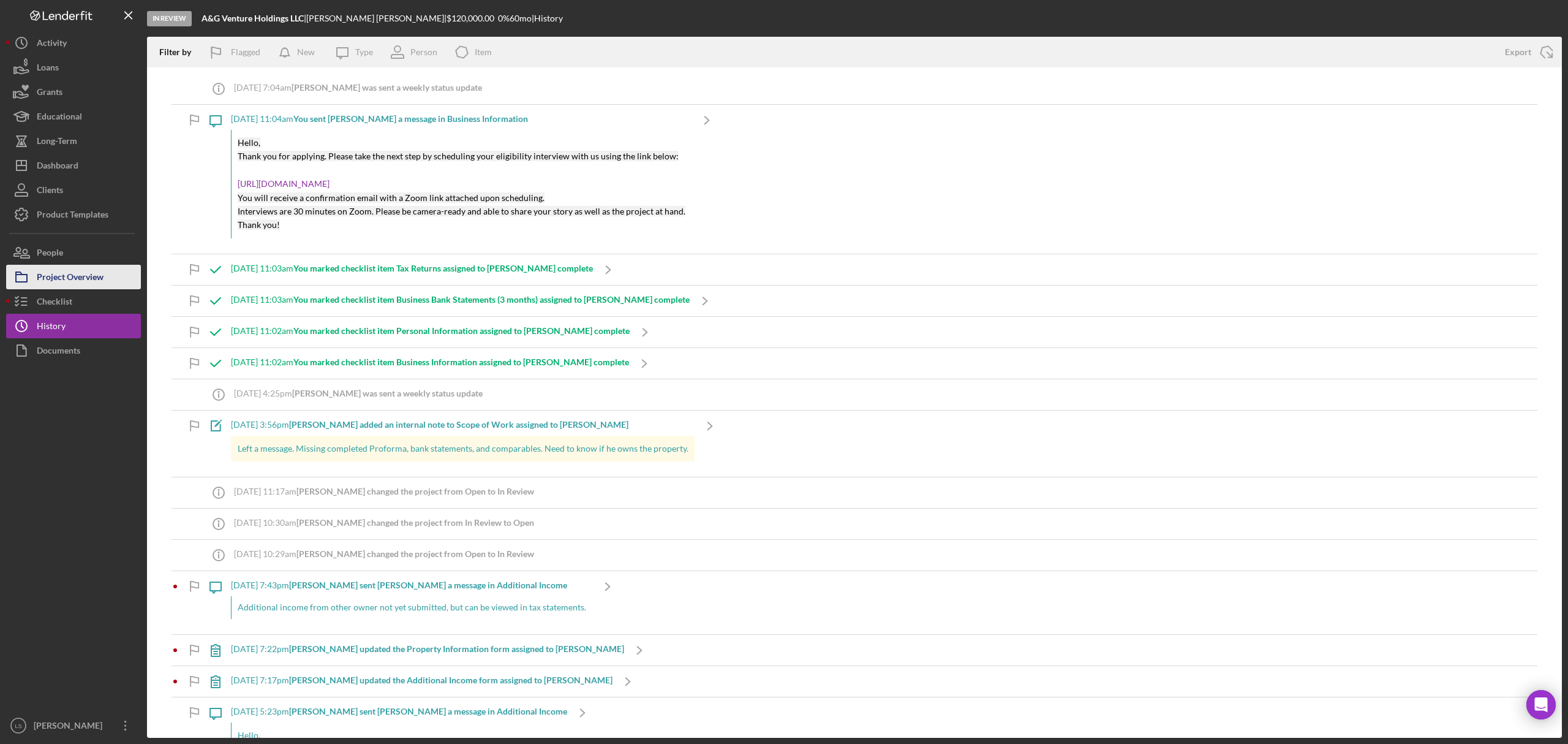
click at [86, 282] on div "Project Overview" at bounding box center [70, 278] width 67 height 27
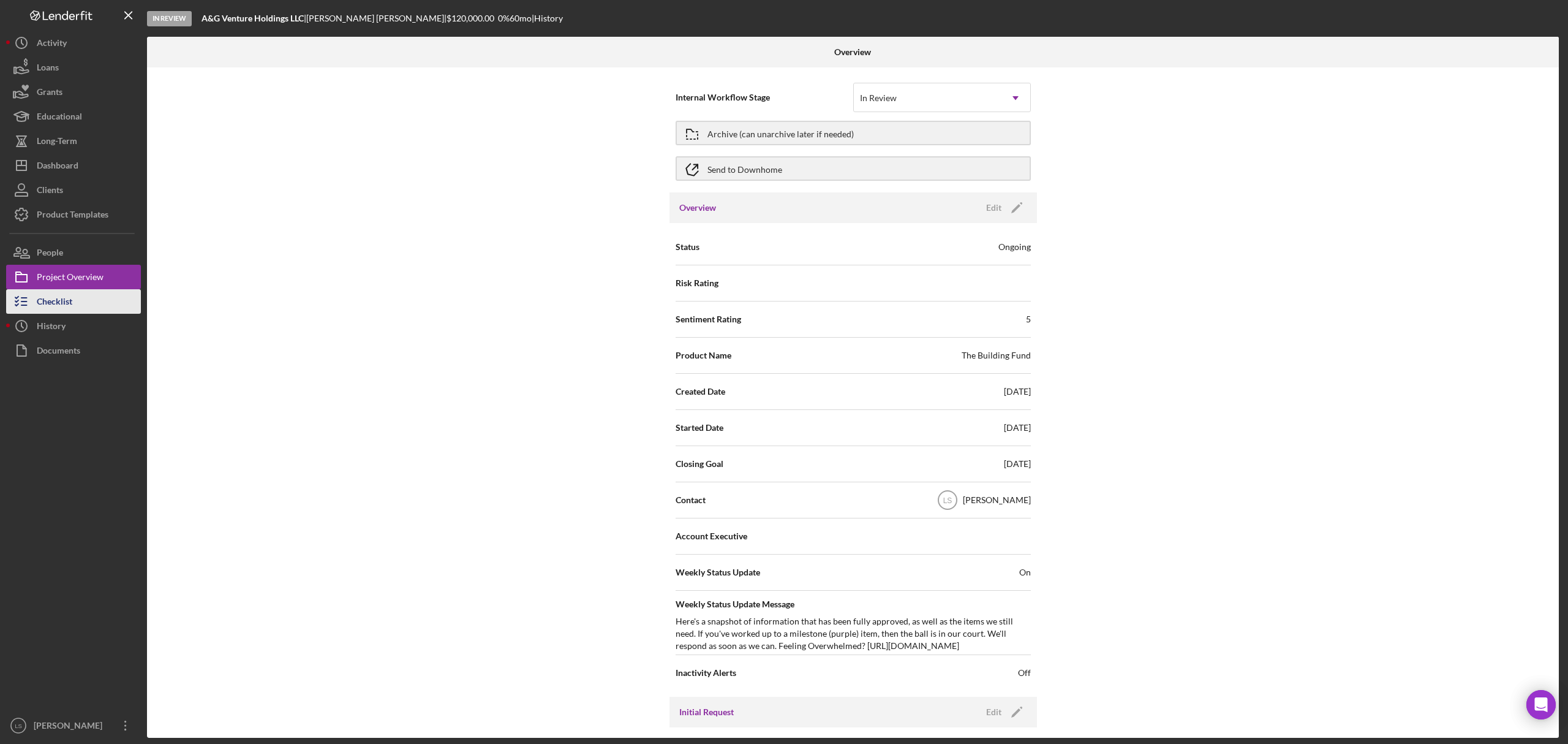
click at [74, 306] on button "Checklist" at bounding box center [73, 301] width 134 height 25
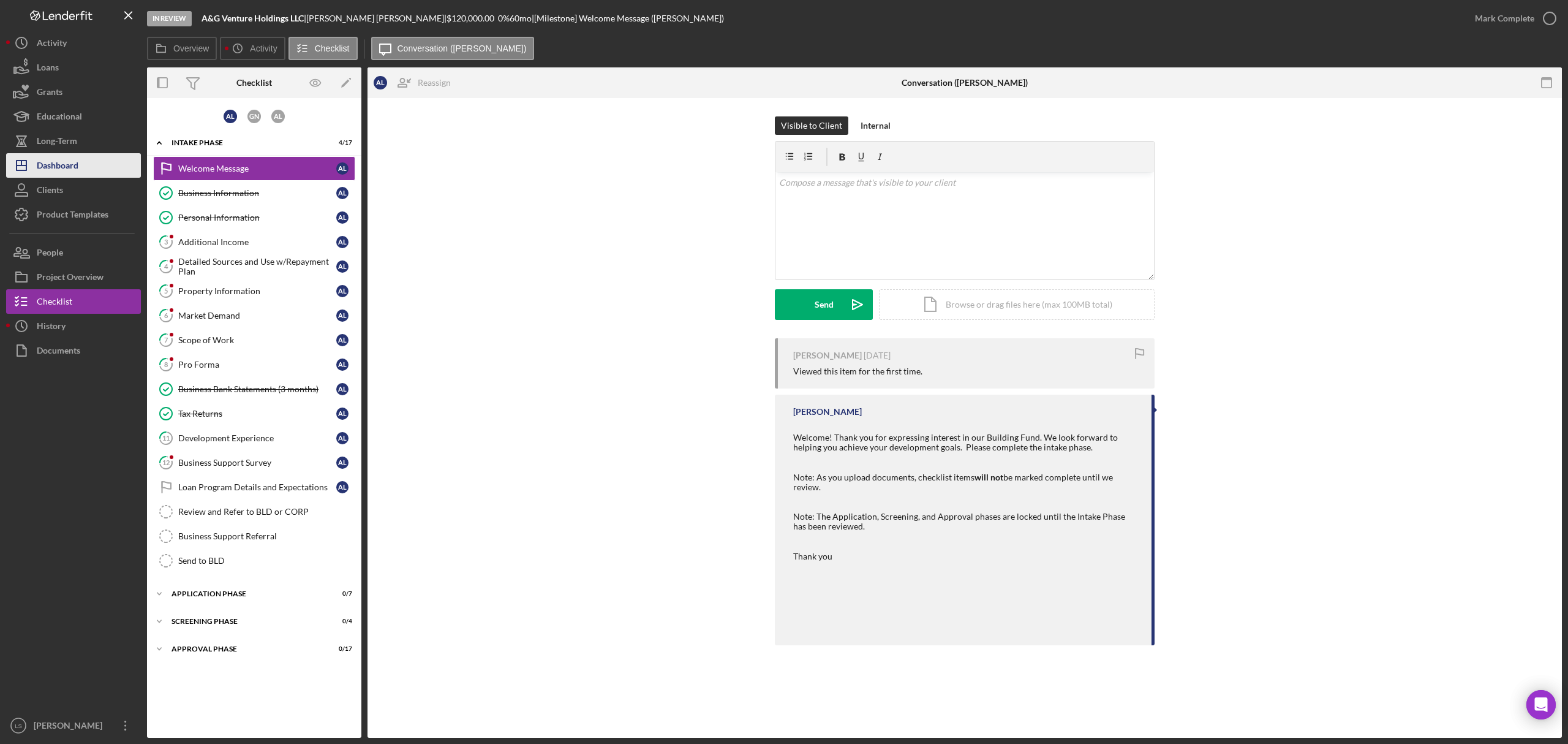
click at [49, 168] on div "Dashboard" at bounding box center [58, 167] width 41 height 27
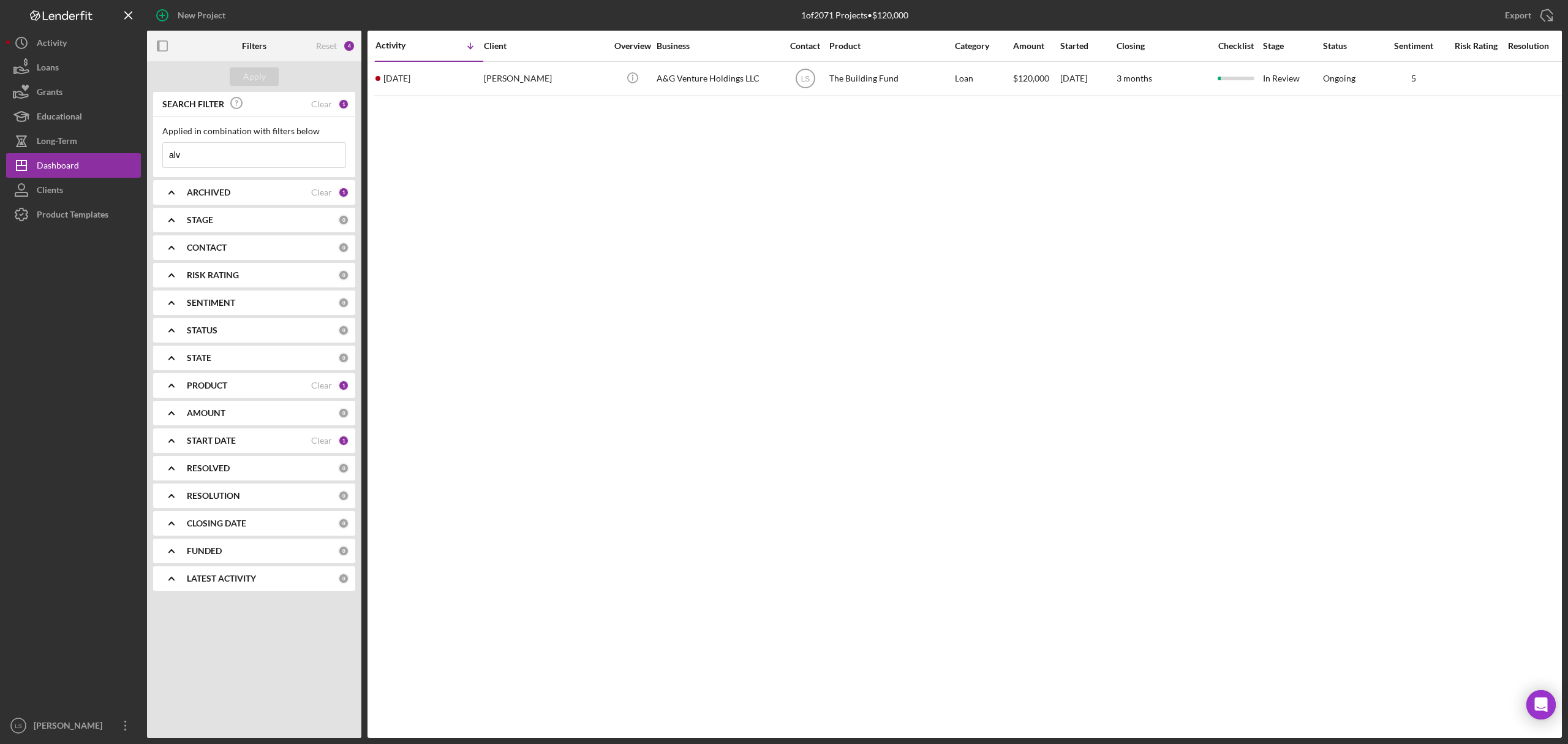
click at [238, 161] on input "alv" at bounding box center [254, 155] width 183 height 25
type input "a"
type input "[PERSON_NAME]"
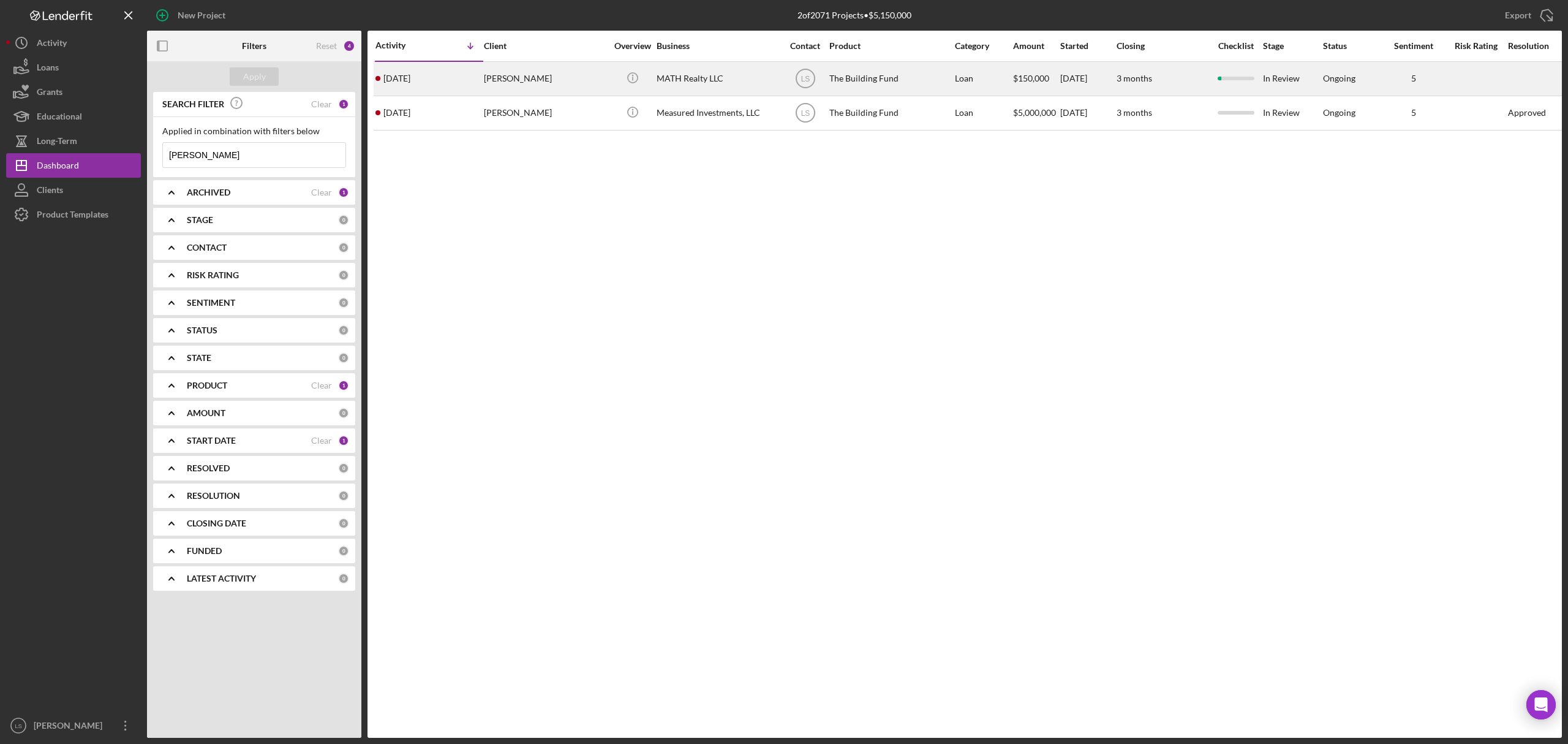
click at [549, 80] on div "[PERSON_NAME]" at bounding box center [545, 78] width 122 height 33
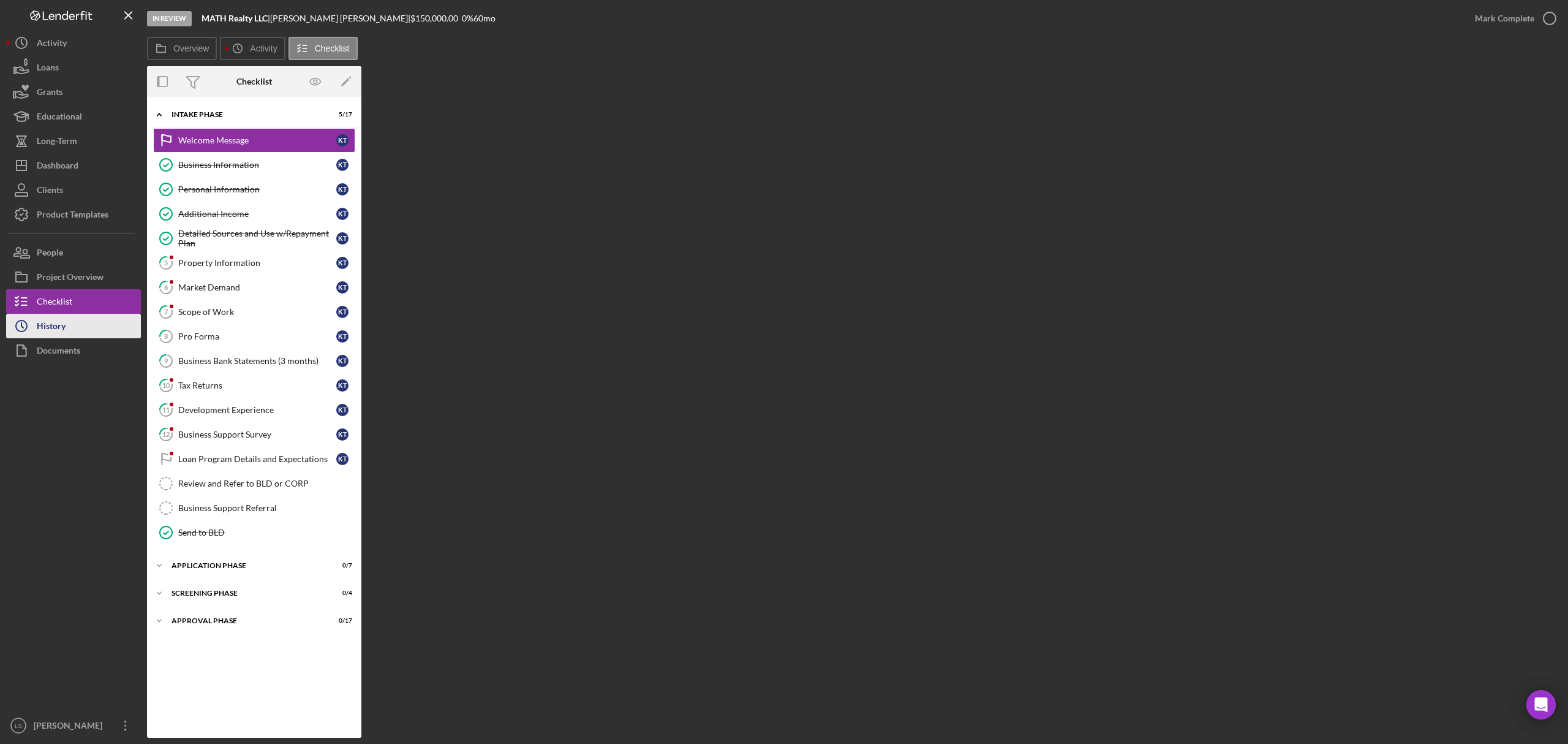
click at [96, 326] on button "Icon/History History" at bounding box center [73, 326] width 134 height 25
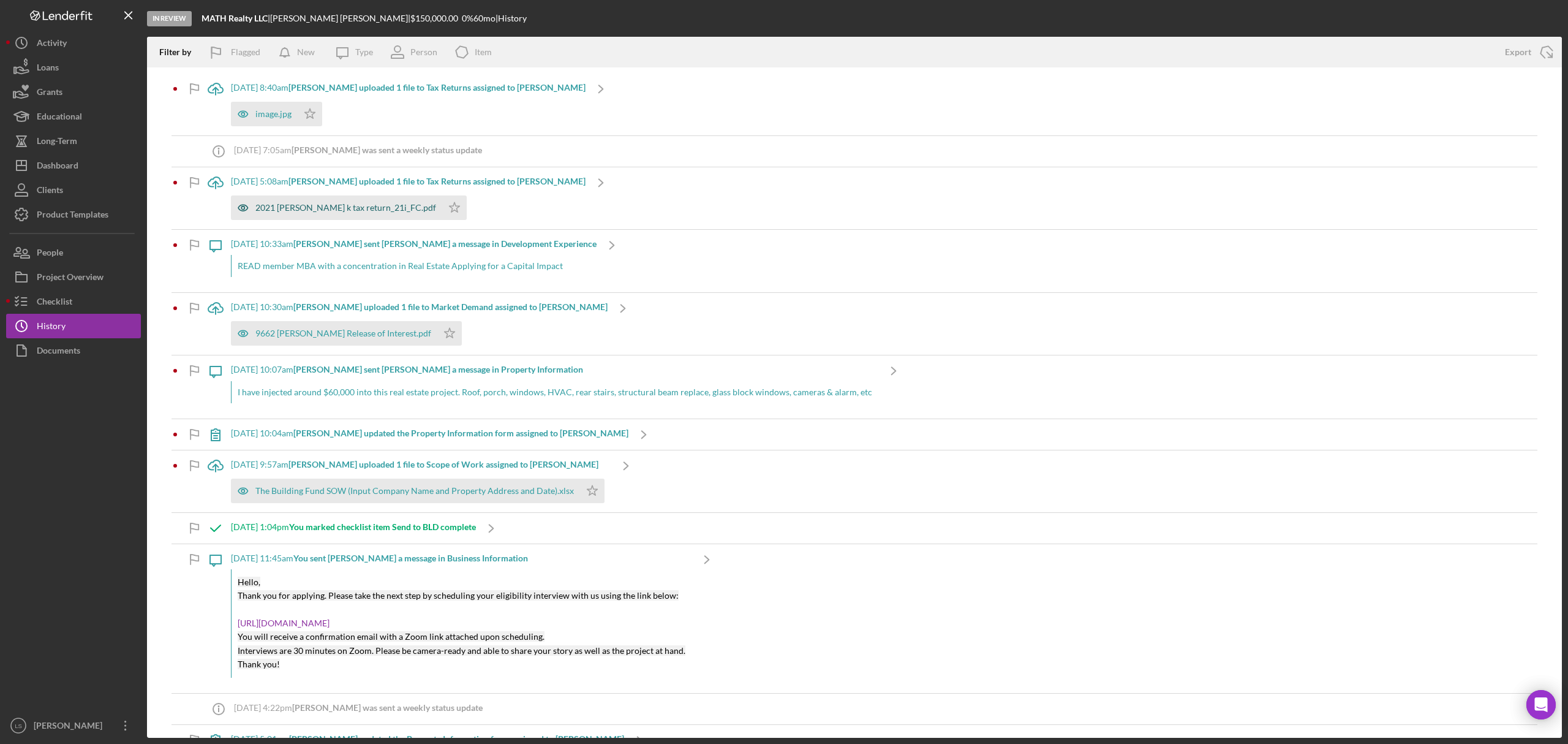
click at [310, 207] on div "2021 [PERSON_NAME] k tax return_21i_FC.pdf" at bounding box center [346, 207] width 181 height 10
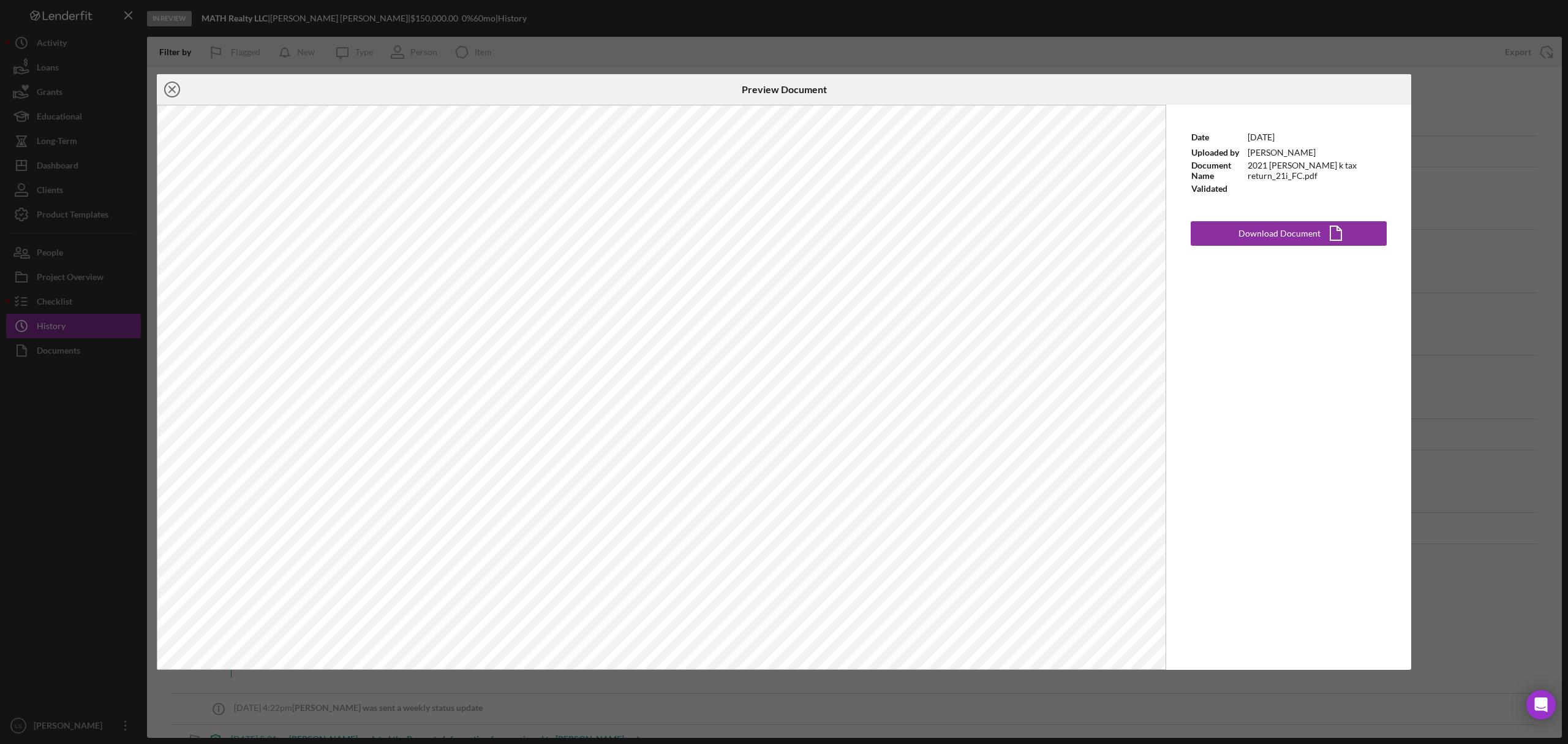
click at [170, 91] on icon "Icon/Close" at bounding box center [172, 90] width 31 height 31
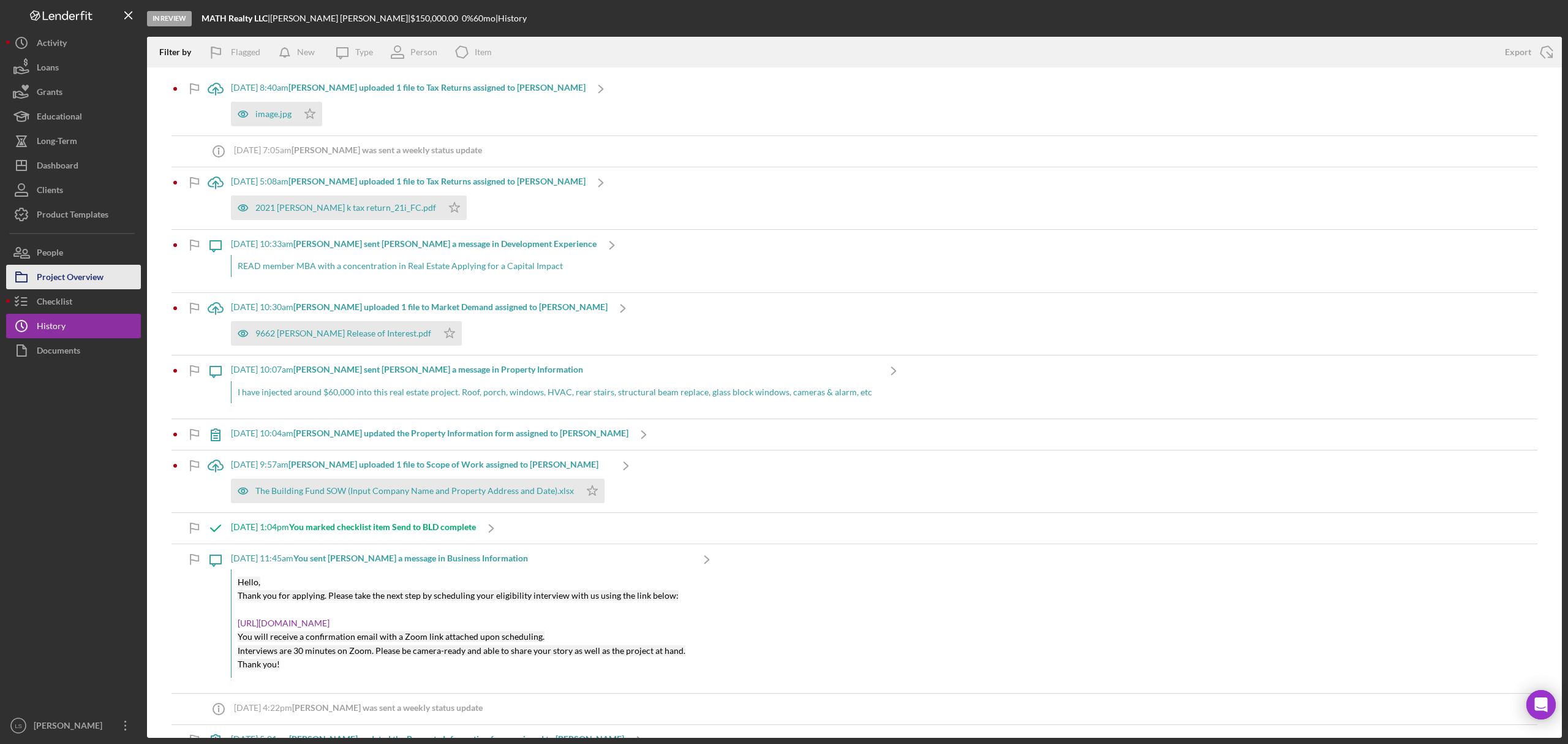
click at [124, 272] on button "Project Overview" at bounding box center [73, 277] width 134 height 25
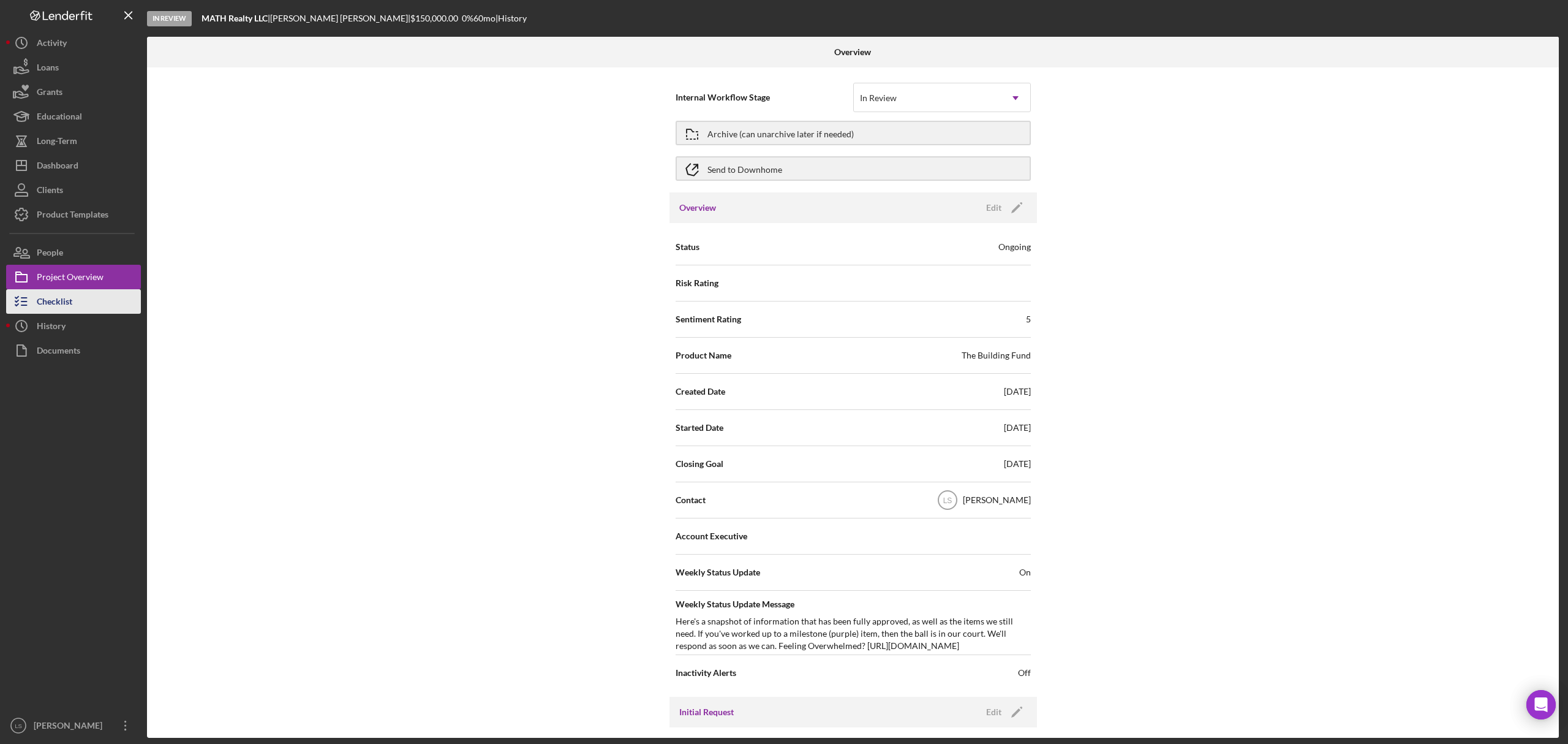
click at [76, 304] on button "Checklist" at bounding box center [73, 301] width 134 height 25
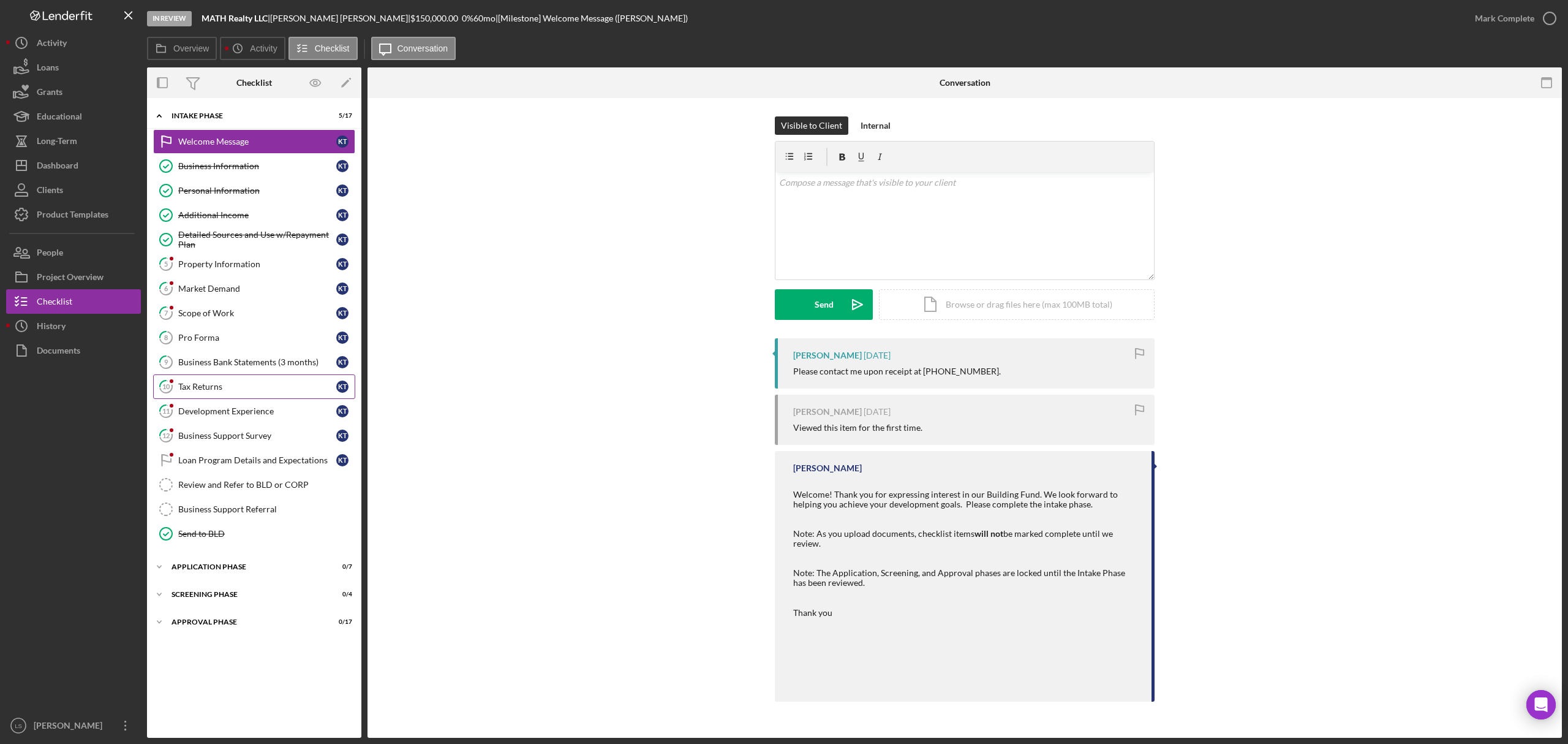
click at [265, 397] on link "10 Tax Returns K T" at bounding box center [254, 386] width 202 height 25
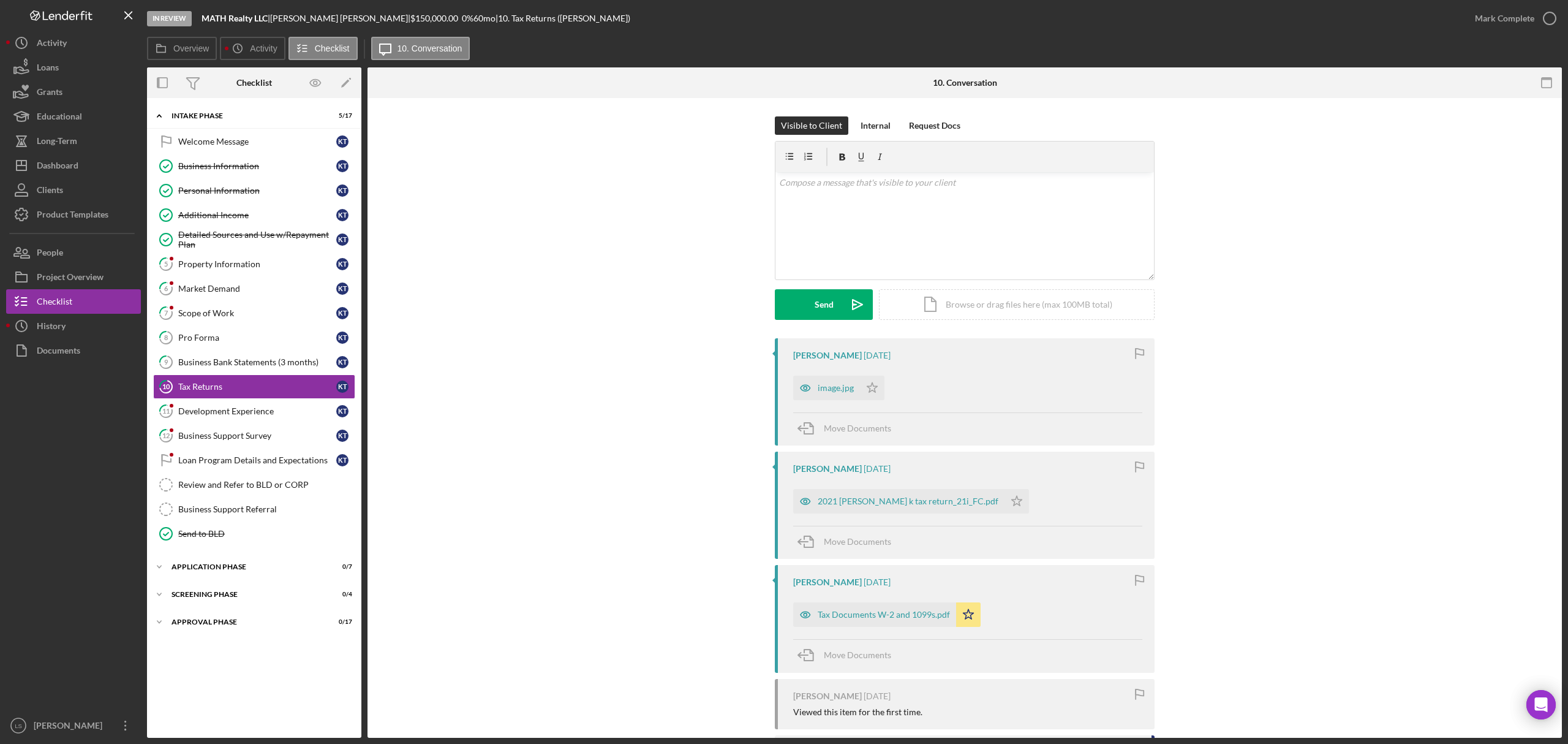
scroll to position [104, 0]
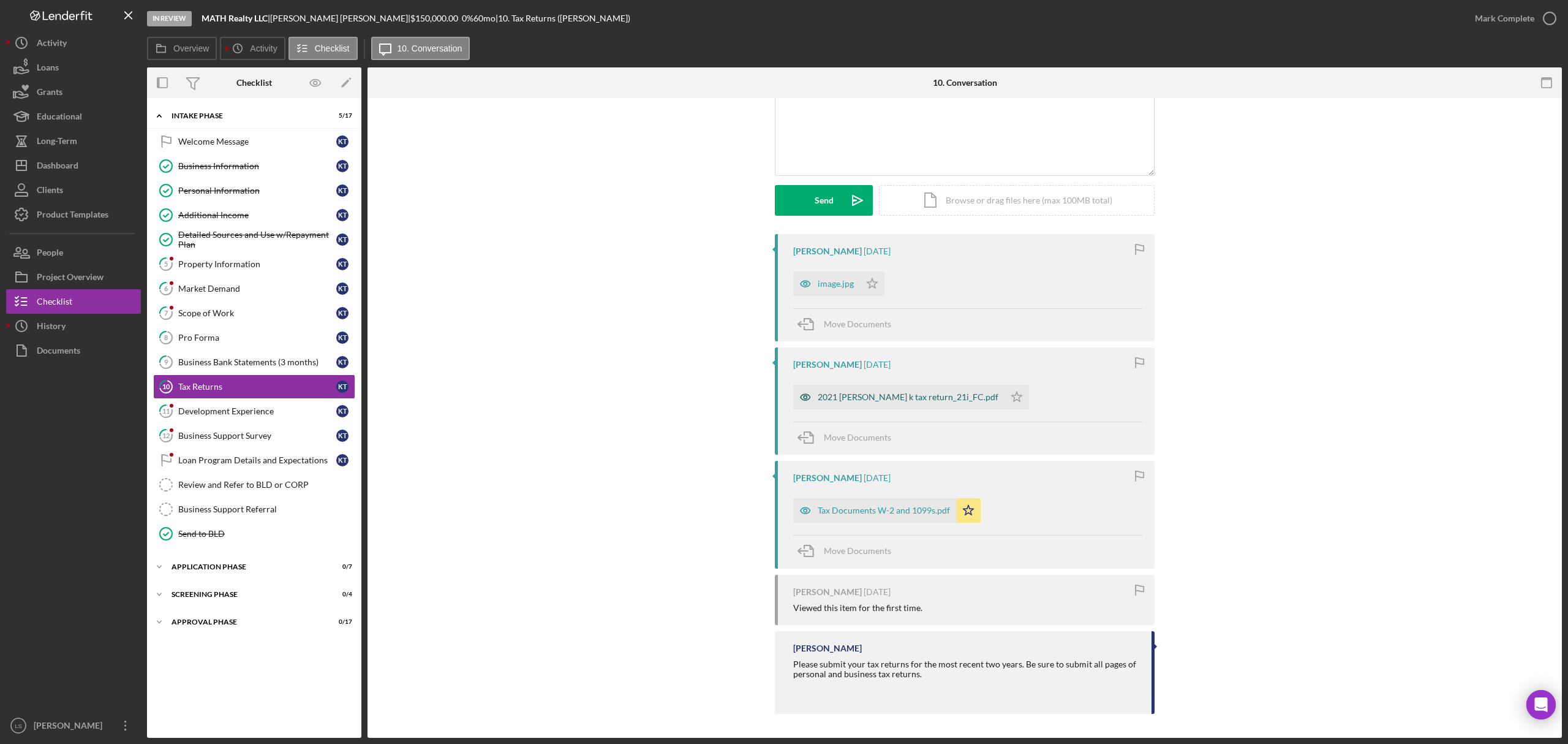
click at [895, 402] on div "2021 [PERSON_NAME] k tax return_21i_FC.pdf" at bounding box center [908, 397] width 181 height 10
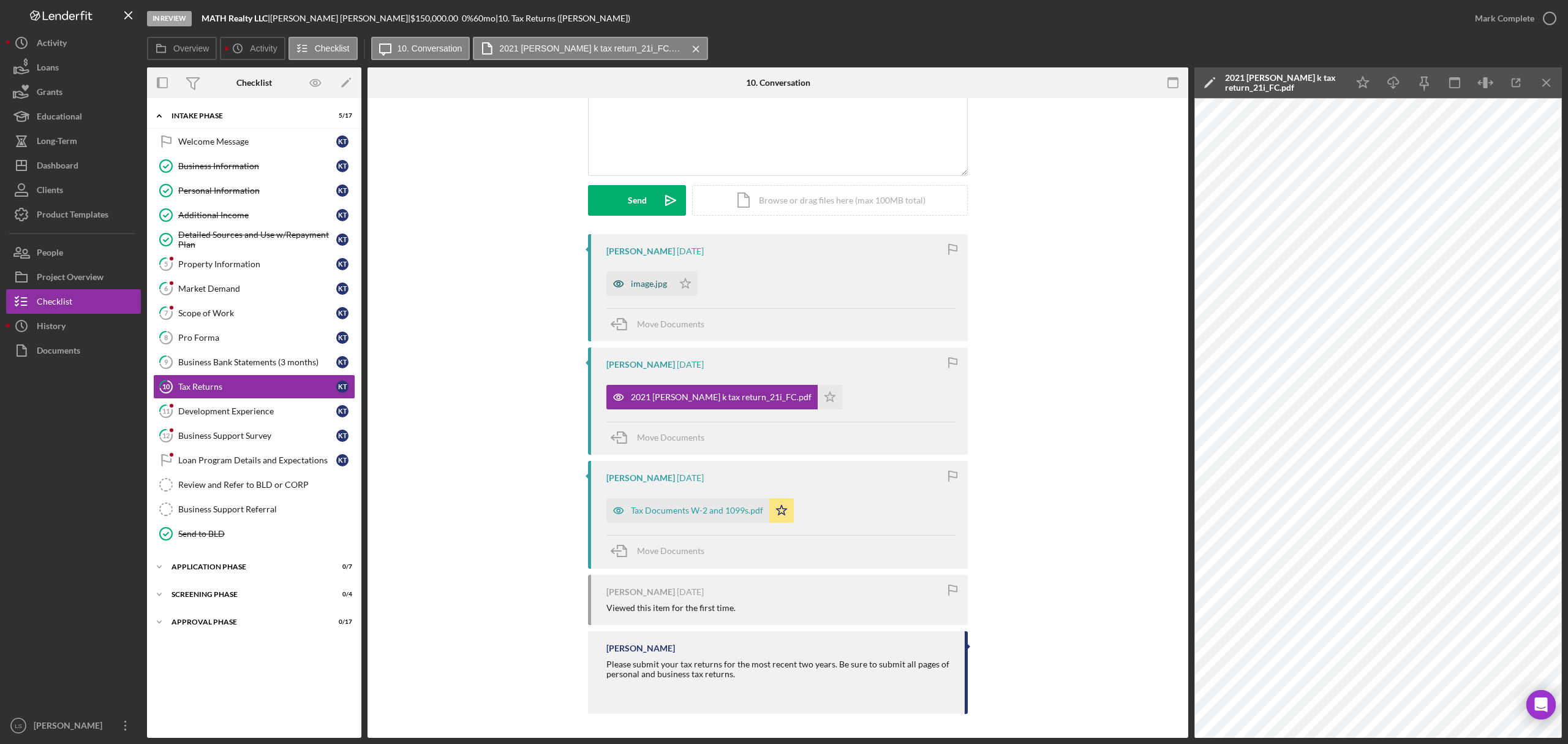
click at [650, 288] on div "image.jpg" at bounding box center [649, 284] width 36 height 10
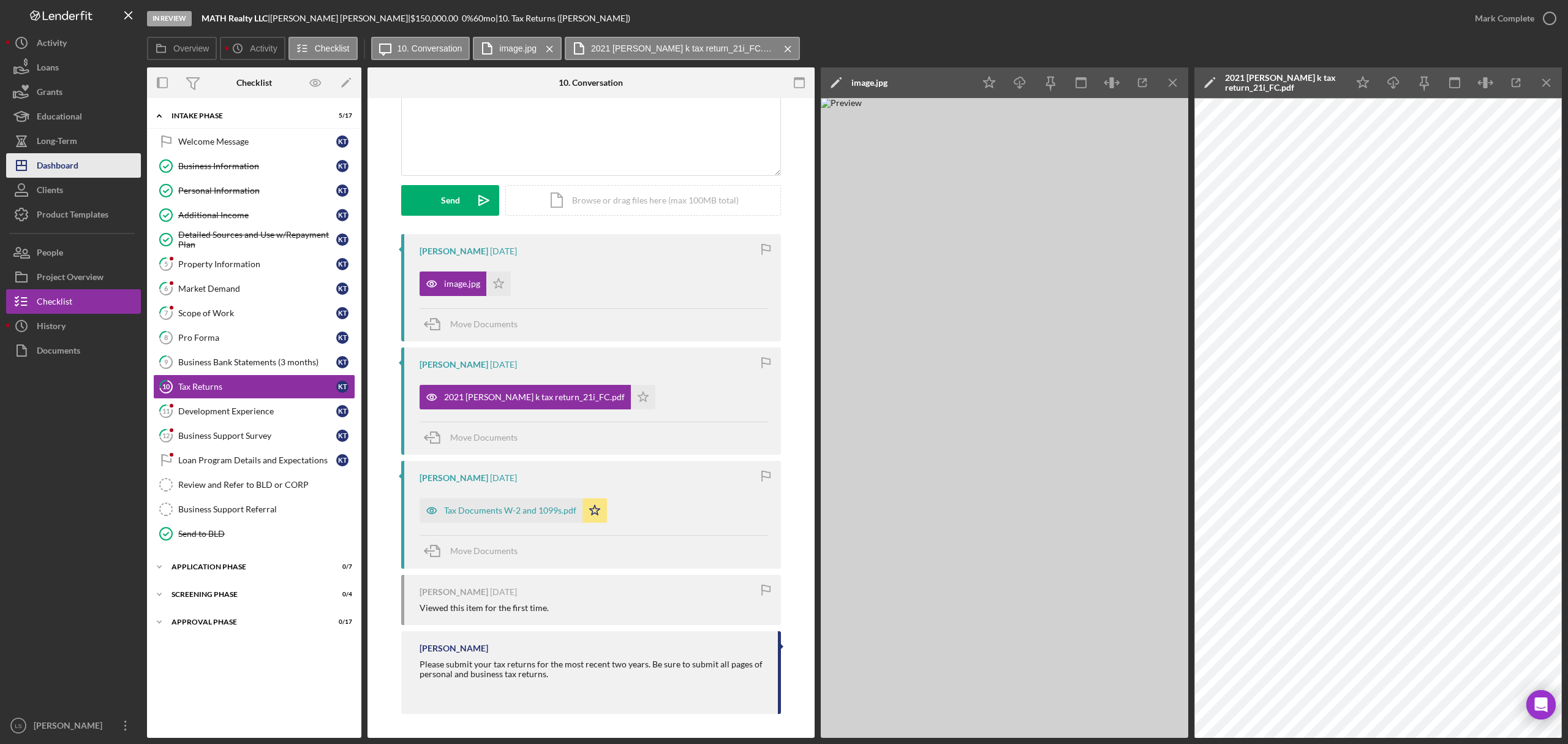
click at [86, 170] on button "Icon/Dashboard Dashboard" at bounding box center [73, 165] width 134 height 25
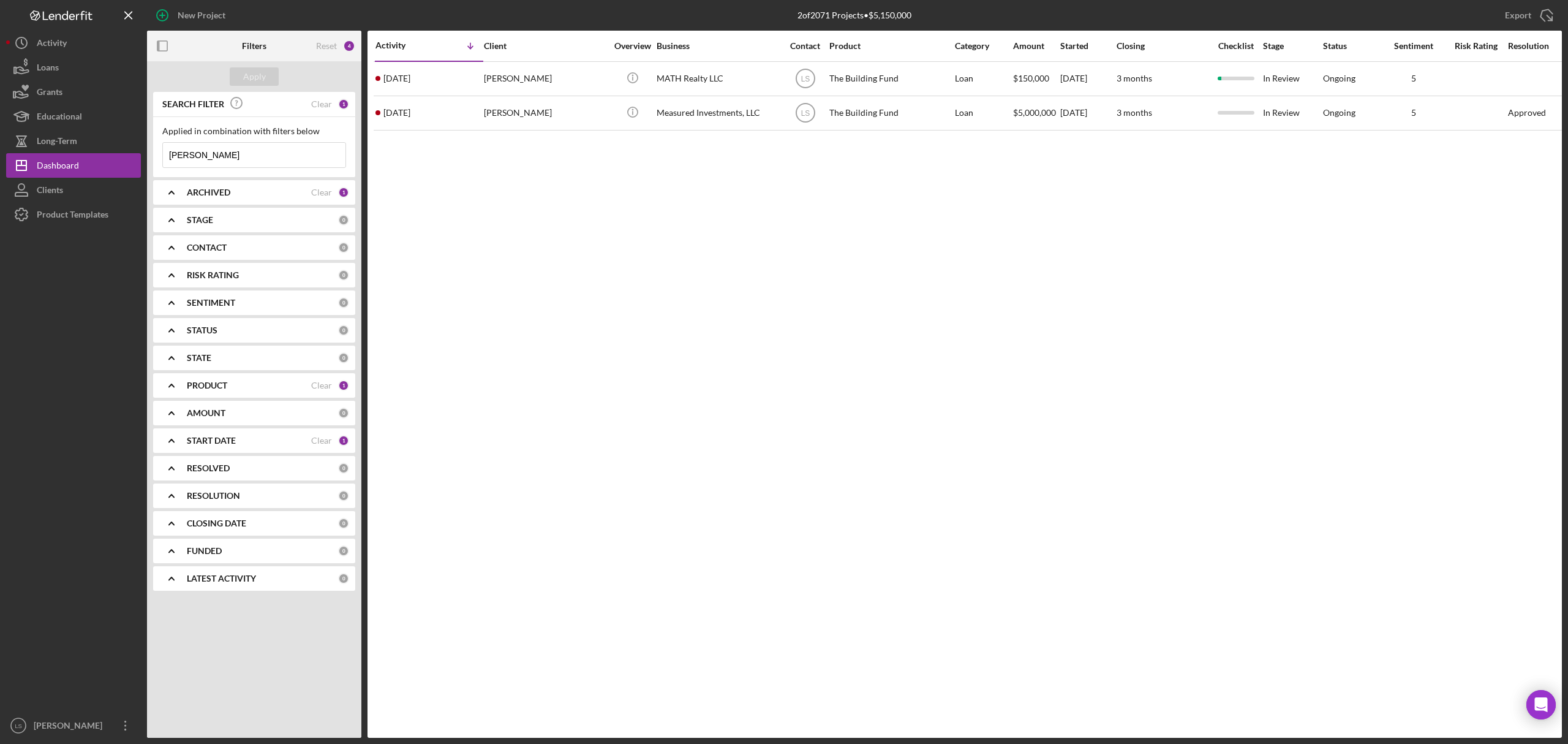
click at [233, 161] on input "[PERSON_NAME]" at bounding box center [254, 155] width 183 height 25
type input "k"
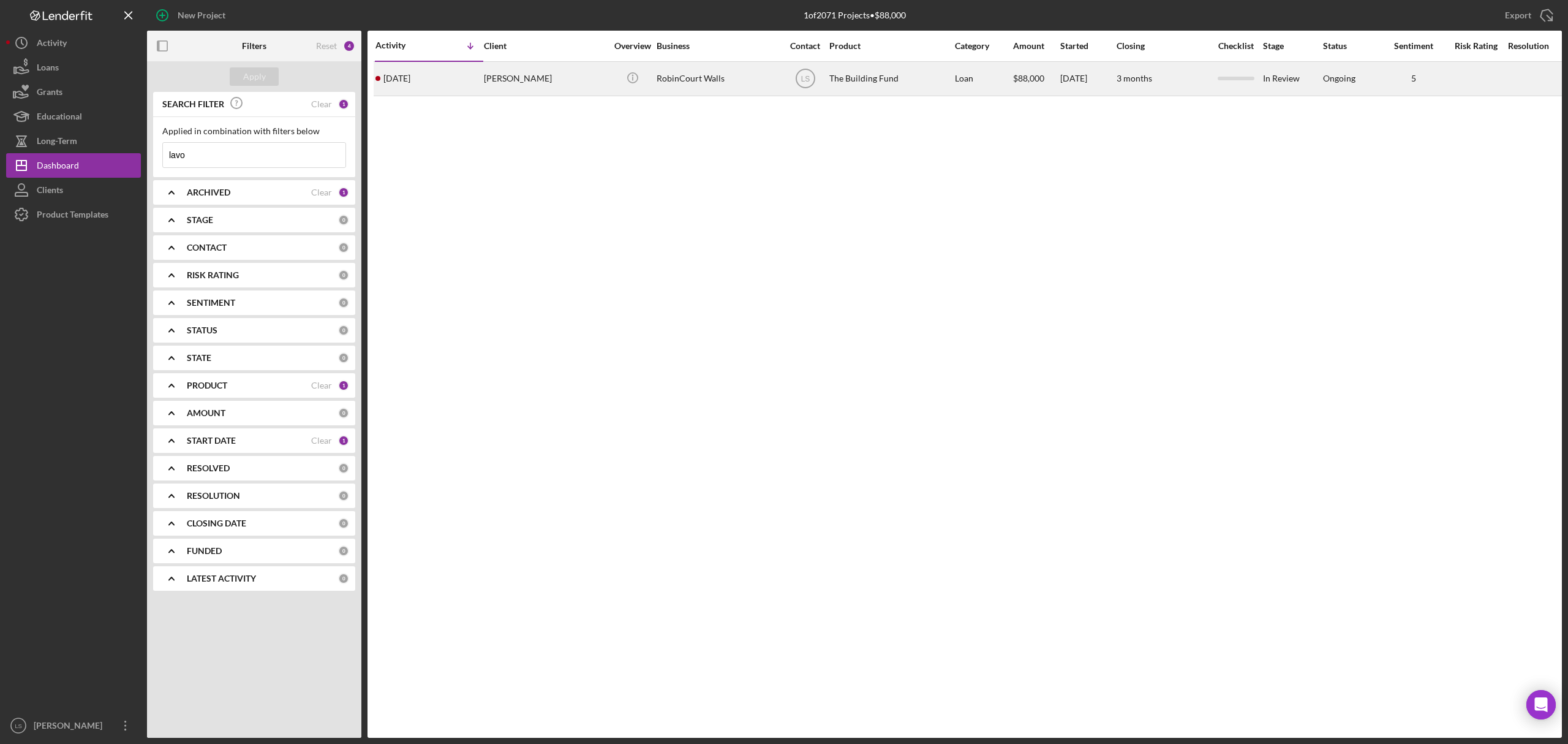
type input "lavo"
click at [603, 86] on div "[PERSON_NAME]" at bounding box center [545, 78] width 122 height 33
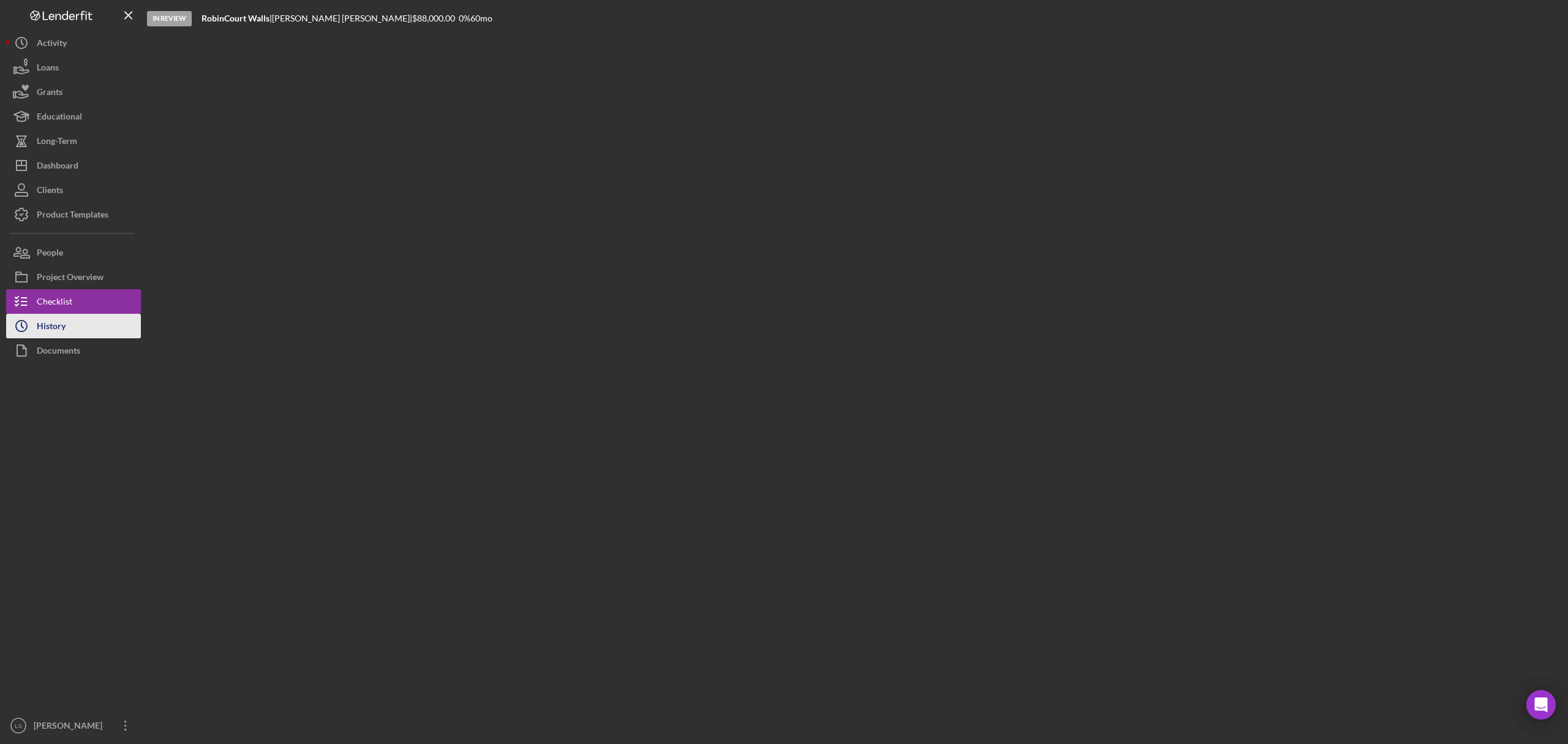
click at [75, 329] on button "Icon/History History" at bounding box center [73, 326] width 134 height 25
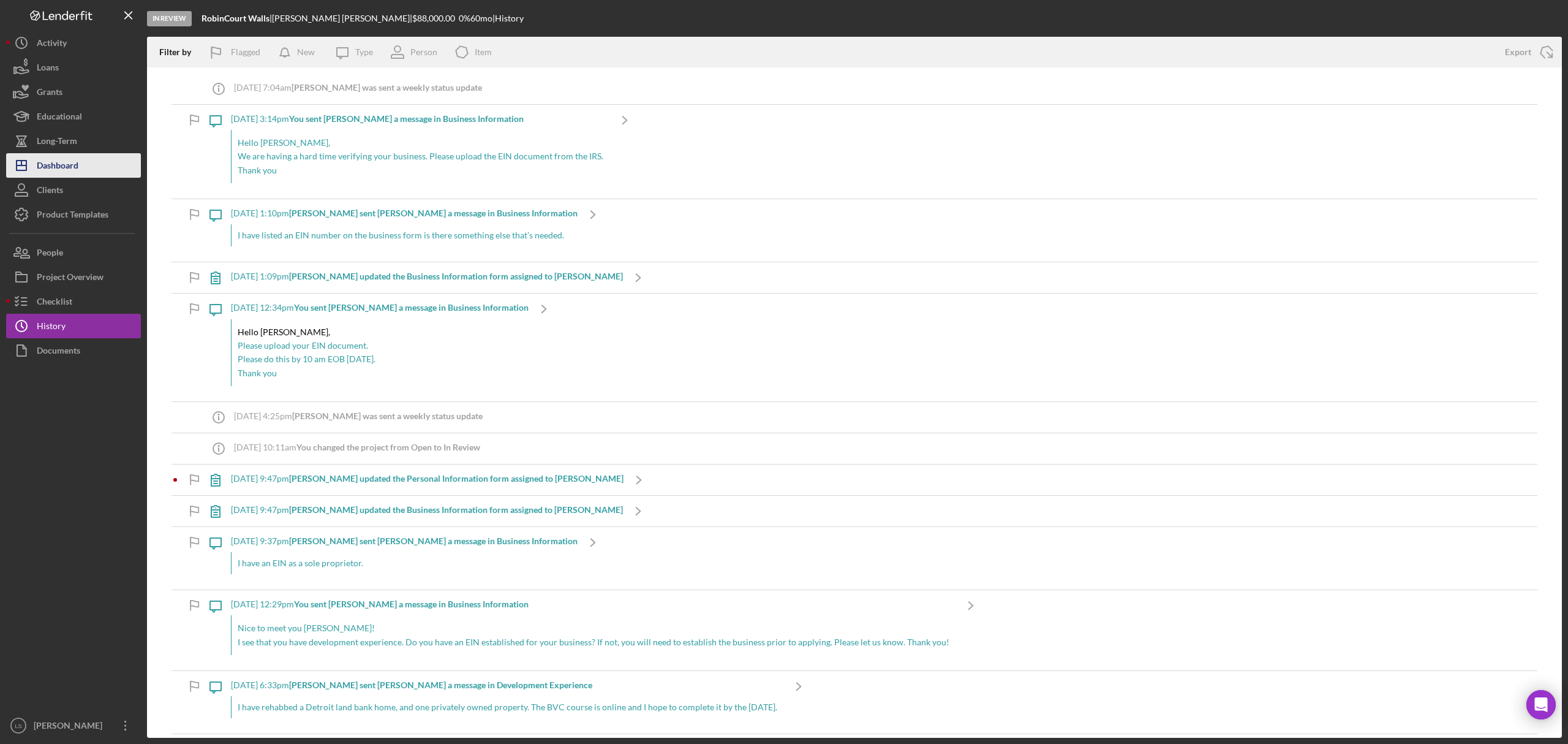
click at [70, 163] on div "Dashboard" at bounding box center [58, 167] width 41 height 27
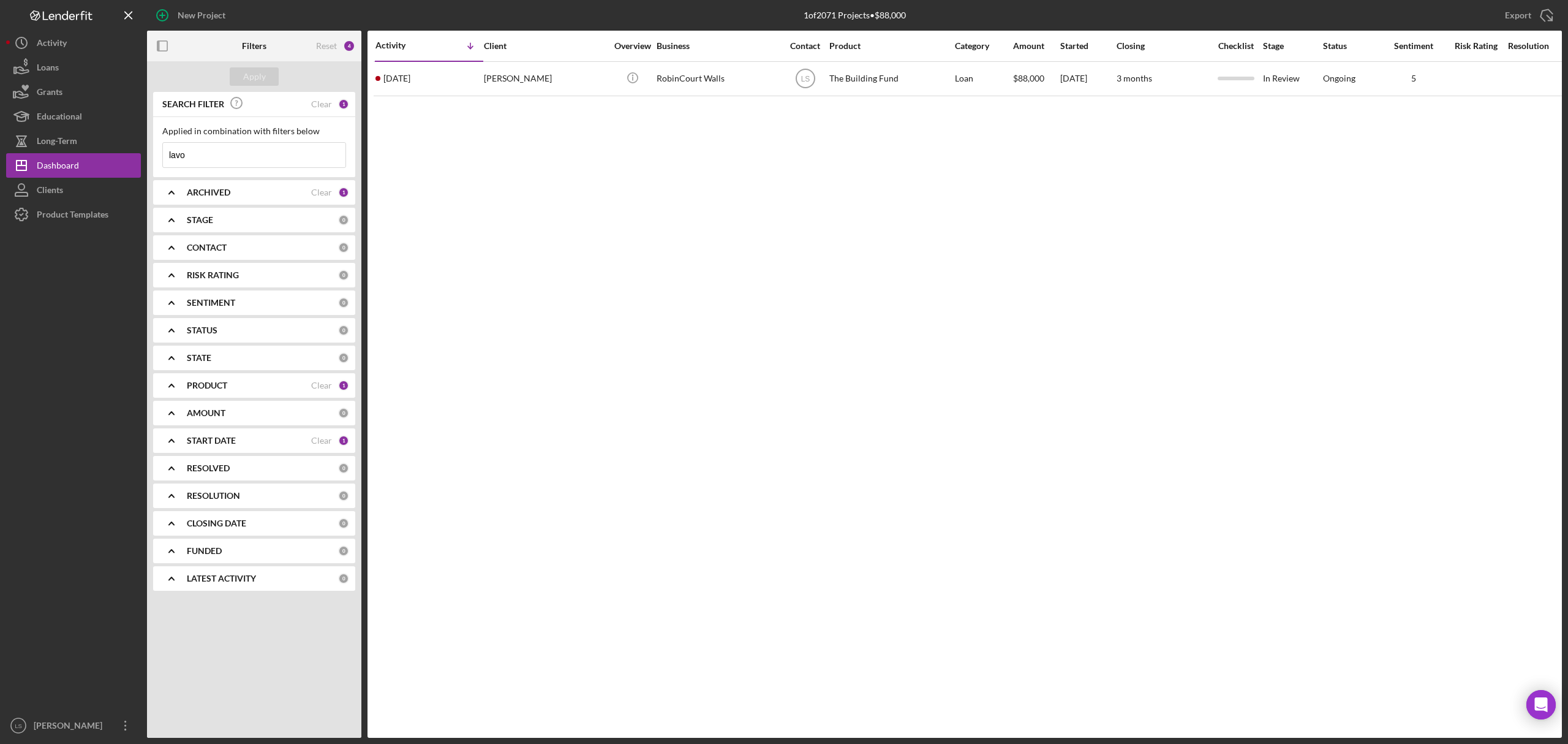
click at [207, 157] on input "lavo" at bounding box center [254, 155] width 183 height 25
type input "l"
type input "luci"
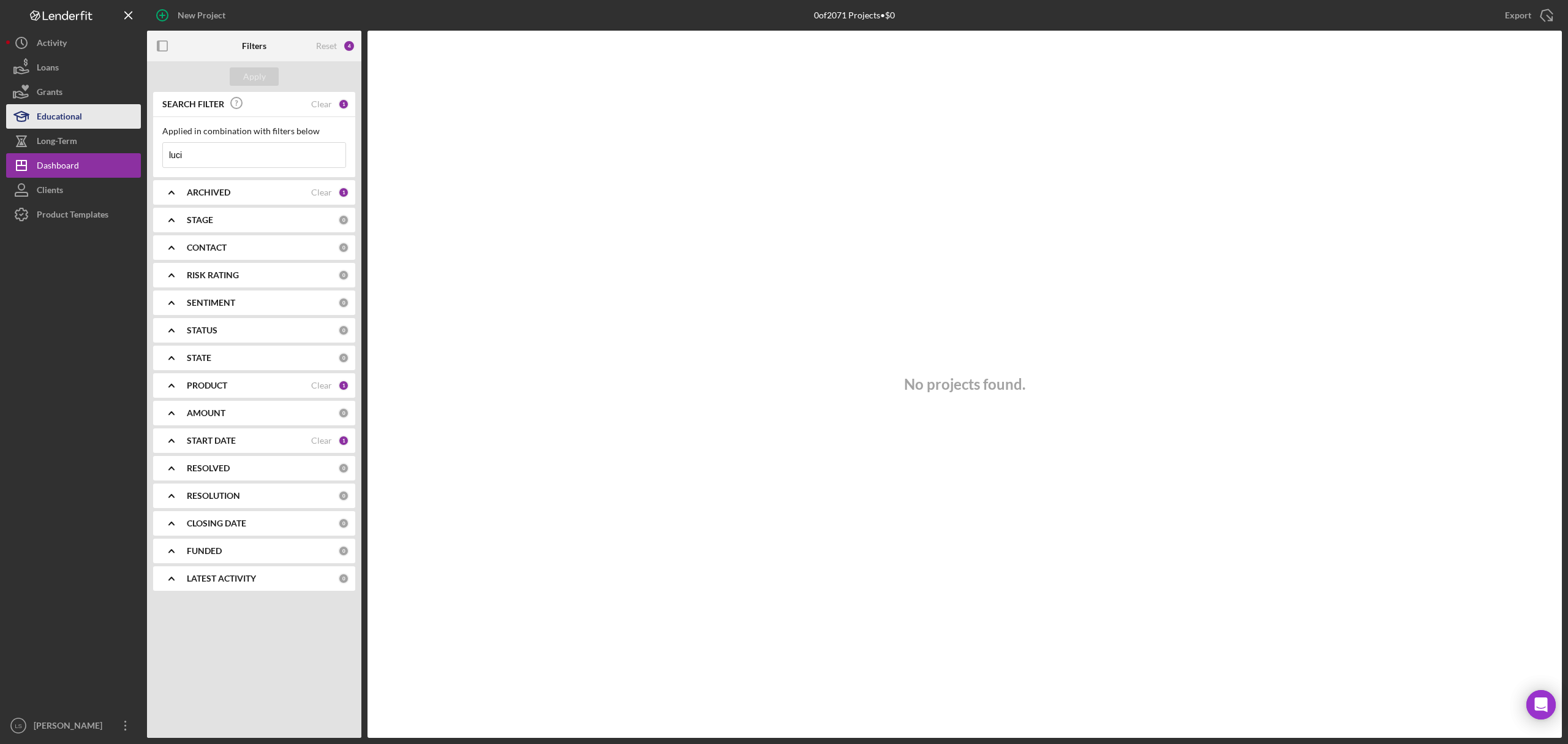
drag, startPoint x: 195, startPoint y: 155, endPoint x: 90, endPoint y: 126, distance: 108.9
click at [92, 128] on div "New Project 0 of 2071 Projects • $0 lavo Export Icon/Export Filters Reset 4 App…" at bounding box center [784, 369] width 1556 height 737
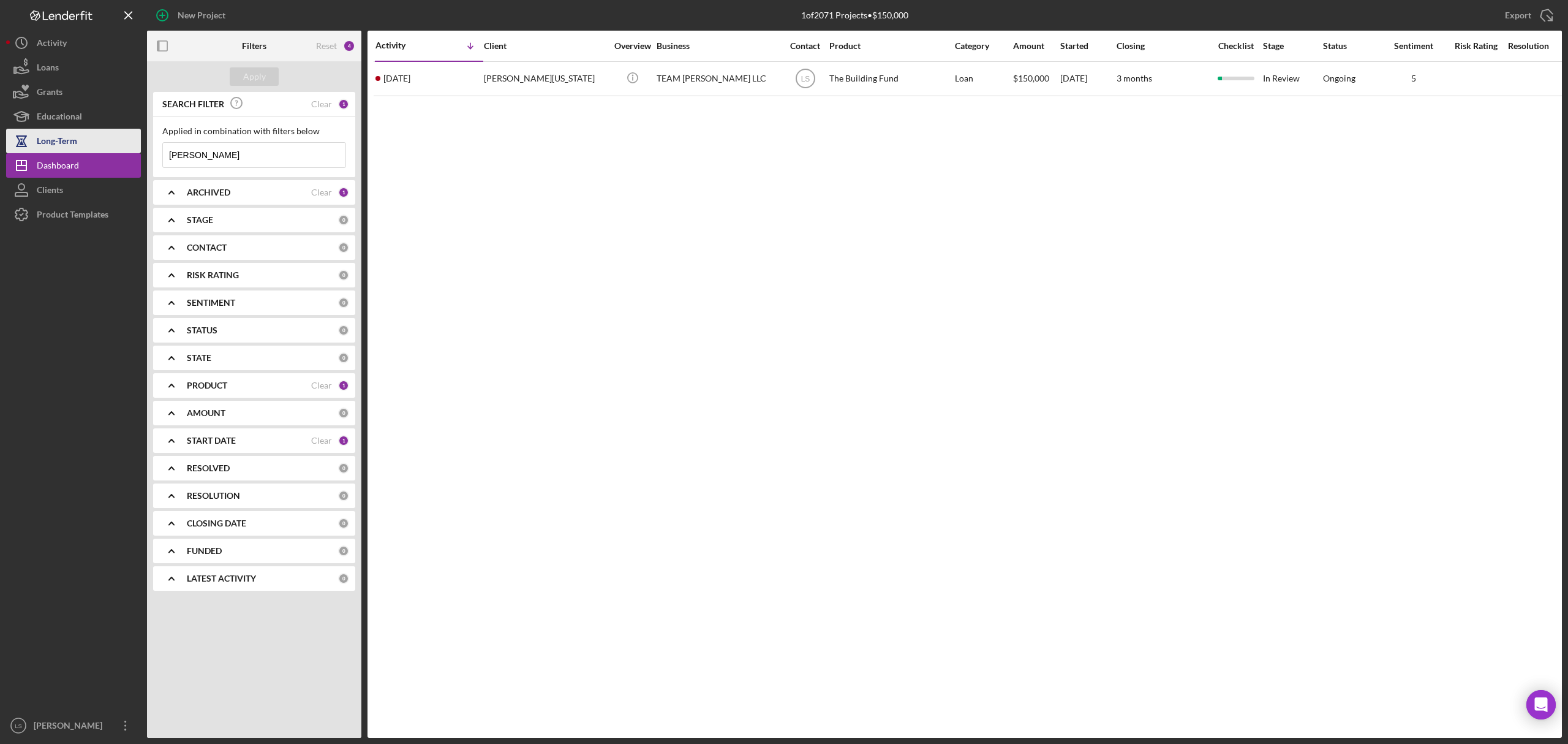
drag, startPoint x: 201, startPoint y: 157, endPoint x: 97, endPoint y: 141, distance: 105.2
click at [100, 143] on div "New Project 1 of 2071 Projects • $150,000 lavo Export Icon/Export Filters Reset…" at bounding box center [784, 369] width 1556 height 737
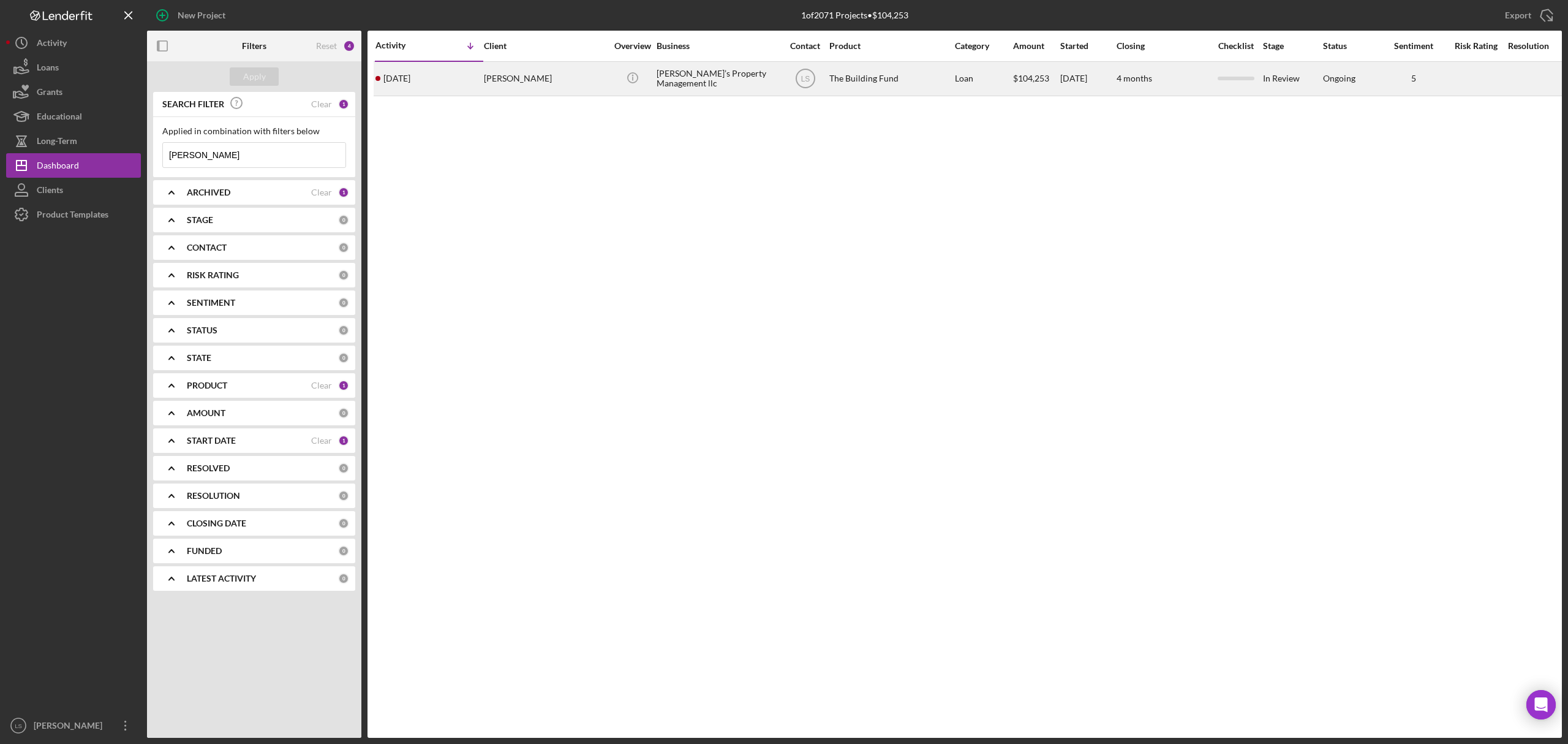
type input "[PERSON_NAME]"
click at [971, 79] on div "Loan" at bounding box center [983, 78] width 57 height 33
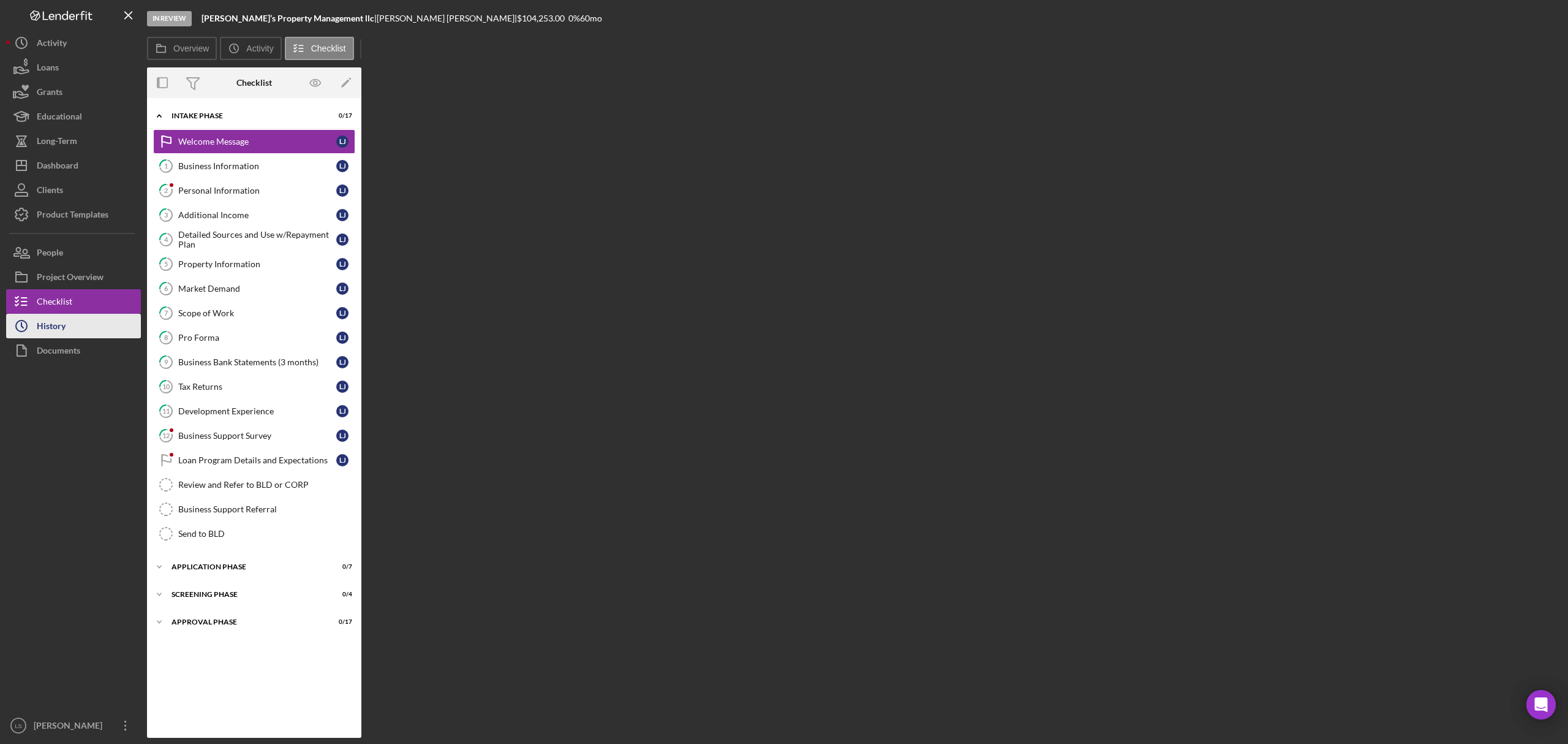
click at [70, 324] on button "Icon/History History" at bounding box center [73, 326] width 134 height 25
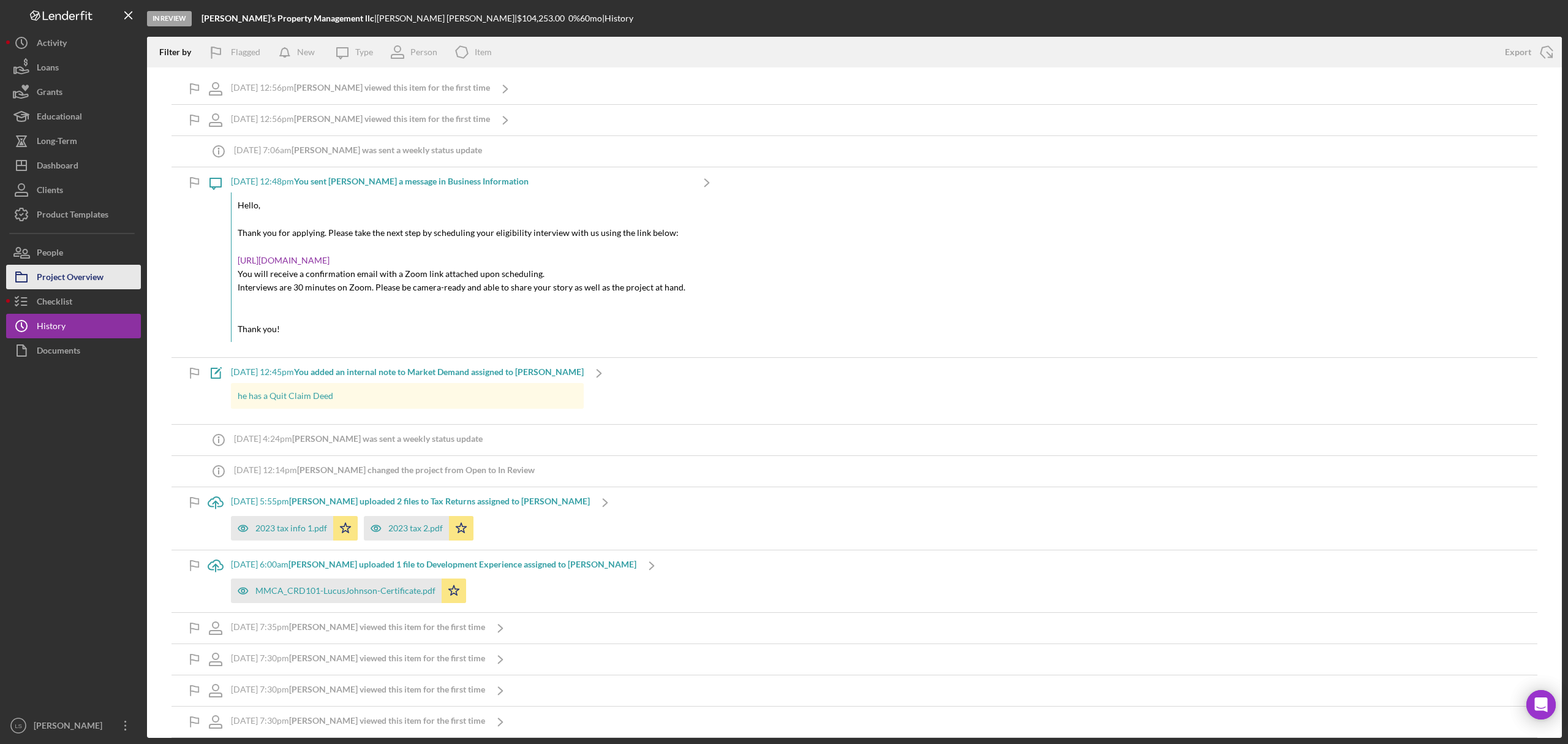
click at [99, 273] on div "Project Overview" at bounding box center [70, 278] width 67 height 27
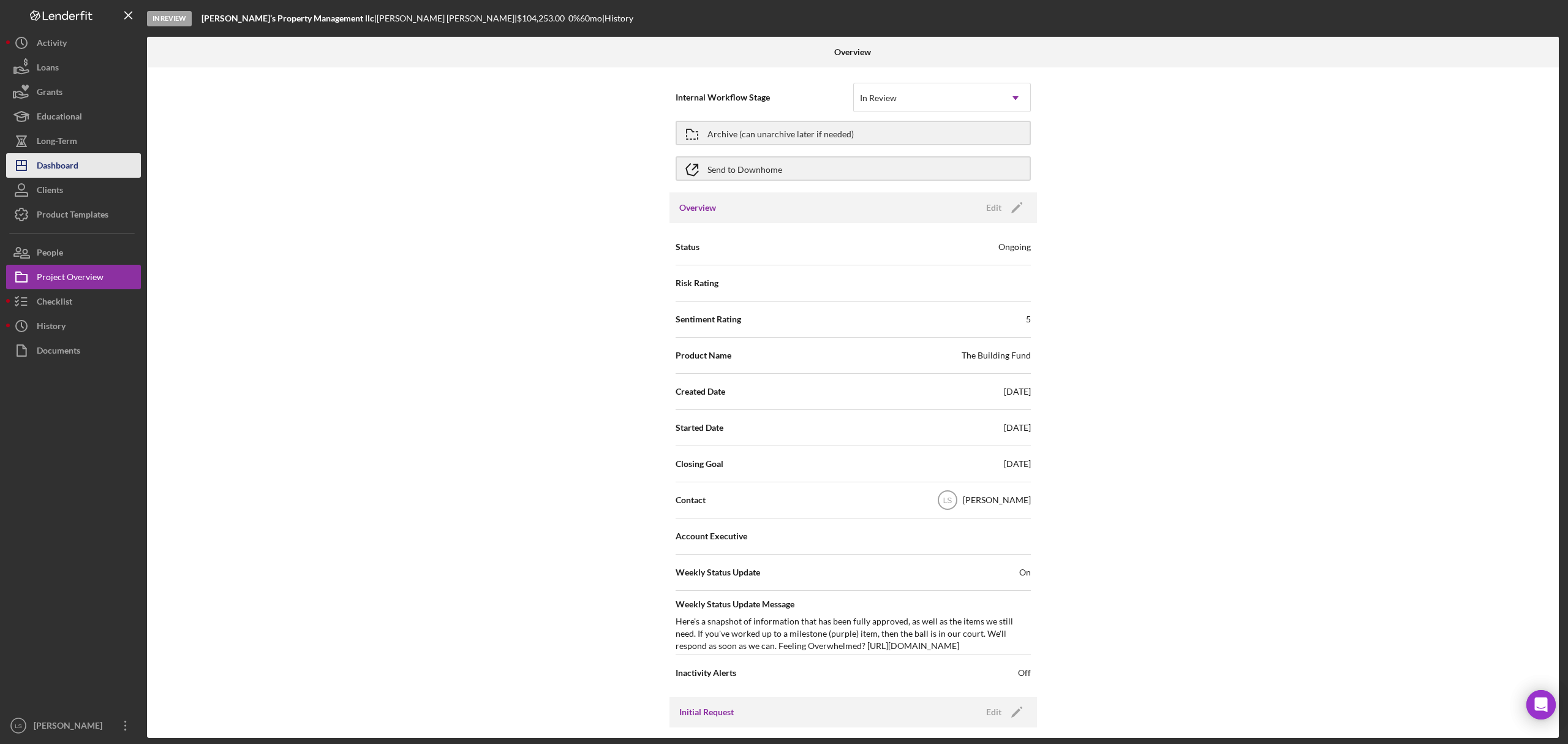
click at [58, 159] on div "Dashboard" at bounding box center [58, 167] width 41 height 27
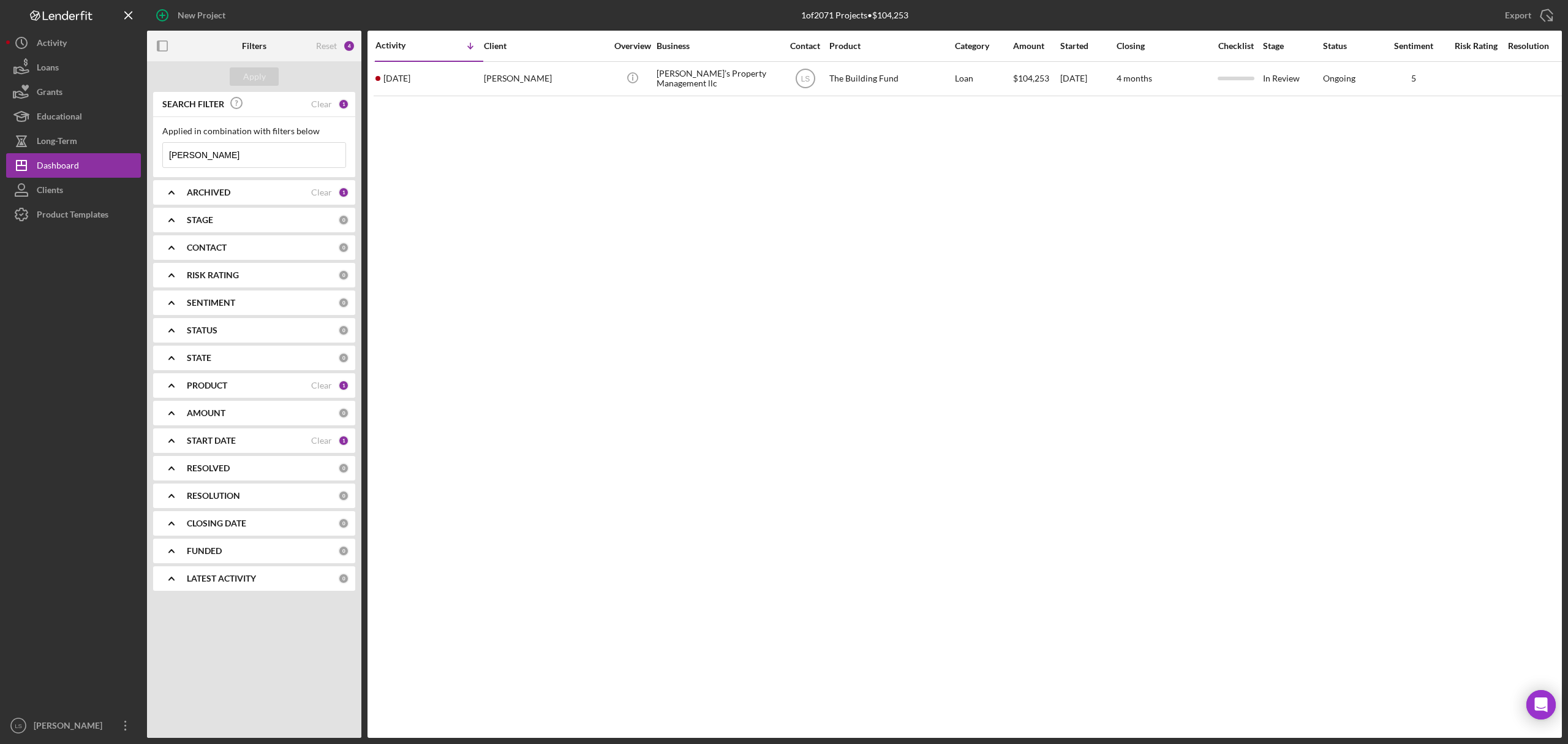
click at [221, 155] on input "[PERSON_NAME]" at bounding box center [254, 155] width 183 height 25
type input "l"
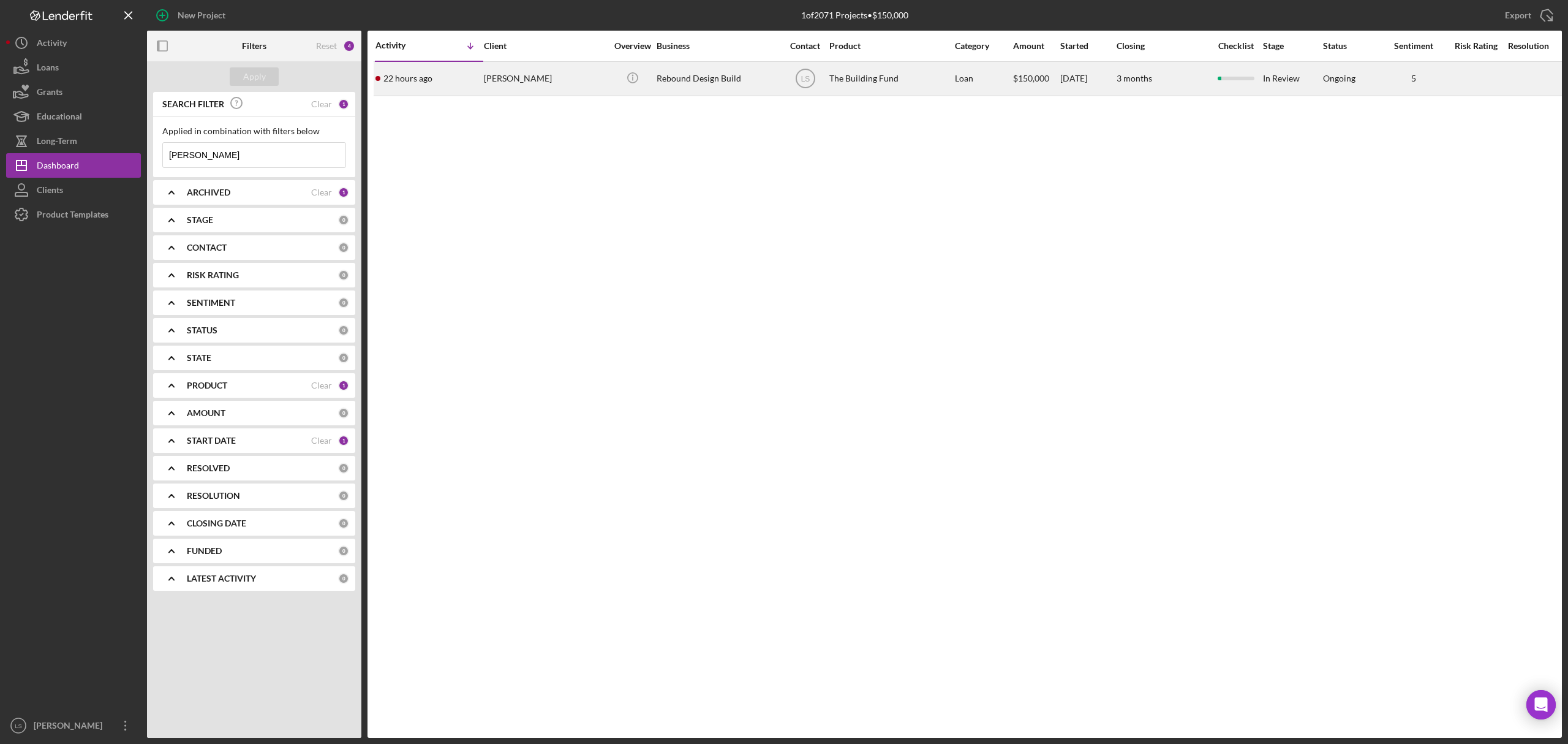
type input "[PERSON_NAME]"
click at [729, 84] on div "Rebound Design Build" at bounding box center [717, 78] width 122 height 33
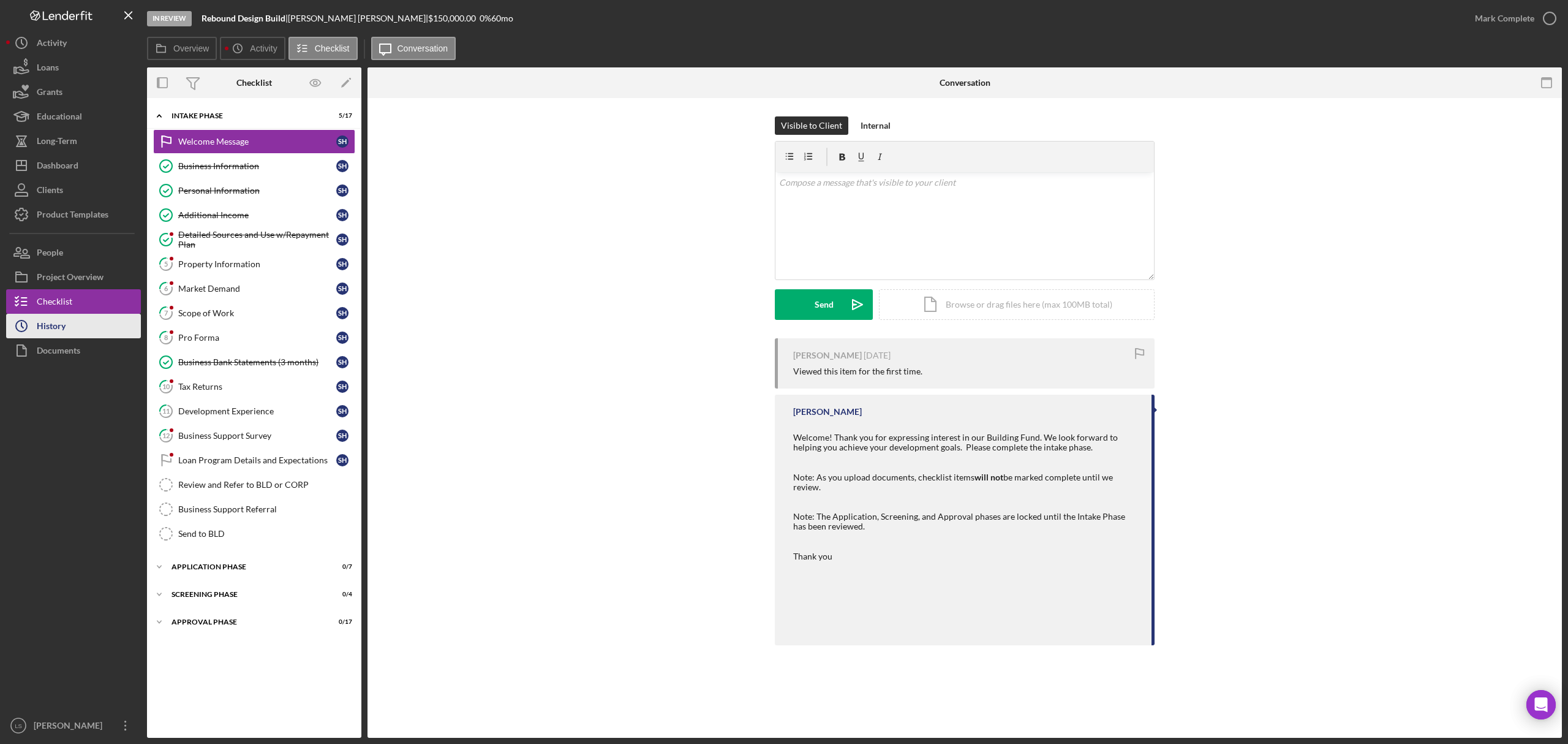
click at [74, 333] on button "Icon/History History" at bounding box center [73, 326] width 134 height 25
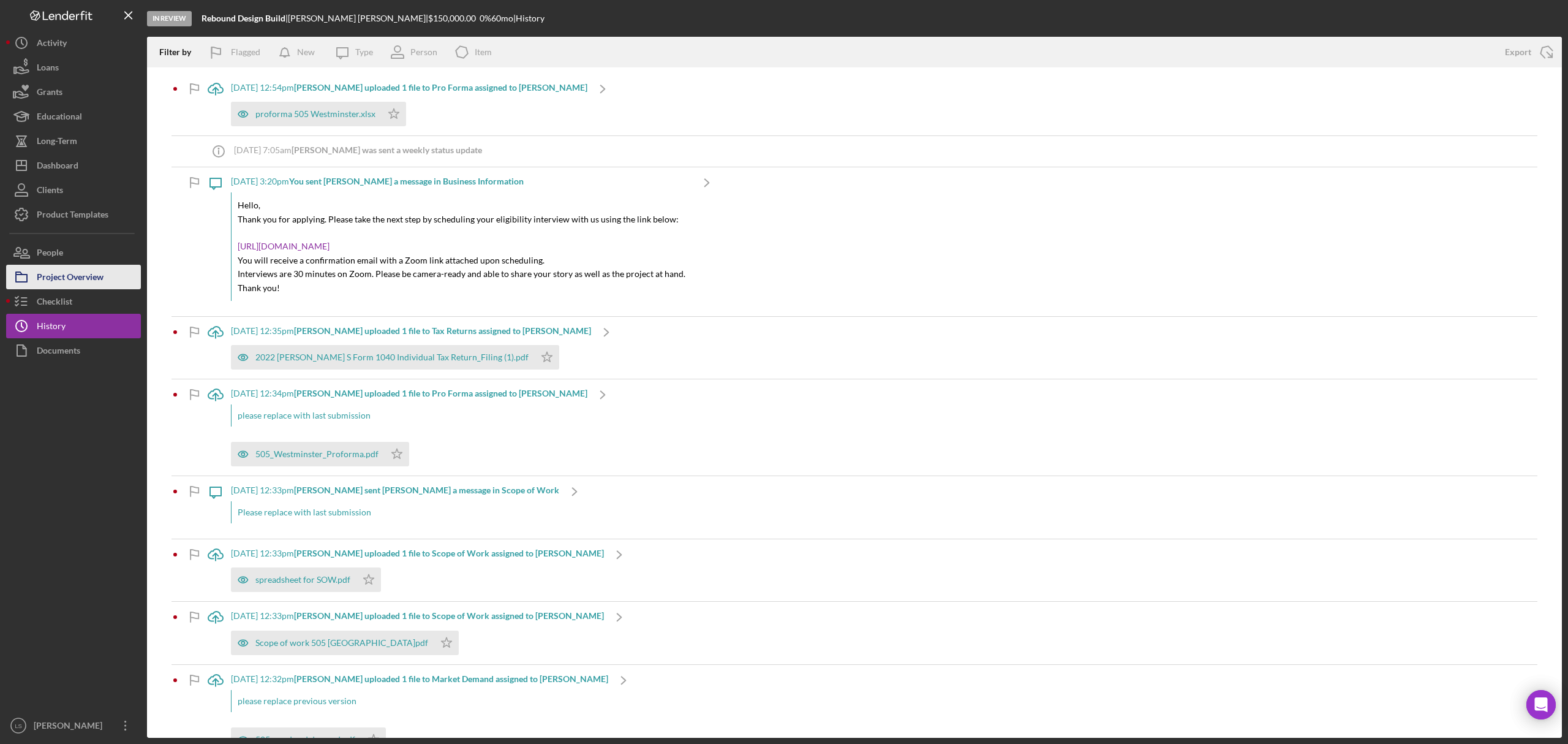
click at [78, 278] on div "Project Overview" at bounding box center [70, 278] width 67 height 27
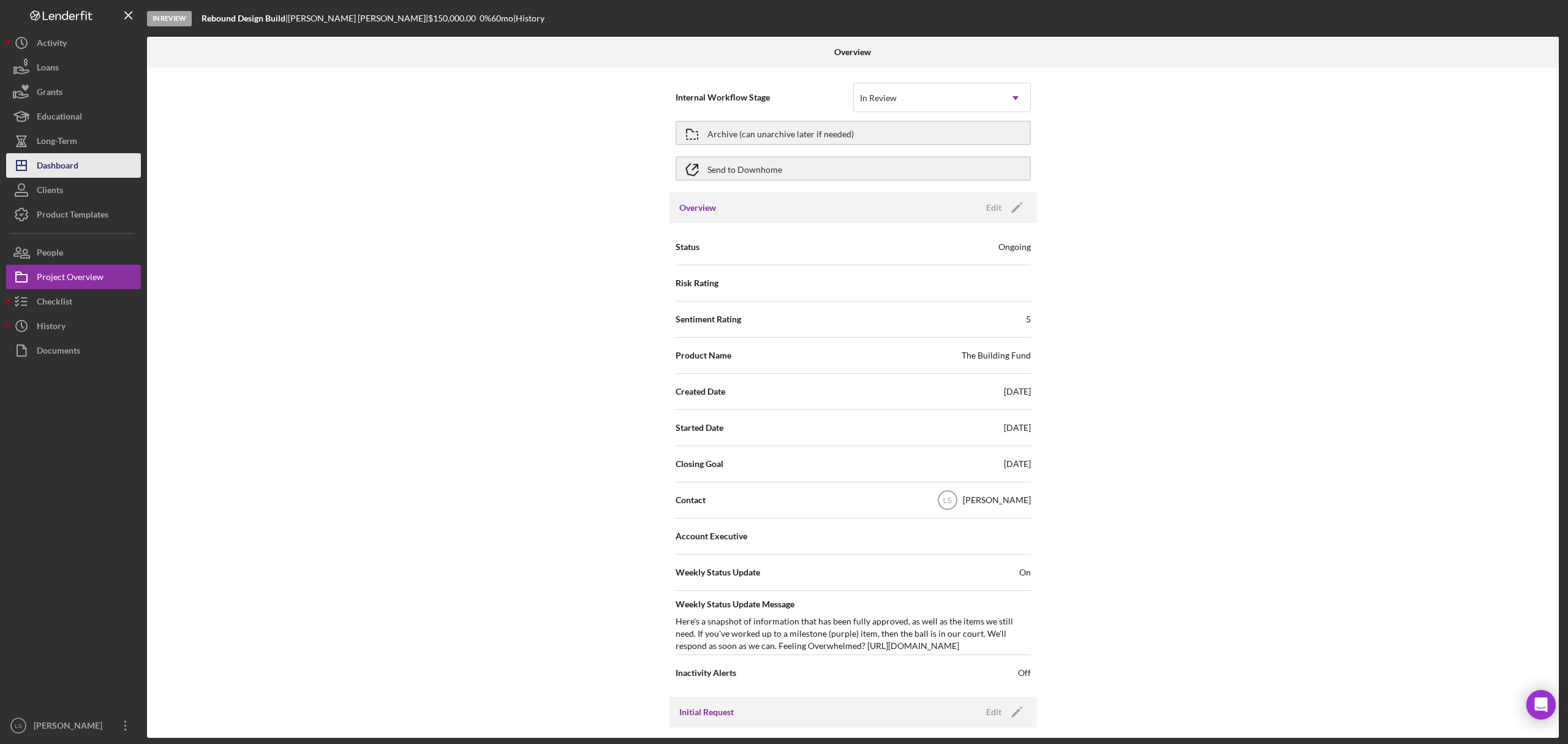
click at [69, 160] on div "Dashboard" at bounding box center [58, 167] width 41 height 27
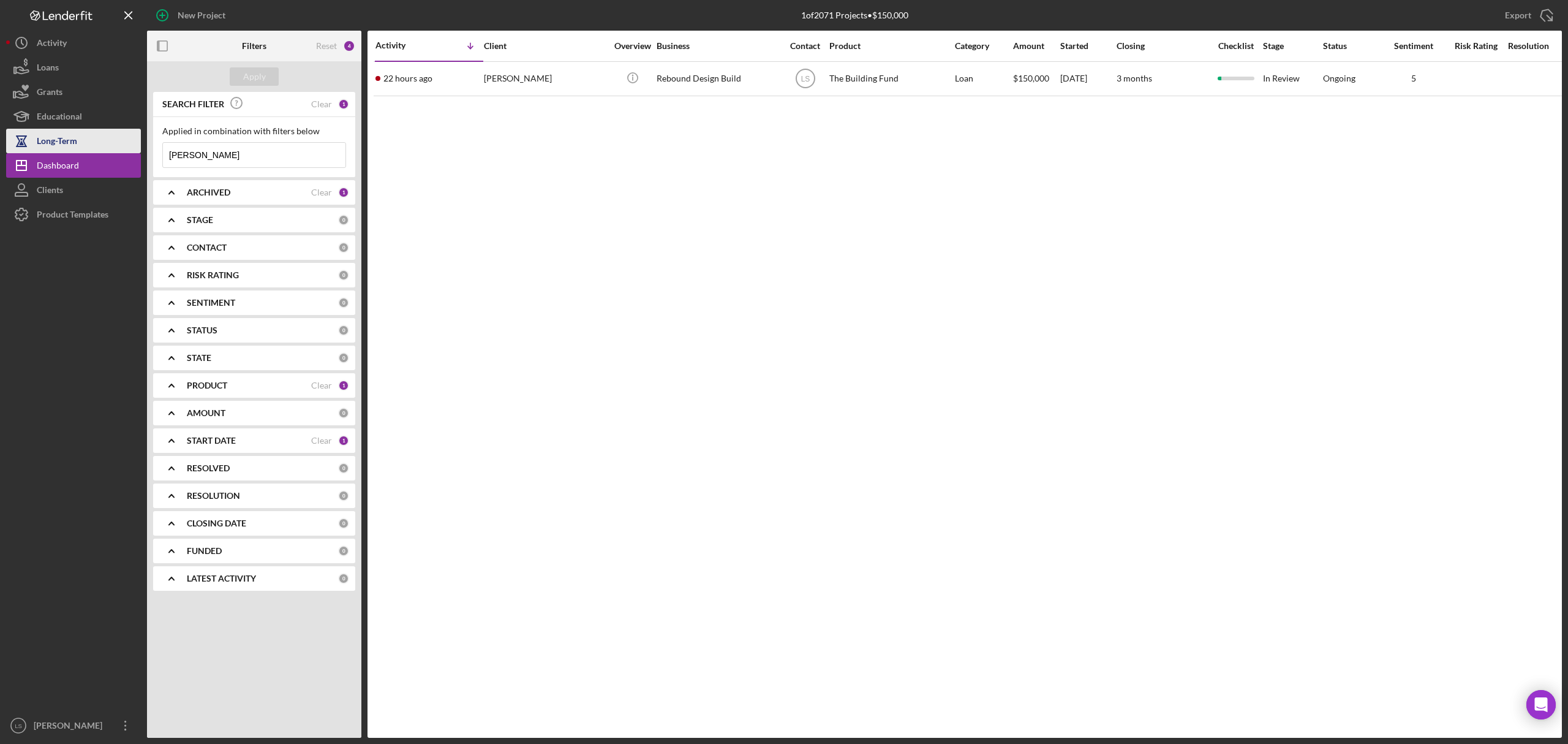
drag, startPoint x: 193, startPoint y: 161, endPoint x: 108, endPoint y: 145, distance: 86.5
click at [106, 143] on div "New Project 1 of 2071 Projects • $150,000 [PERSON_NAME] Export Icon/Export Filt…" at bounding box center [784, 369] width 1556 height 737
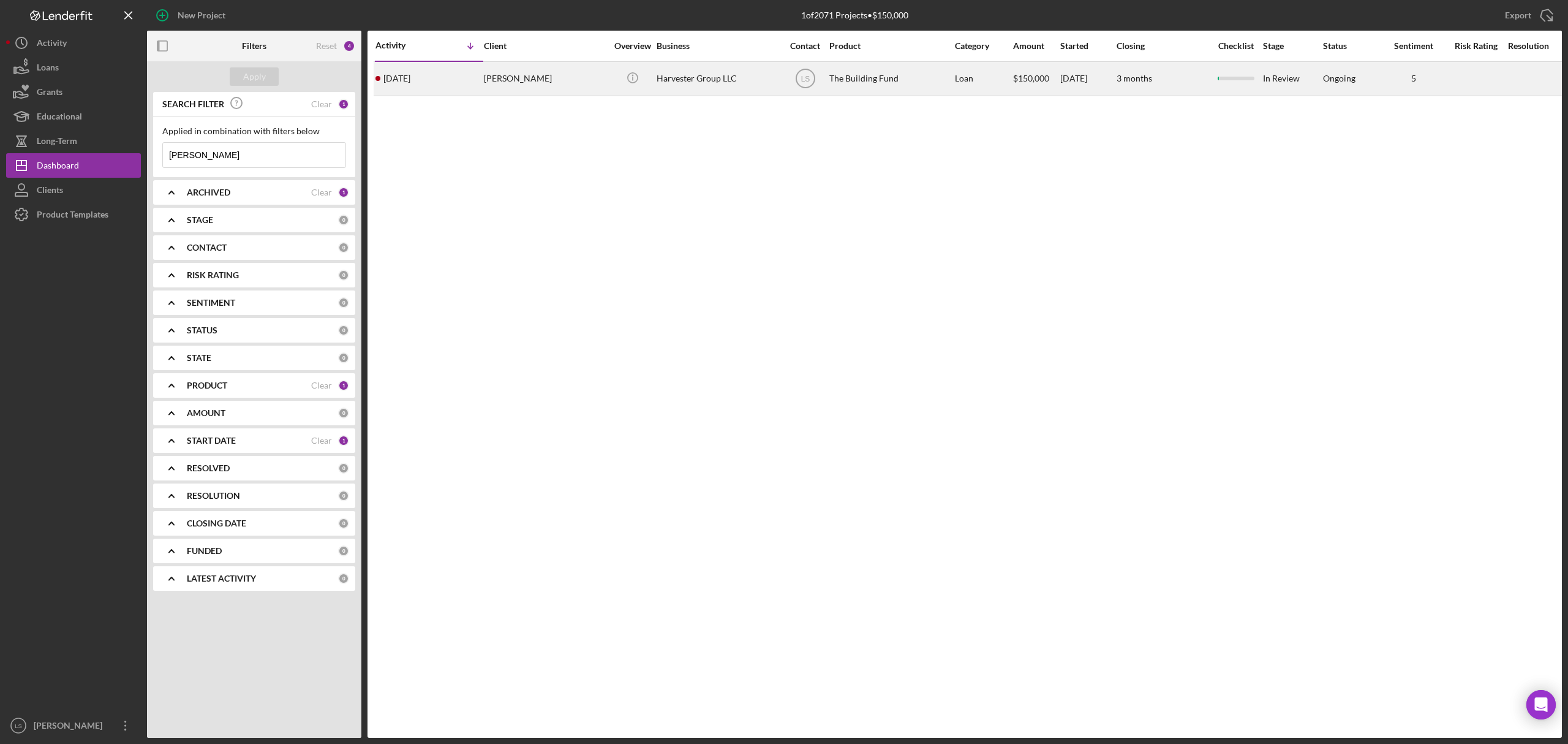
type input "[PERSON_NAME]"
click at [685, 71] on div "Harvester Group LLC" at bounding box center [717, 78] width 122 height 33
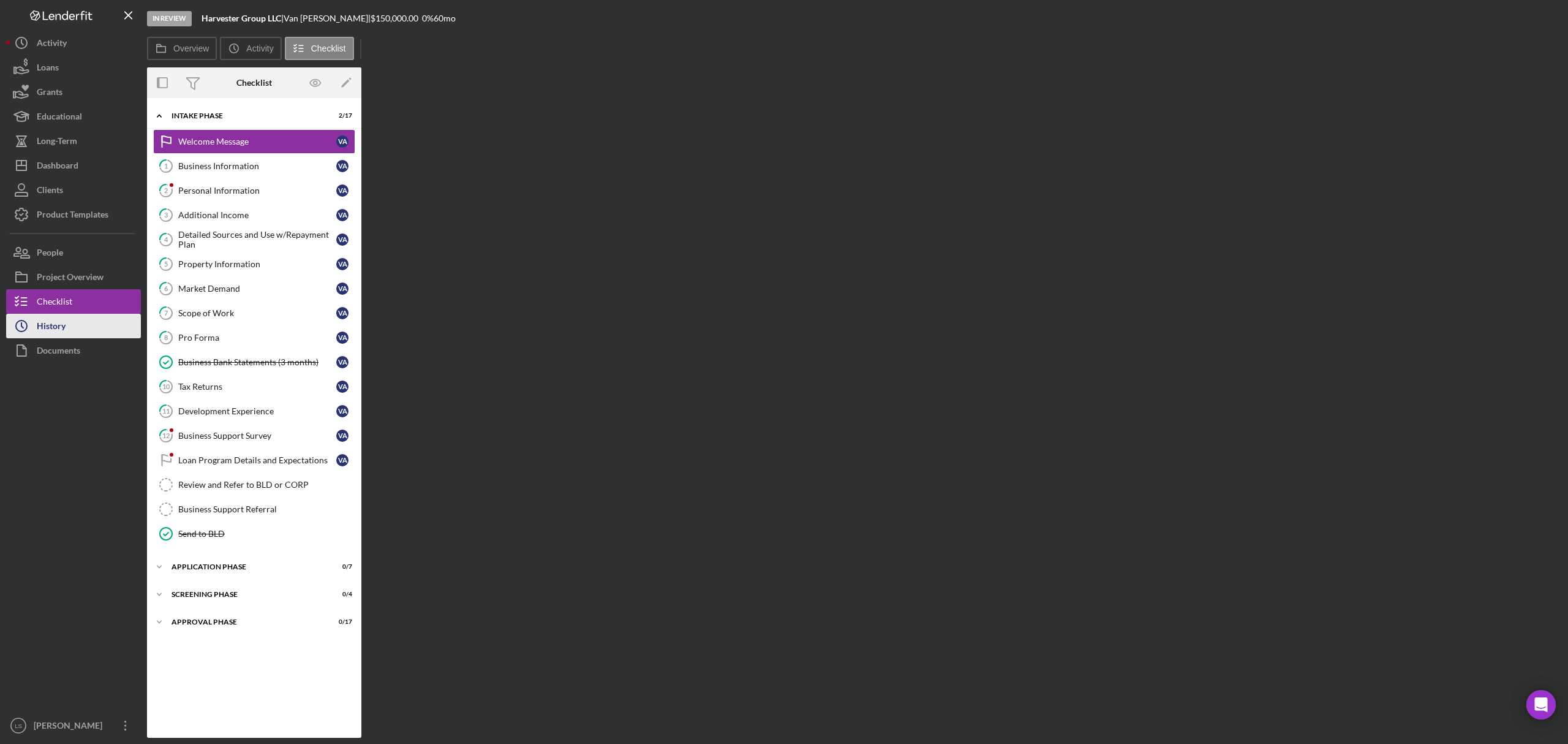
click at [74, 327] on button "Icon/History History" at bounding box center [73, 326] width 134 height 25
